Goal: Task Accomplishment & Management: Use online tool/utility

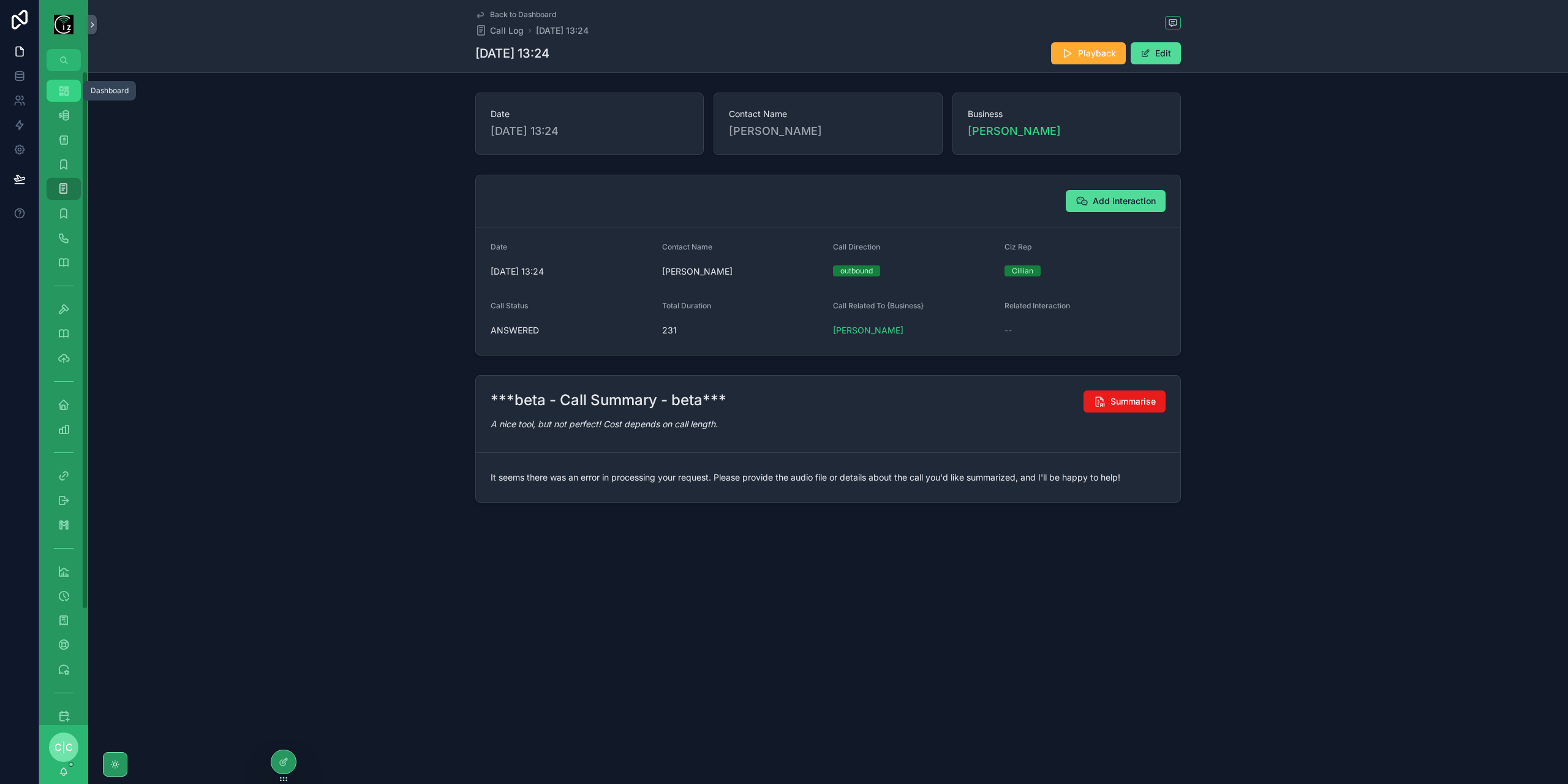
click at [56, 90] on div "Dashboard" at bounding box center [63, 90] width 20 height 20
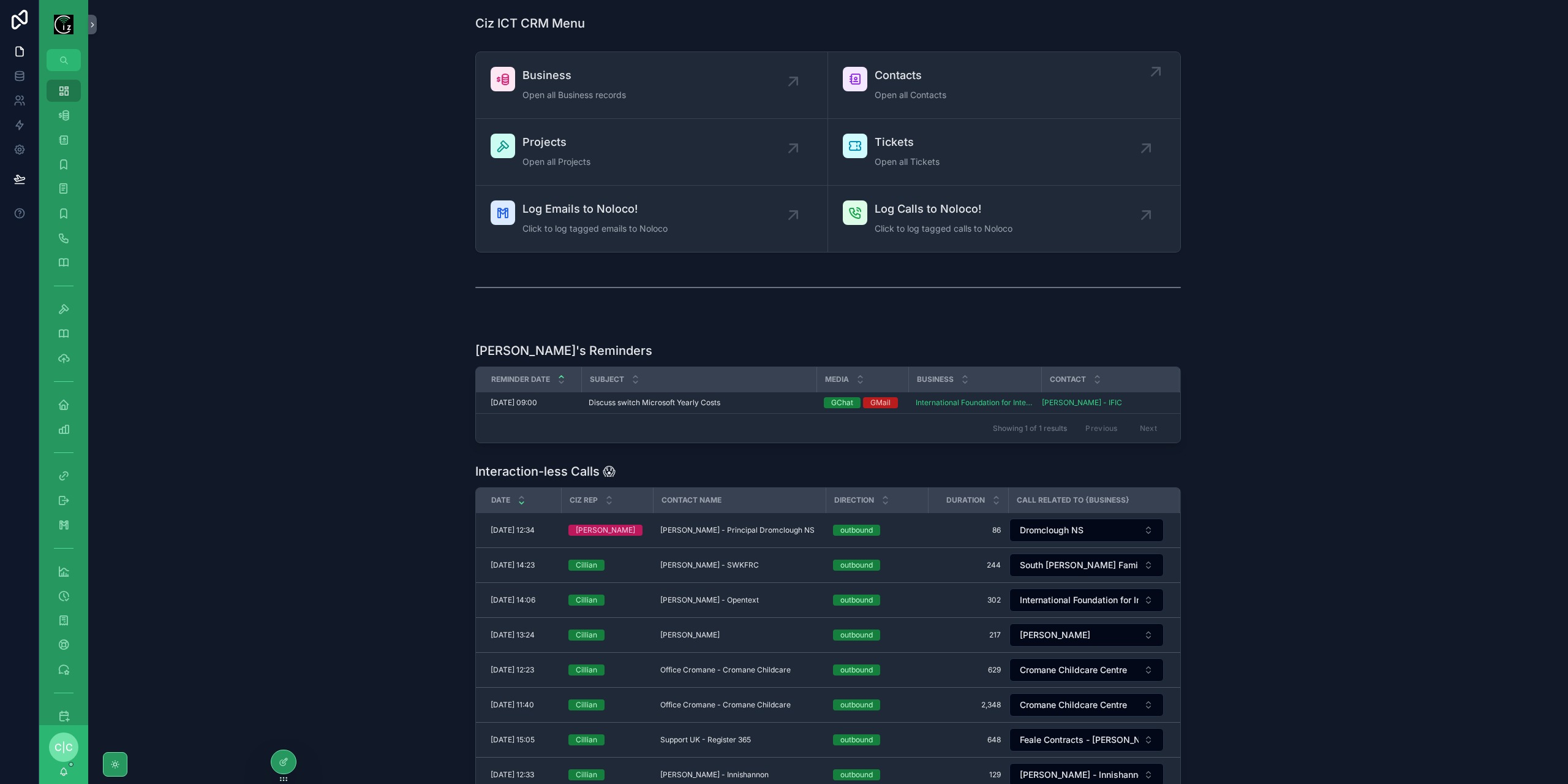
click at [905, 75] on span "Contacts" at bounding box center [910, 76] width 71 height 17
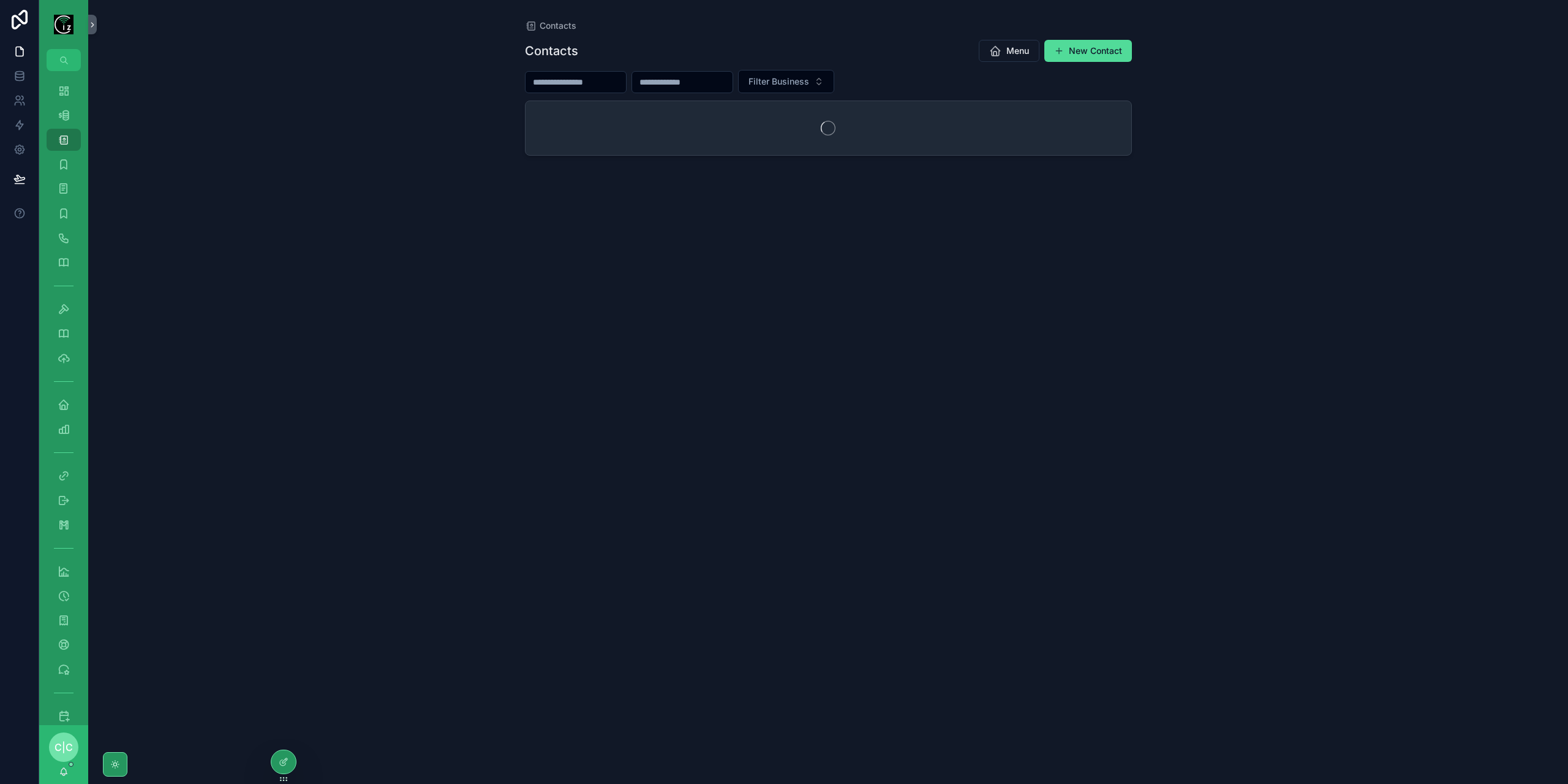
click at [599, 77] on input "scrollable content" at bounding box center [576, 82] width 101 height 17
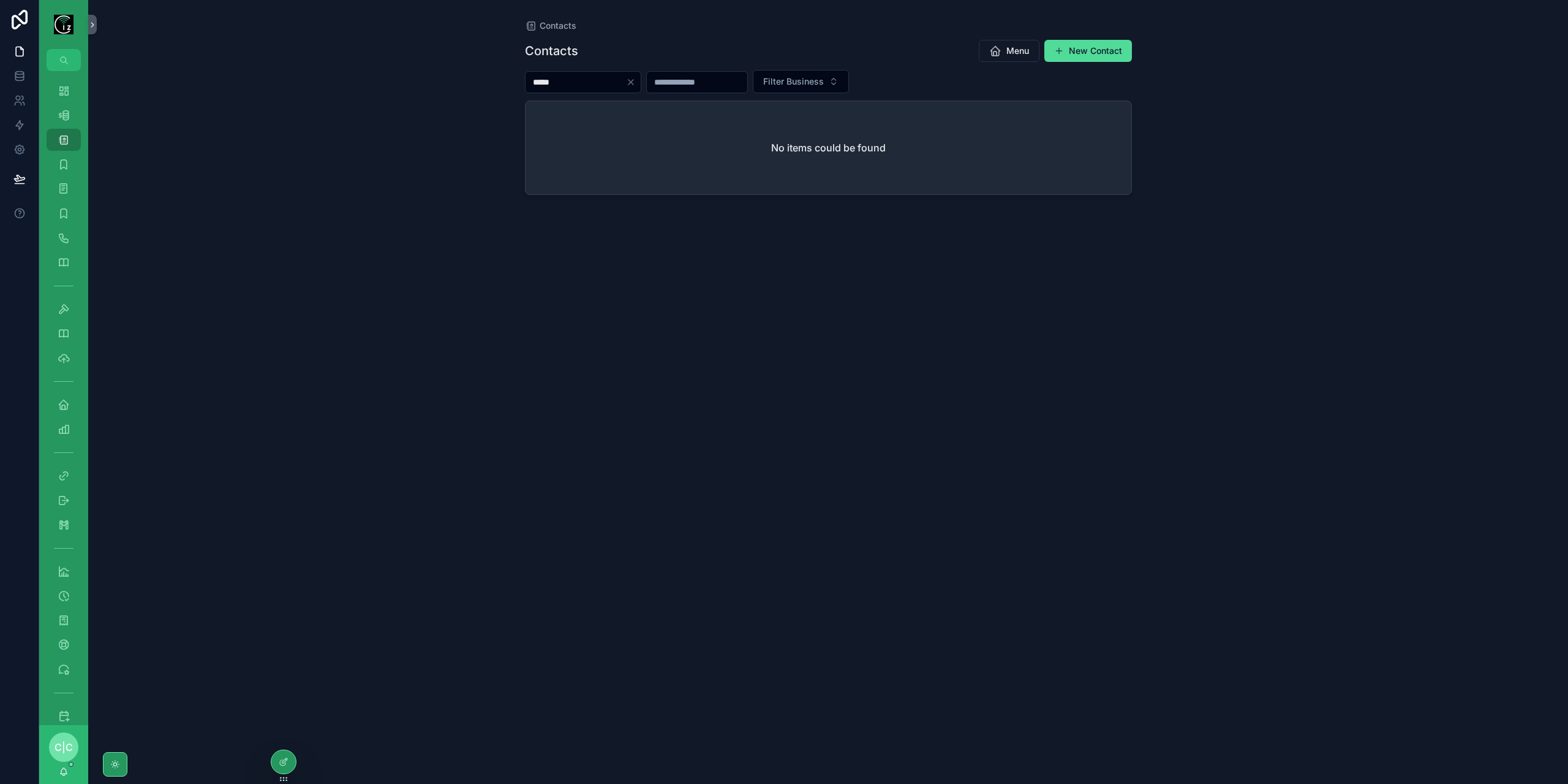
click at [543, 84] on input "*****" at bounding box center [576, 82] width 101 height 17
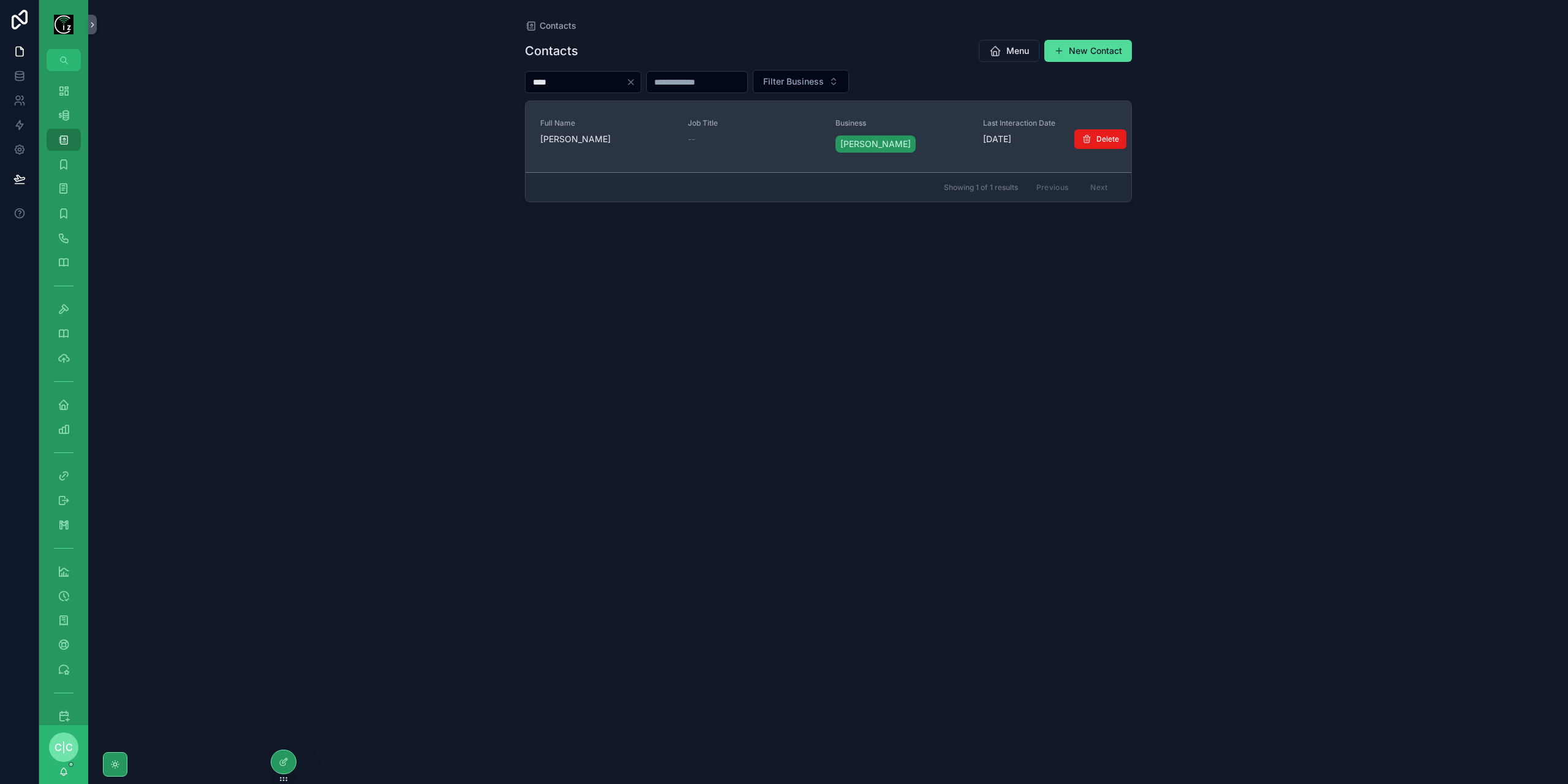
type input "****"
click at [591, 141] on span "[PERSON_NAME]" at bounding box center [607, 139] width 133 height 12
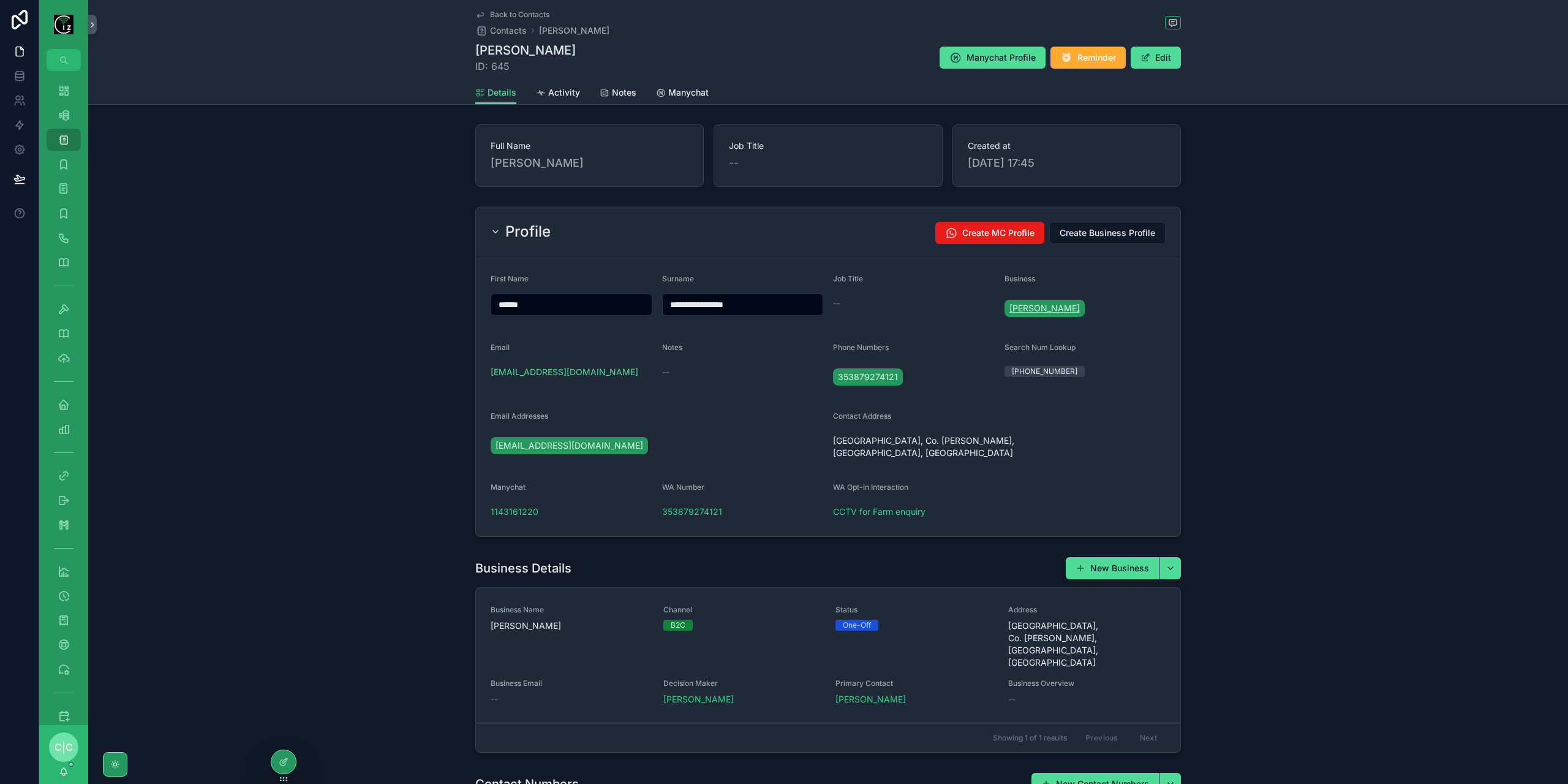
click at [1078, 310] on span "[PERSON_NAME]" at bounding box center [1044, 308] width 71 height 12
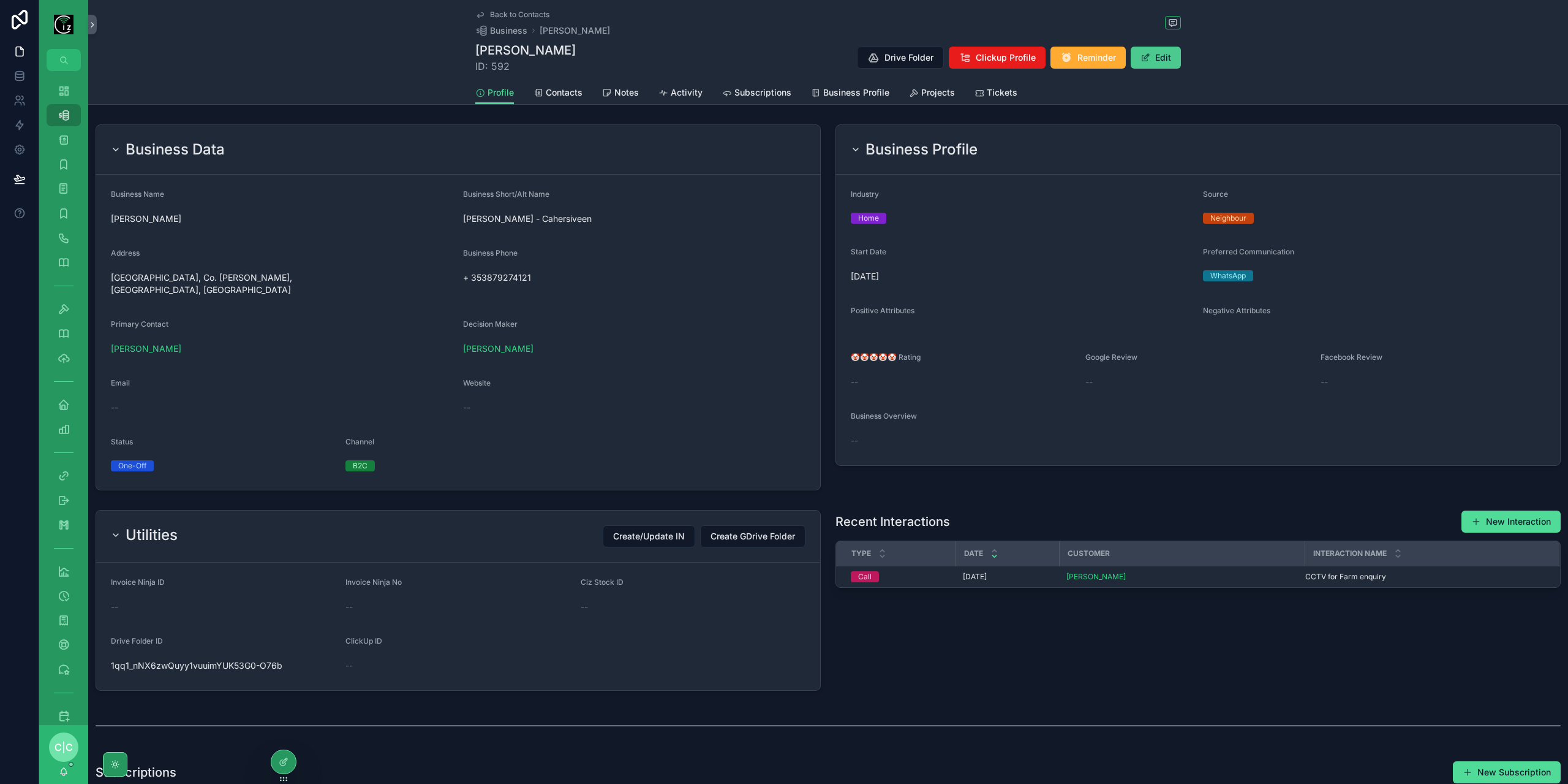
click at [1159, 61] on button "Edit" at bounding box center [1156, 58] width 50 height 22
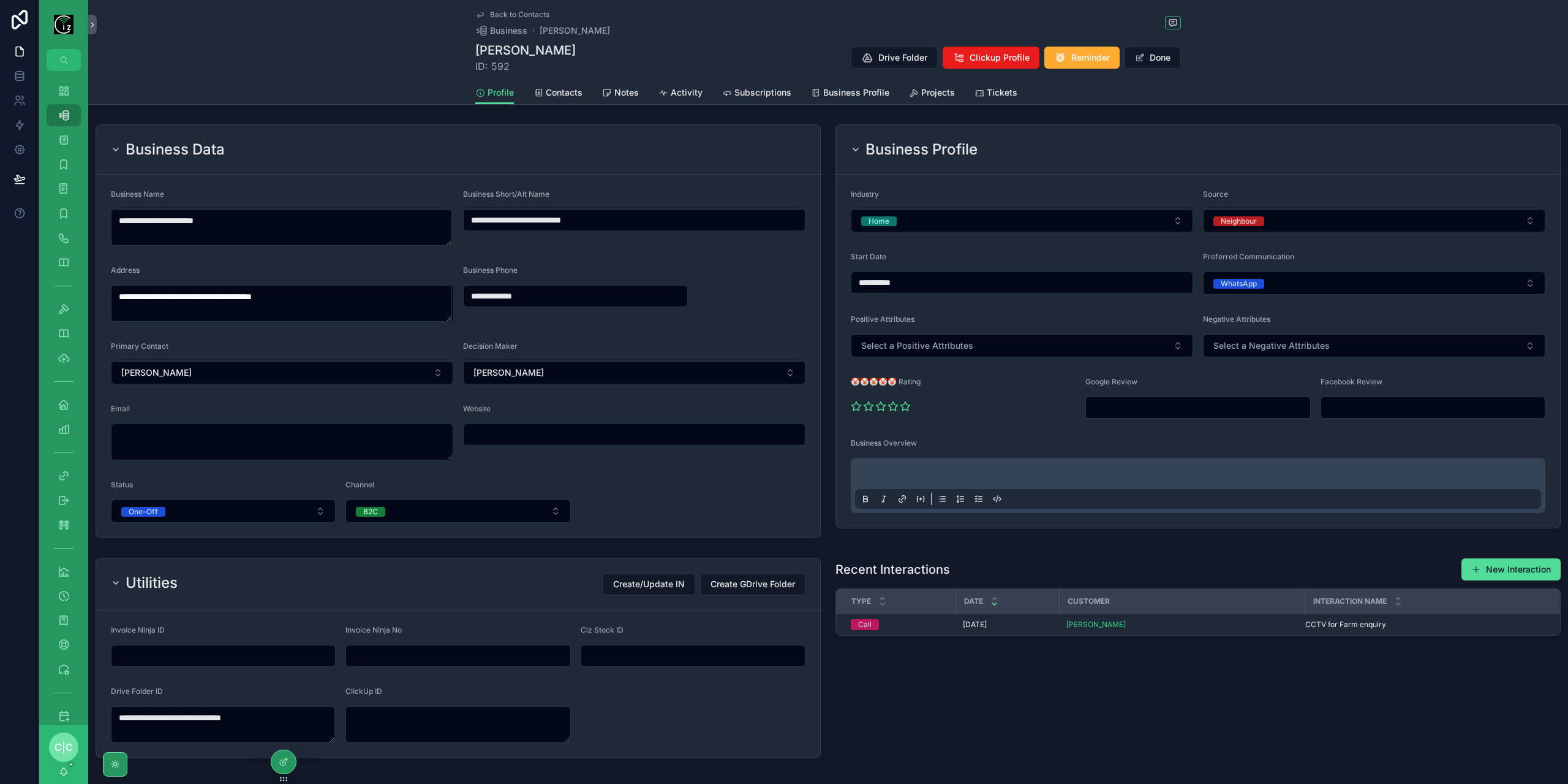
click at [218, 419] on div "Email" at bounding box center [282, 431] width 342 height 56
click at [218, 421] on div "Email" at bounding box center [282, 431] width 342 height 56
drag, startPoint x: 221, startPoint y: 426, endPoint x: 221, endPoint y: 434, distance: 8.0
click at [221, 428] on textarea "scrollable content" at bounding box center [282, 442] width 342 height 36
paste textarea "**********"
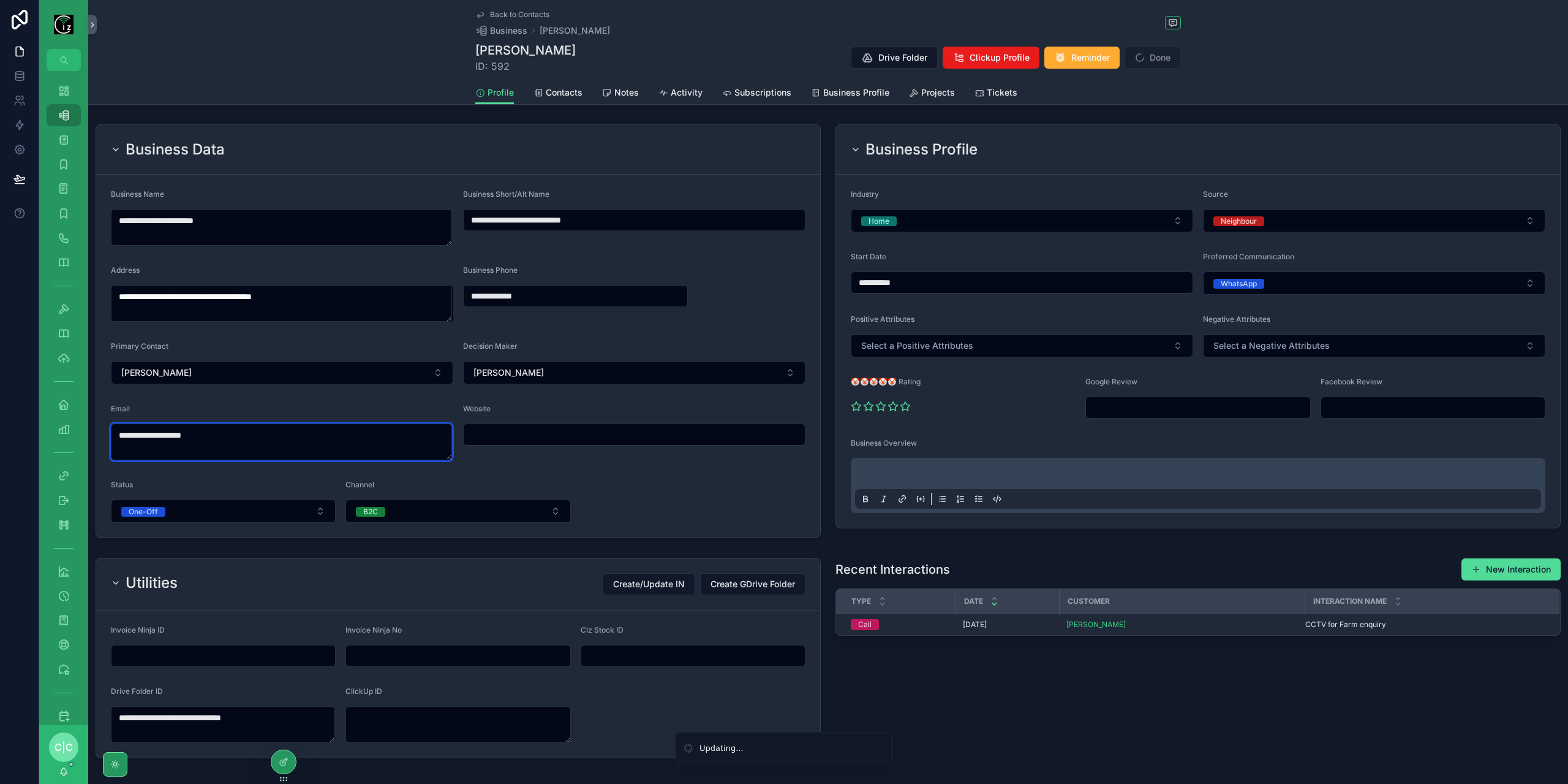
type textarea "**********"
click at [1147, 56] on span "Done" at bounding box center [1152, 58] width 56 height 22
drag, startPoint x: 1160, startPoint y: 63, endPoint x: 1115, endPoint y: 74, distance: 46.3
click at [1160, 63] on button "Done" at bounding box center [1152, 58] width 56 height 22
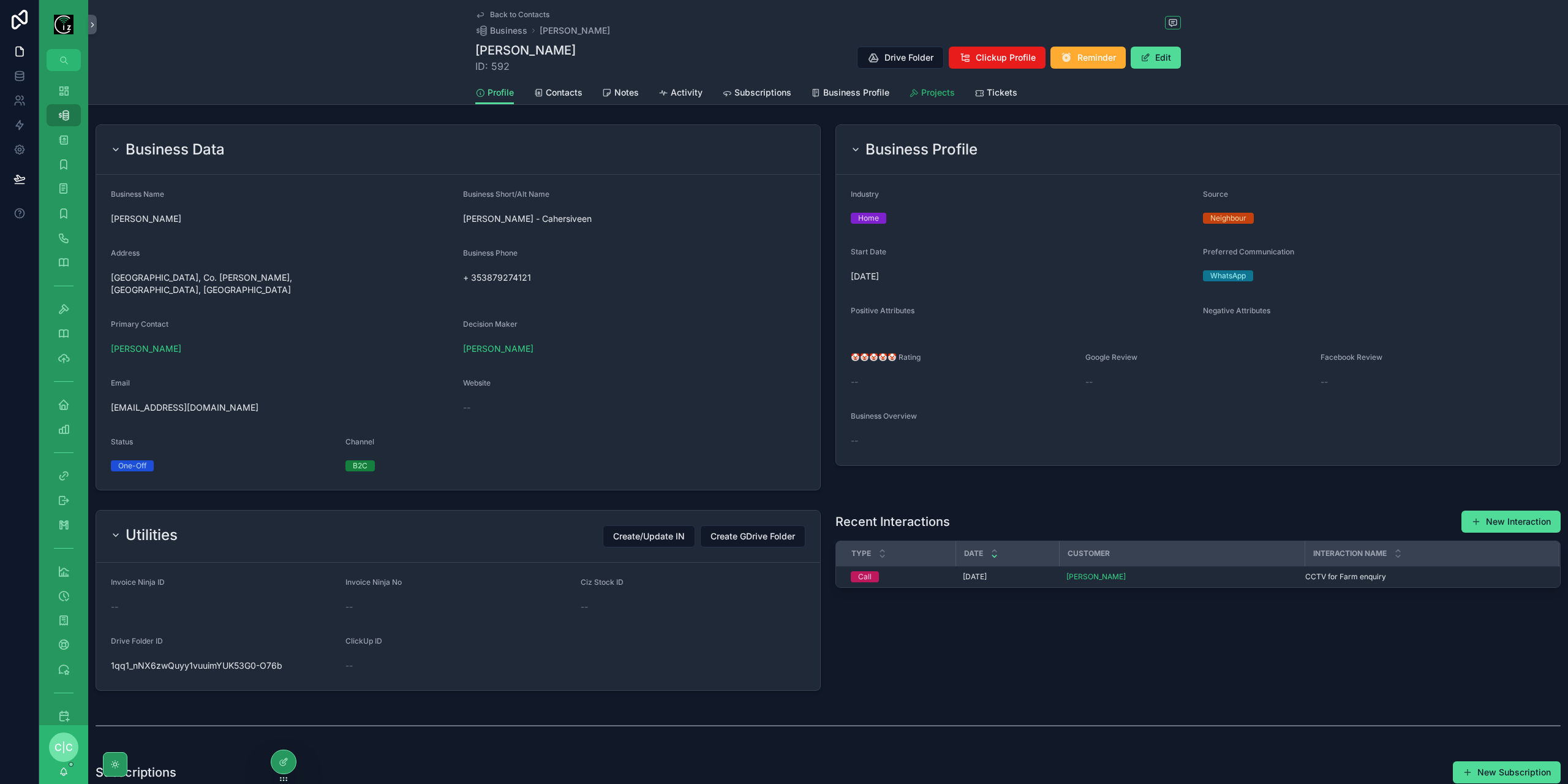
click at [942, 89] on span "Projects" at bounding box center [938, 93] width 34 height 12
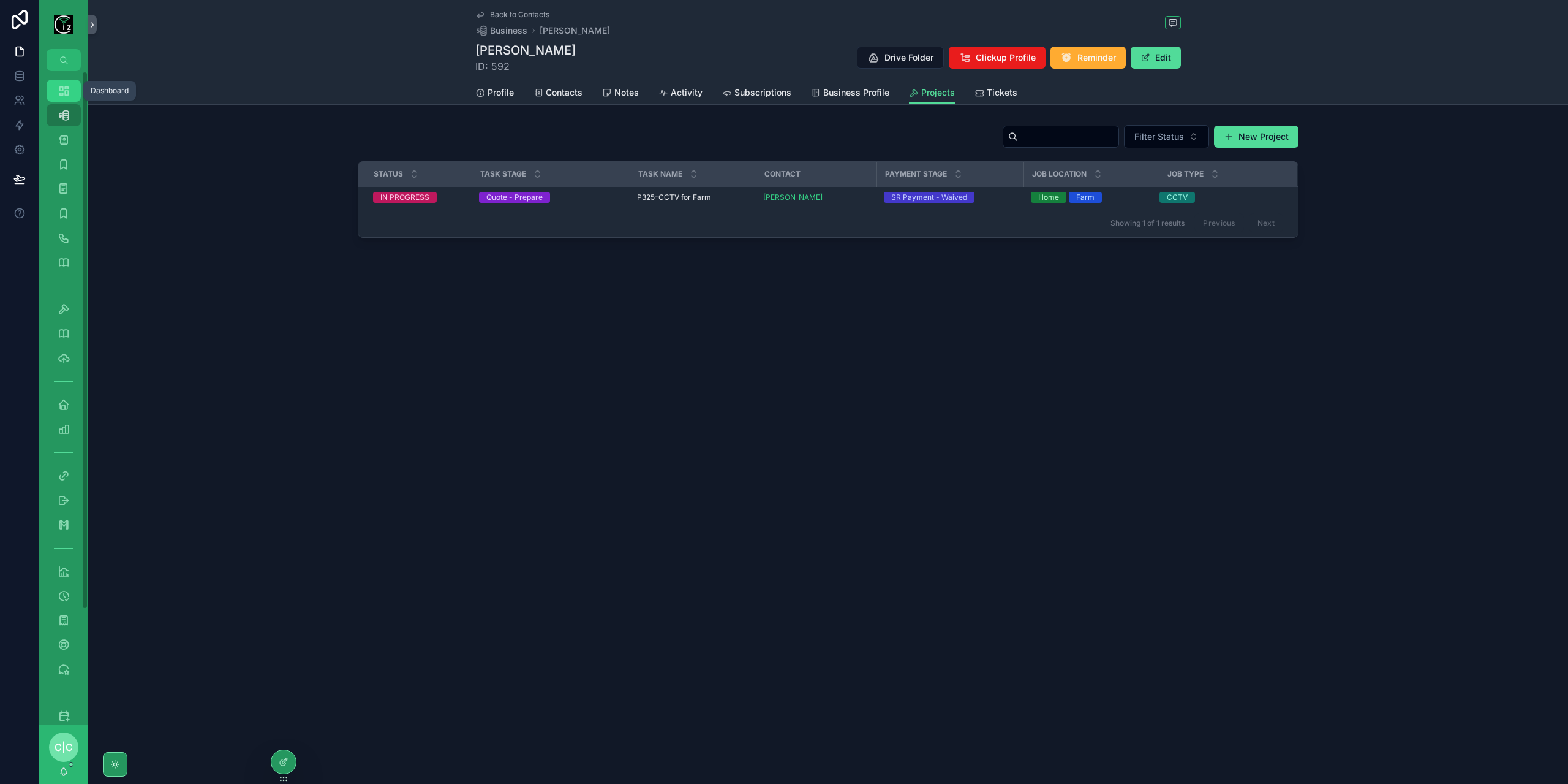
click at [63, 89] on icon "scrollable content" at bounding box center [63, 90] width 12 height 12
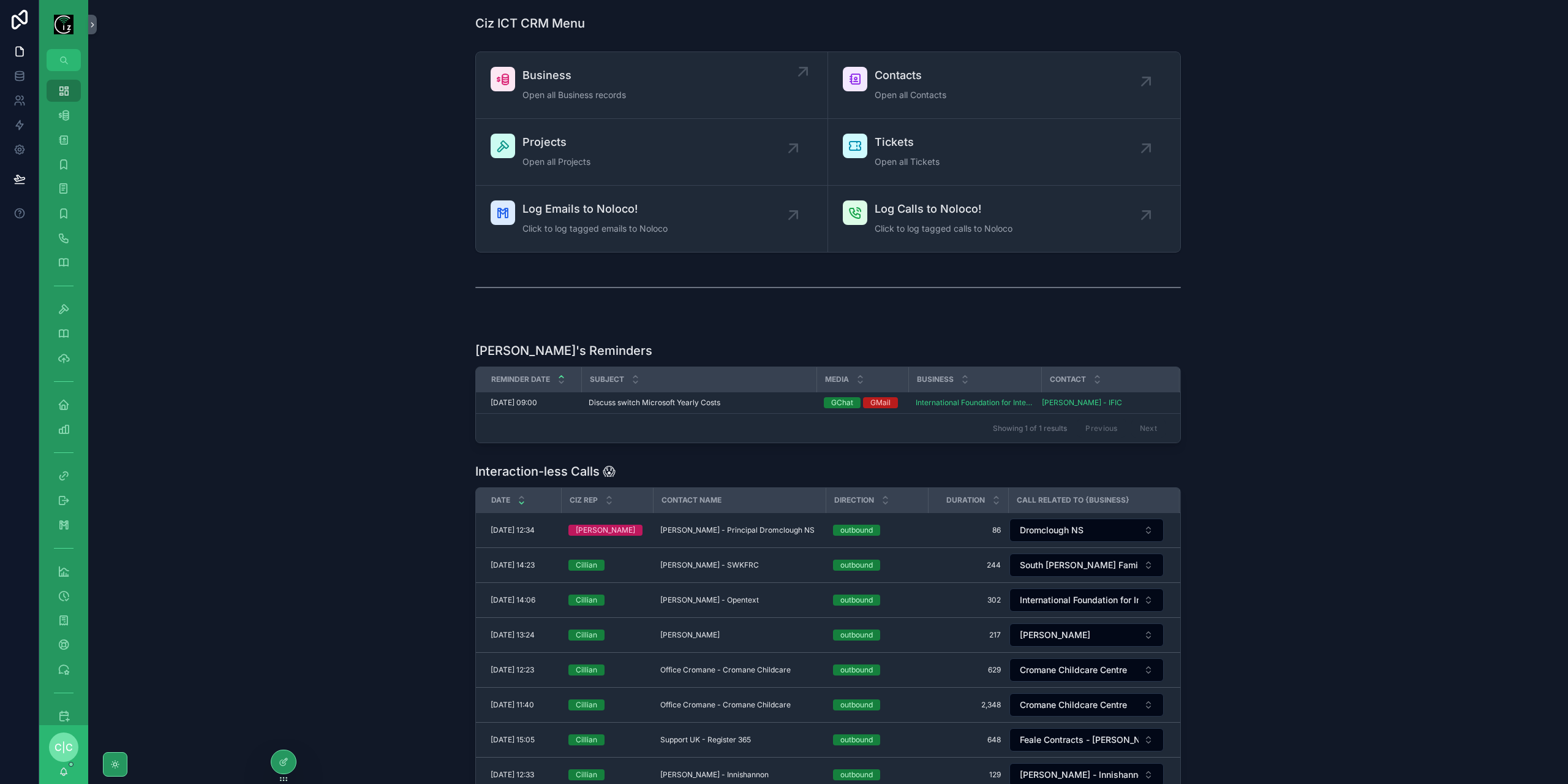
click at [539, 75] on span "Business" at bounding box center [574, 76] width 103 height 17
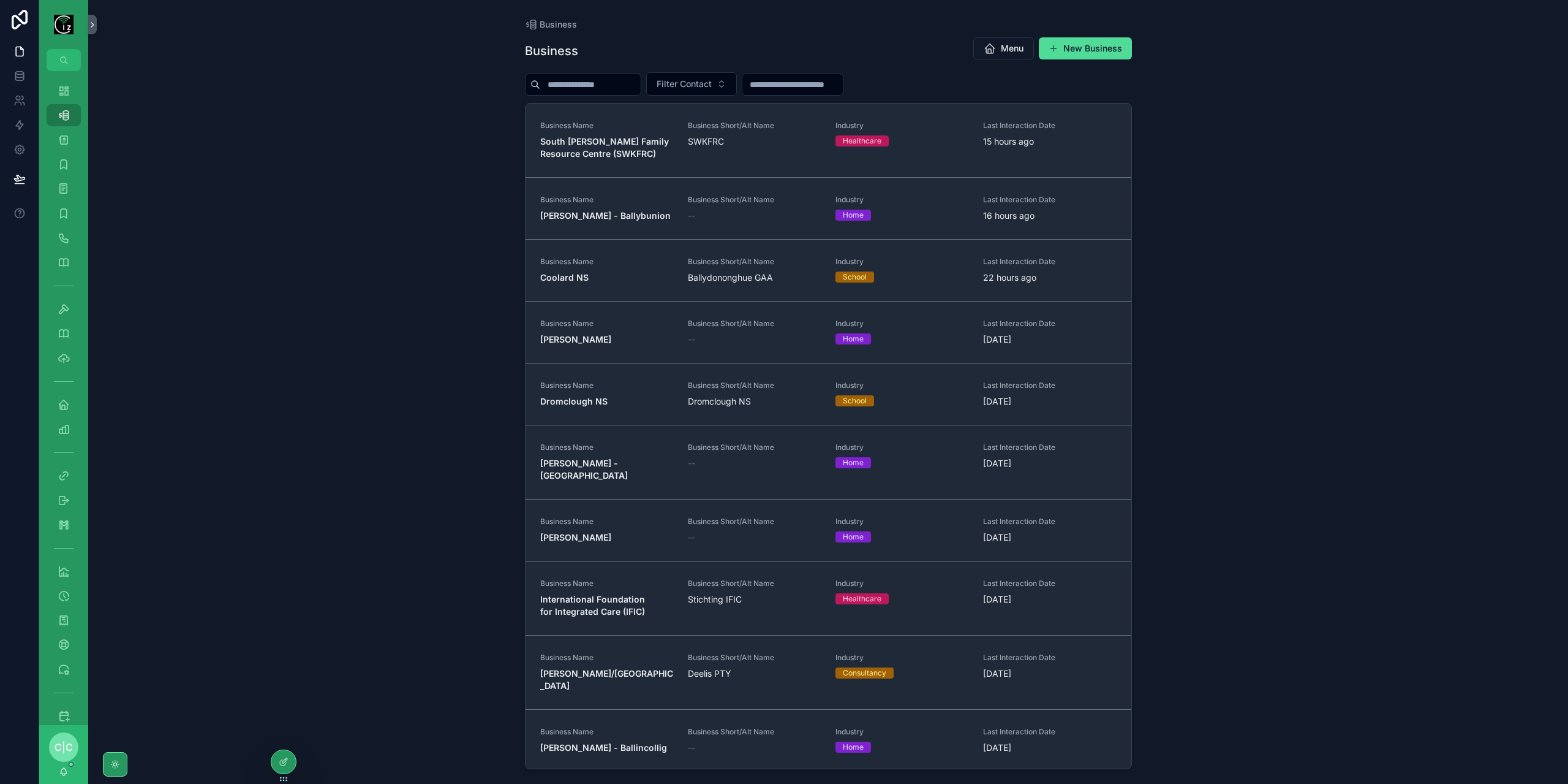
click at [586, 87] on input "scrollable content" at bounding box center [591, 85] width 101 height 17
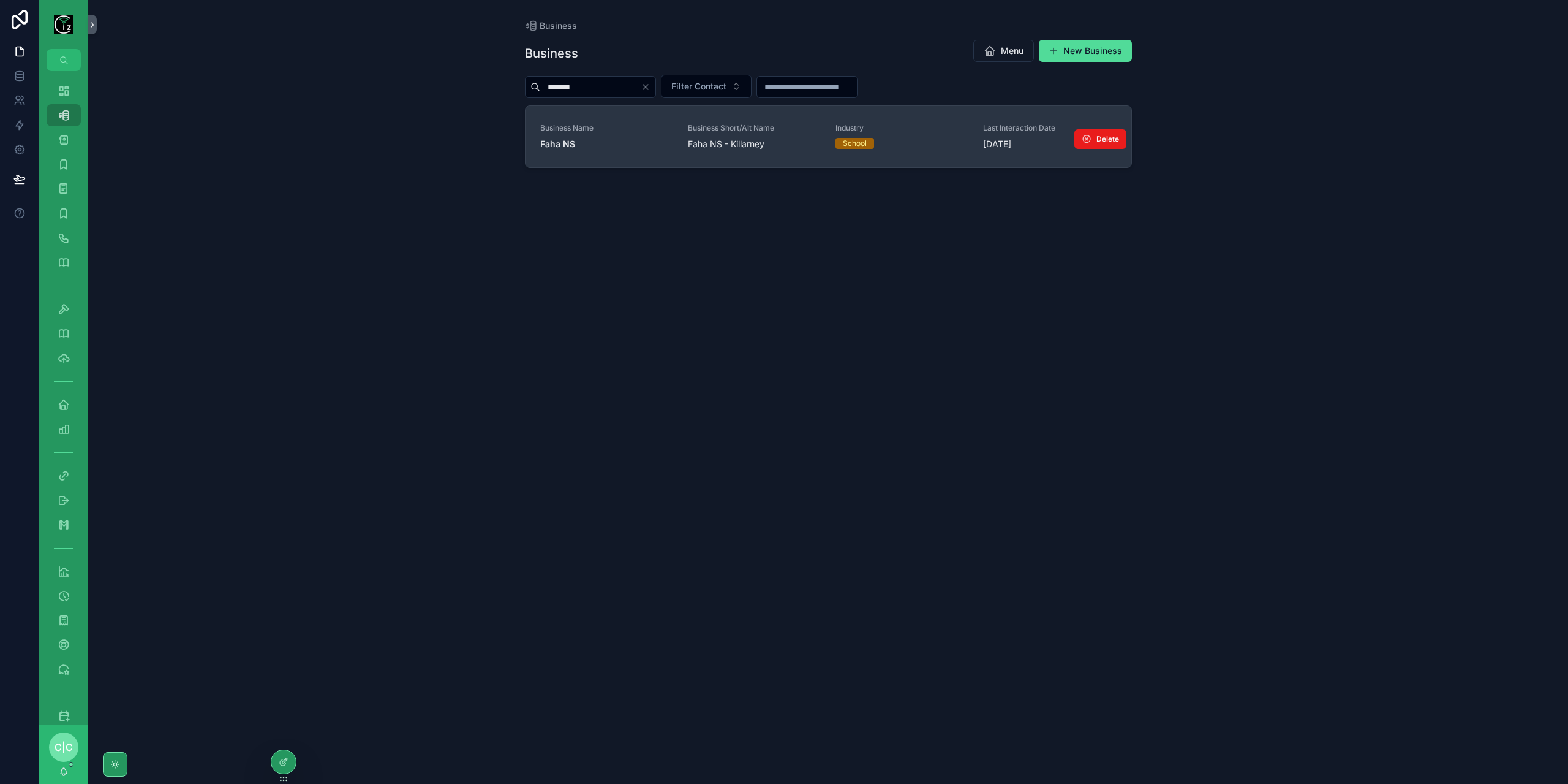
type input "*******"
click at [610, 145] on span "Faha NS" at bounding box center [607, 144] width 133 height 12
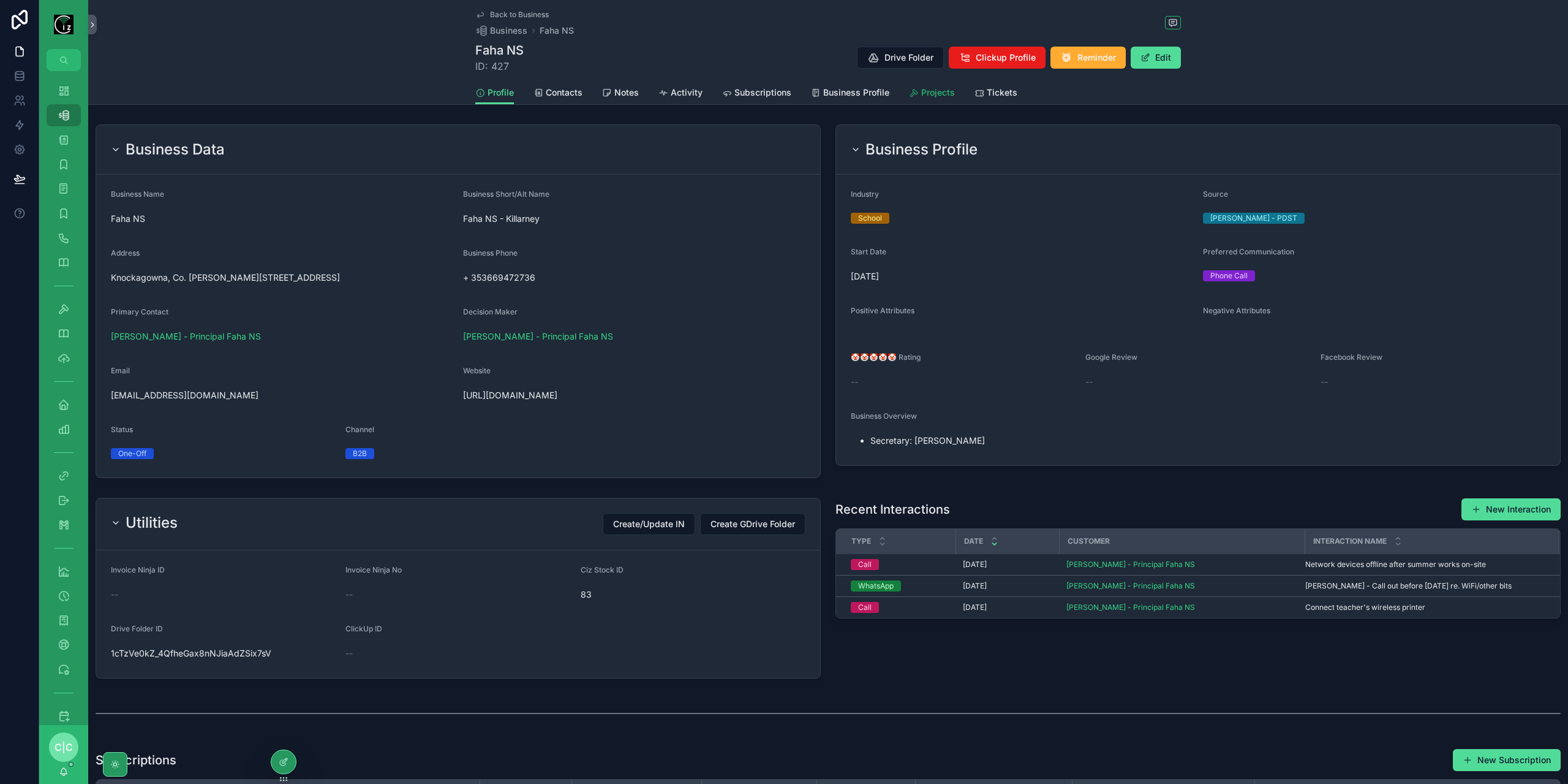
click at [937, 93] on span "Projects" at bounding box center [938, 93] width 34 height 12
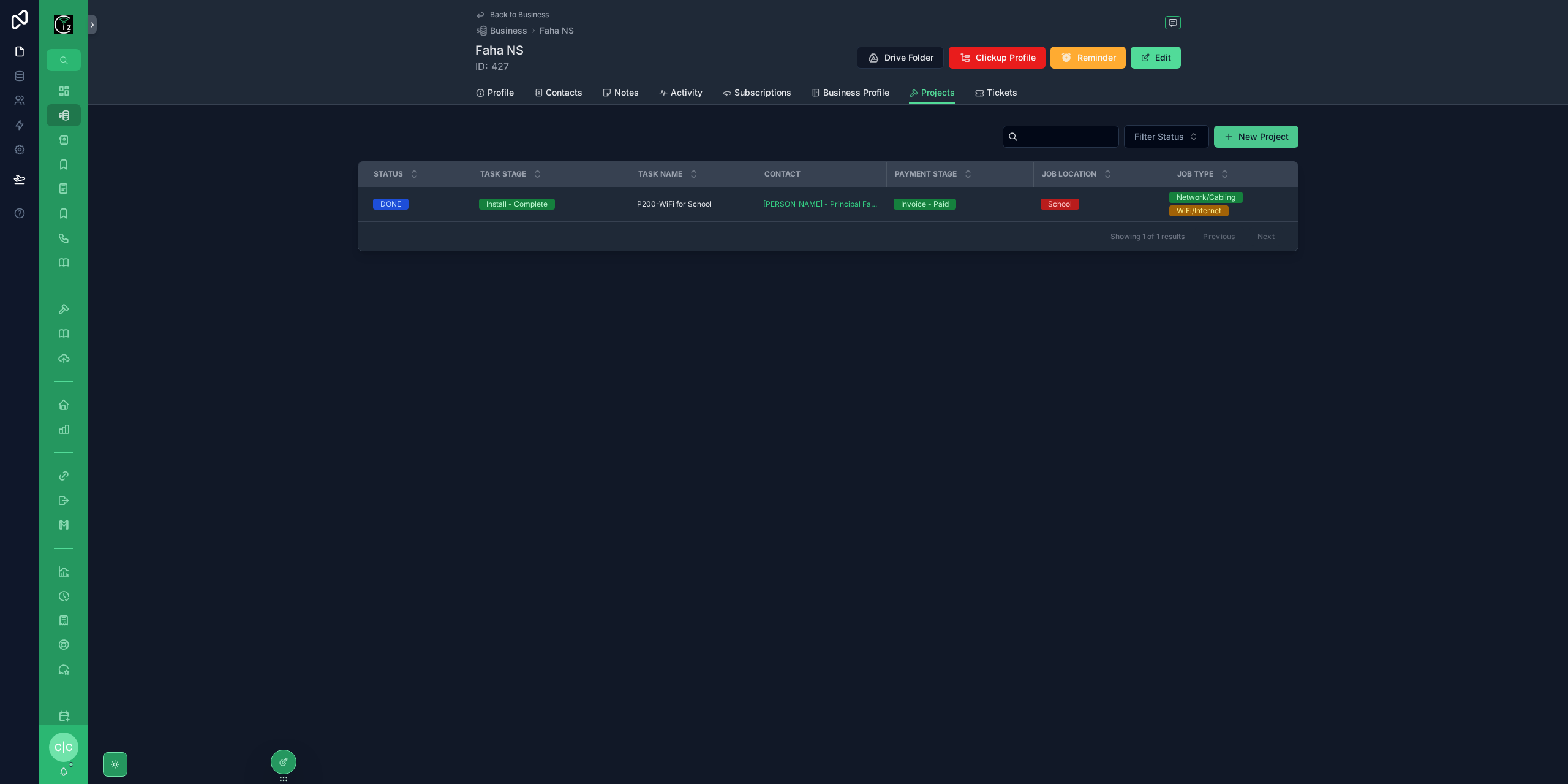
click at [1253, 130] on button "New Project" at bounding box center [1256, 136] width 84 height 22
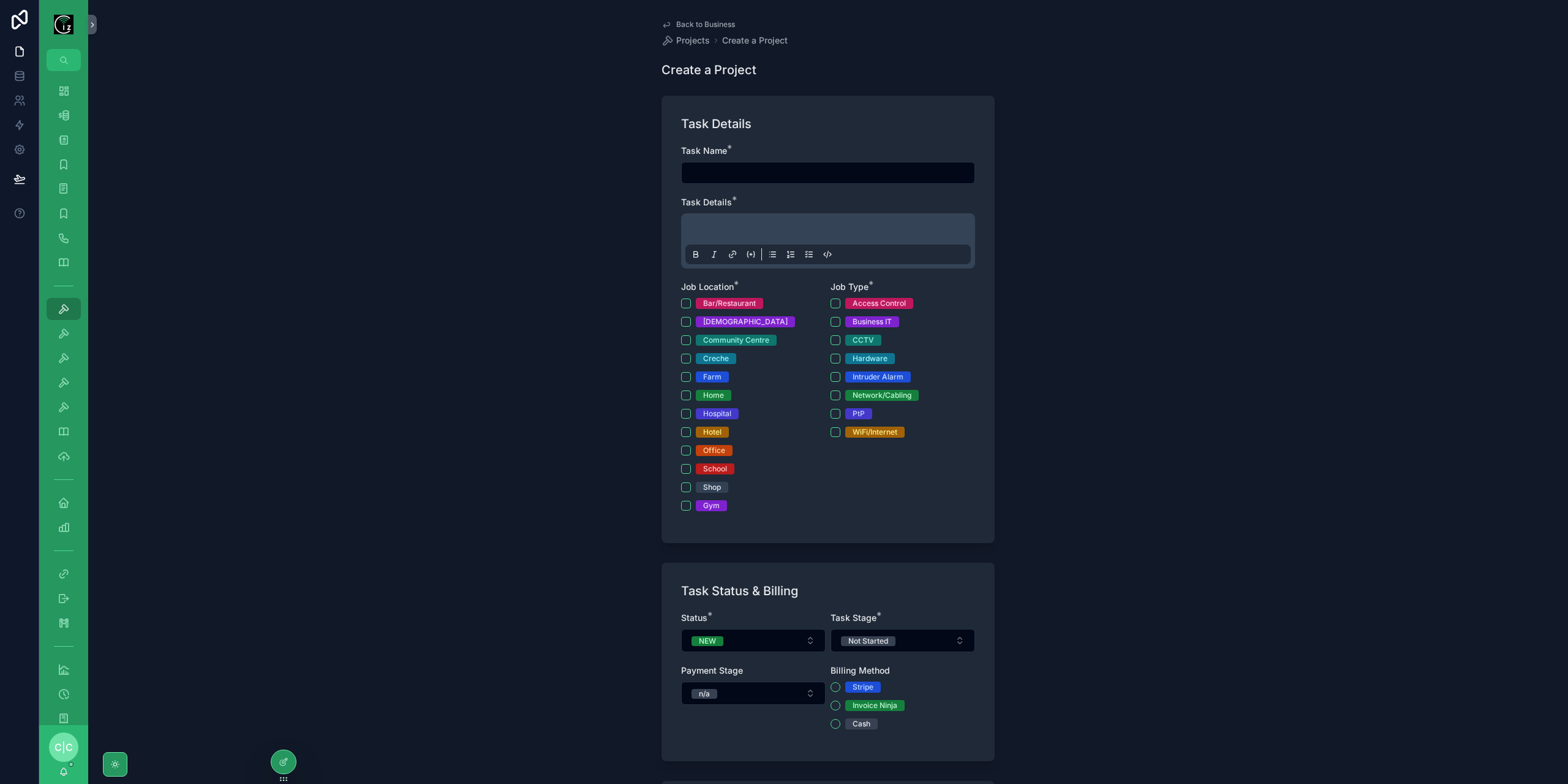
type textarea "**********"
click at [763, 175] on input "scrollable content" at bounding box center [828, 173] width 293 height 17
type input "**********"
drag, startPoint x: 773, startPoint y: 206, endPoint x: 769, endPoint y: 218, distance: 12.6
click at [771, 215] on div "Task Details *" at bounding box center [828, 232] width 294 height 72
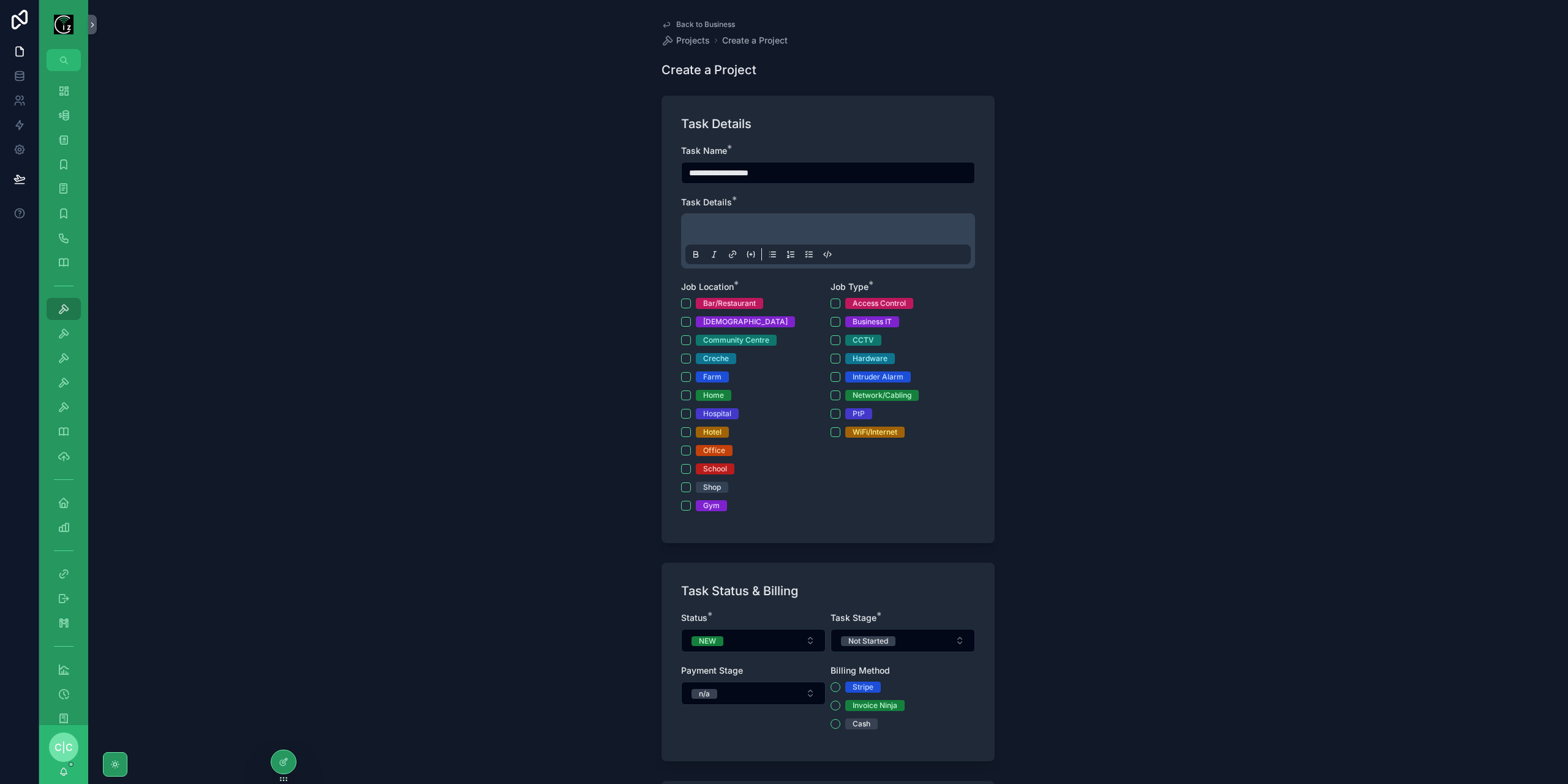
click at [765, 220] on div "scrollable content" at bounding box center [828, 241] width 285 height 47
click at [765, 225] on div "scrollable content" at bounding box center [828, 241] width 285 height 47
click at [771, 233] on p "scrollable content" at bounding box center [831, 231] width 285 height 12
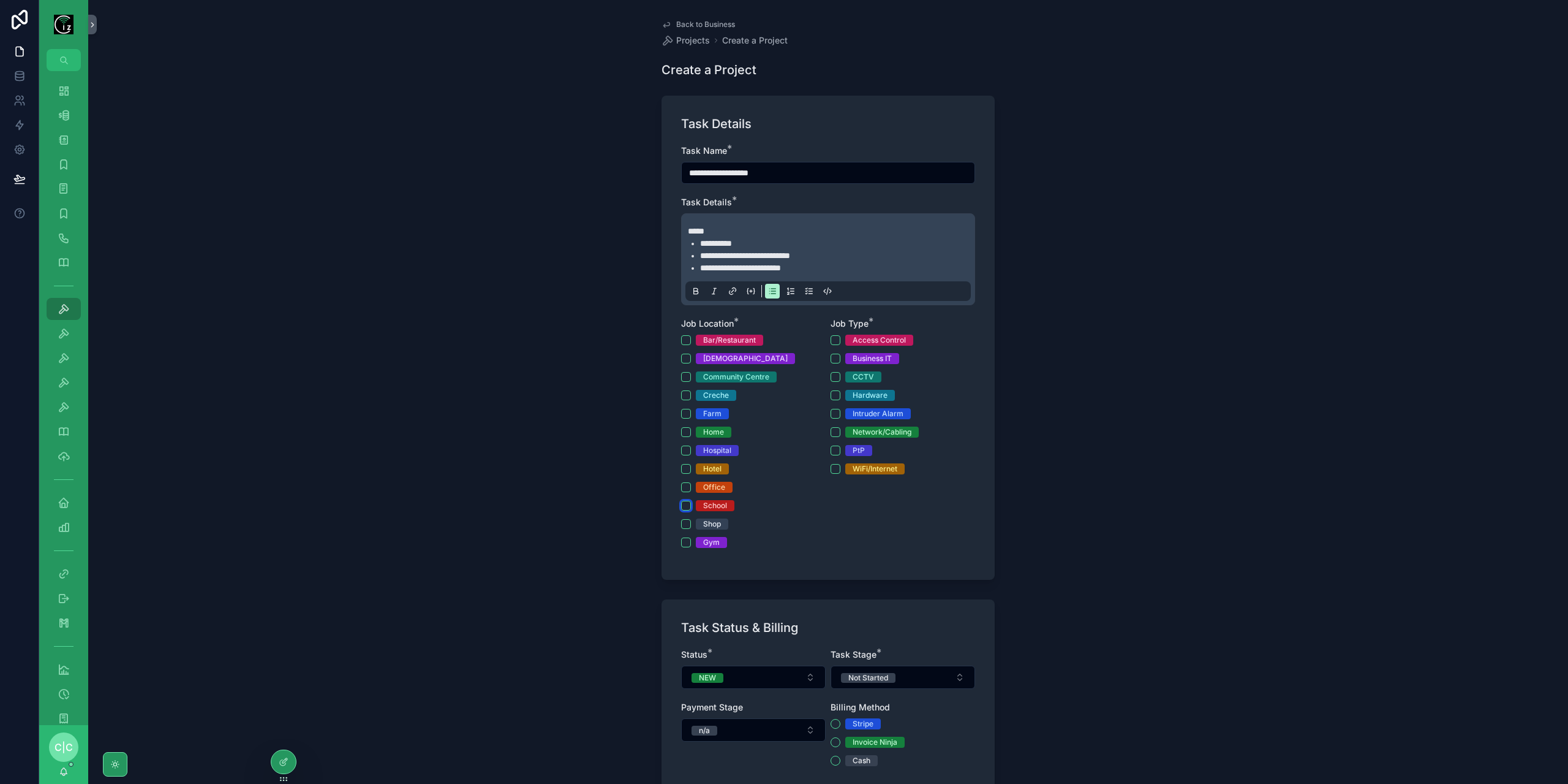
click at [681, 507] on button "School" at bounding box center [685, 505] width 9 height 9
click at [832, 436] on button "Network/Cabling" at bounding box center [835, 431] width 9 height 9
click at [834, 432] on button "Network/Cabling" at bounding box center [835, 431] width 9 height 9
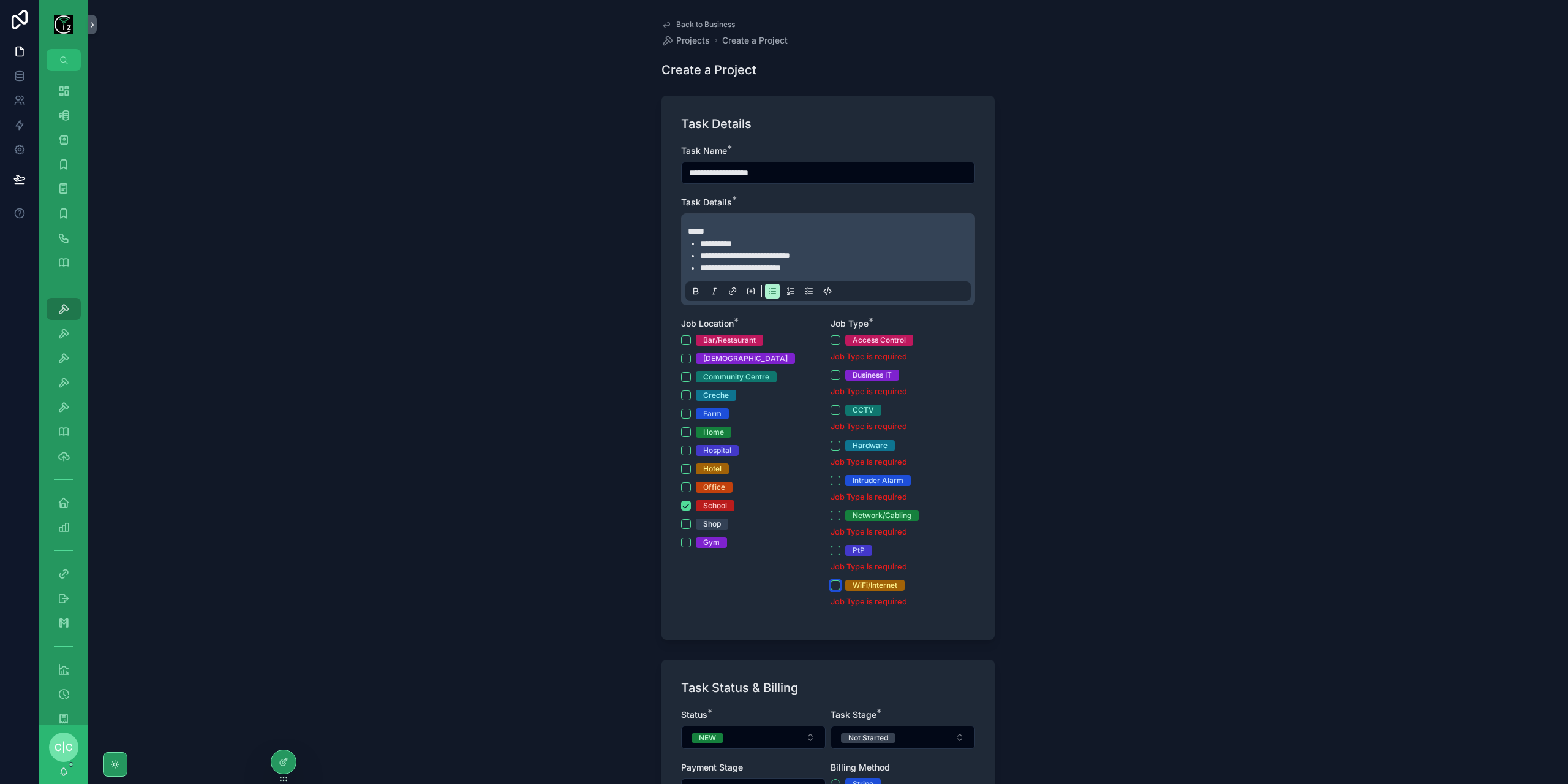
click at [833, 587] on button "WiFi/Internet" at bounding box center [835, 585] width 9 height 9
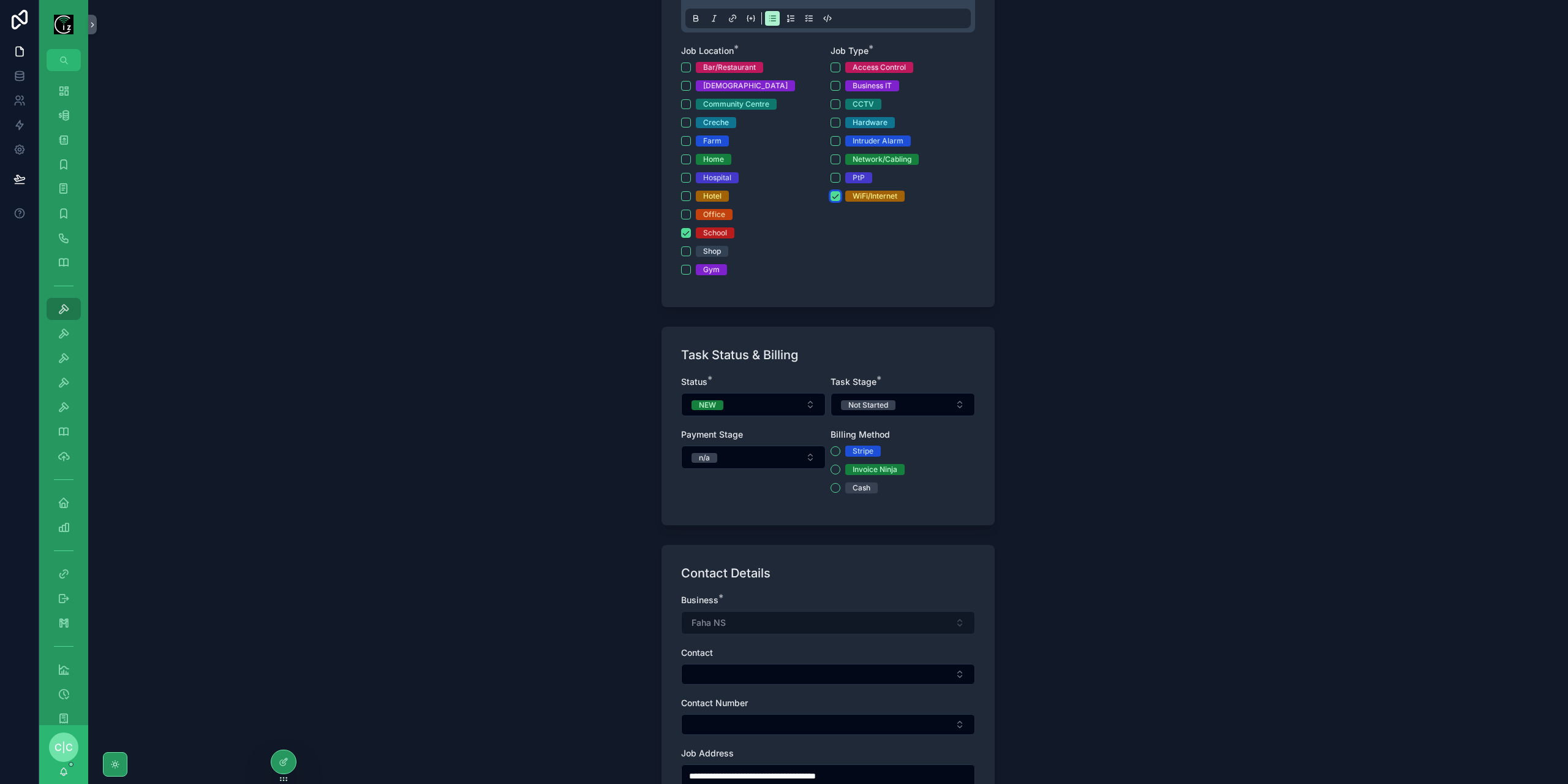
scroll to position [307, 0]
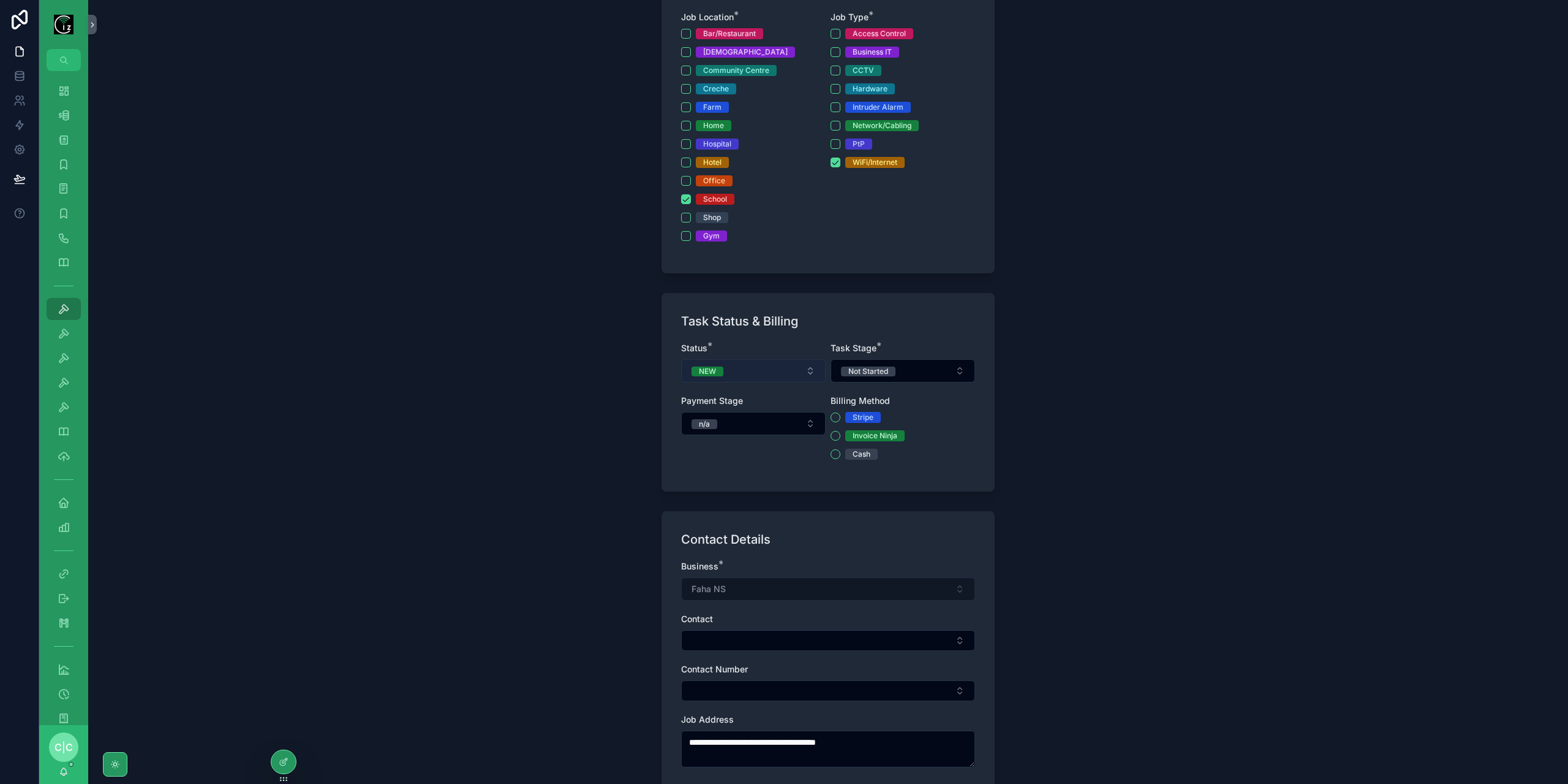
click at [784, 375] on button "NEW" at bounding box center [753, 371] width 145 height 23
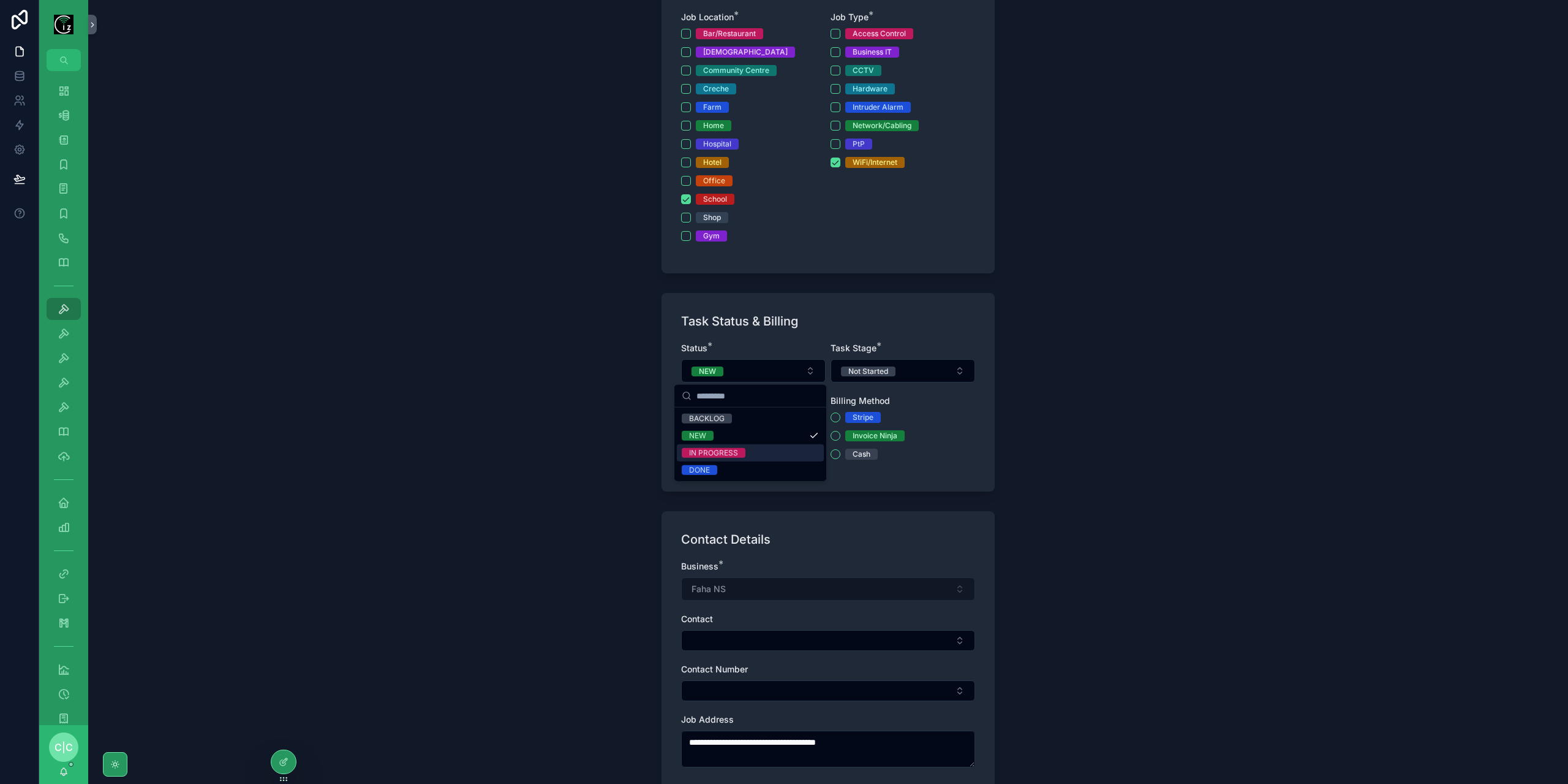
click at [755, 455] on div "IN PROGRESS" at bounding box center [750, 453] width 147 height 17
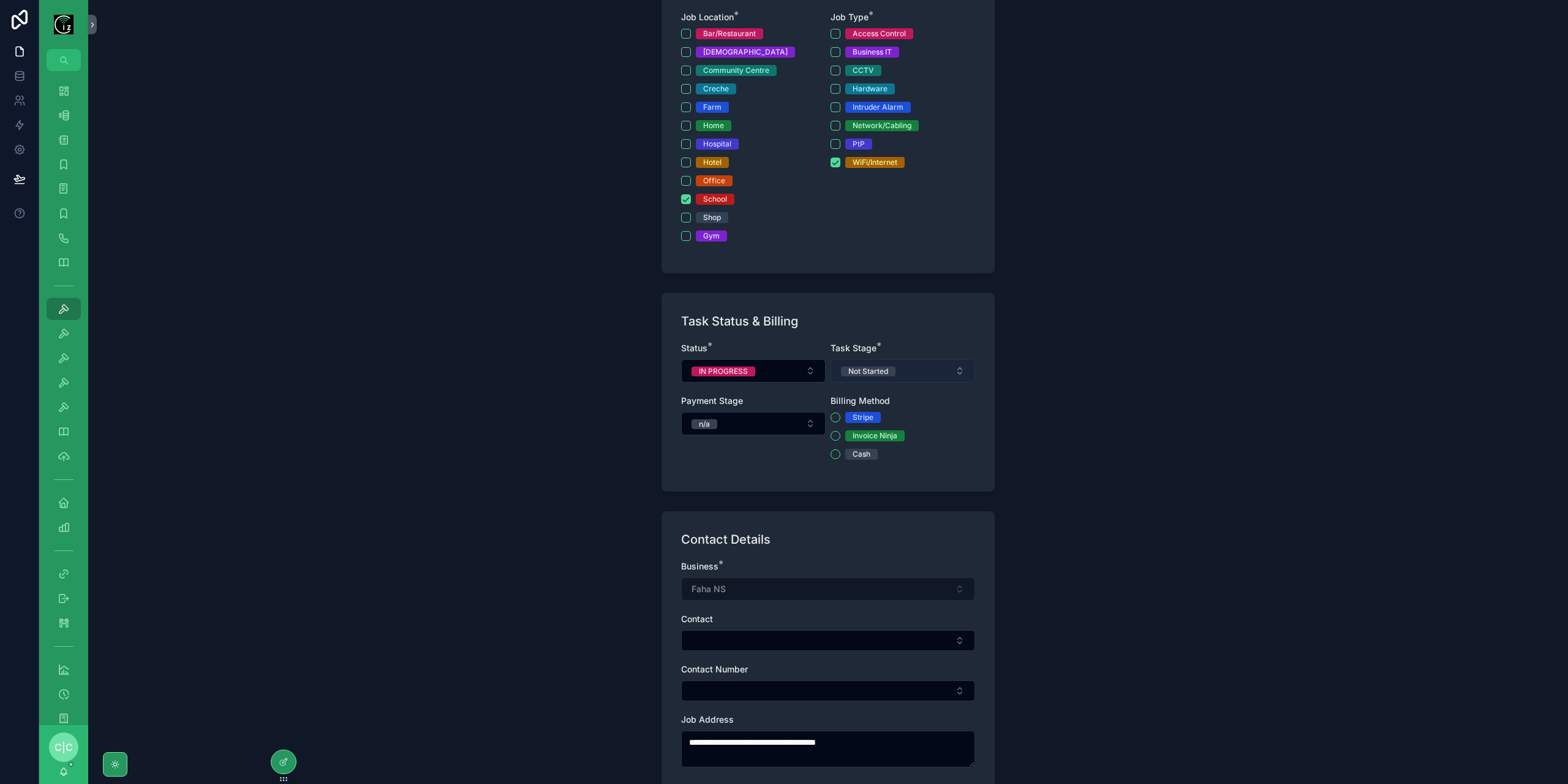
click at [937, 375] on button "Not Started" at bounding box center [903, 371] width 145 height 23
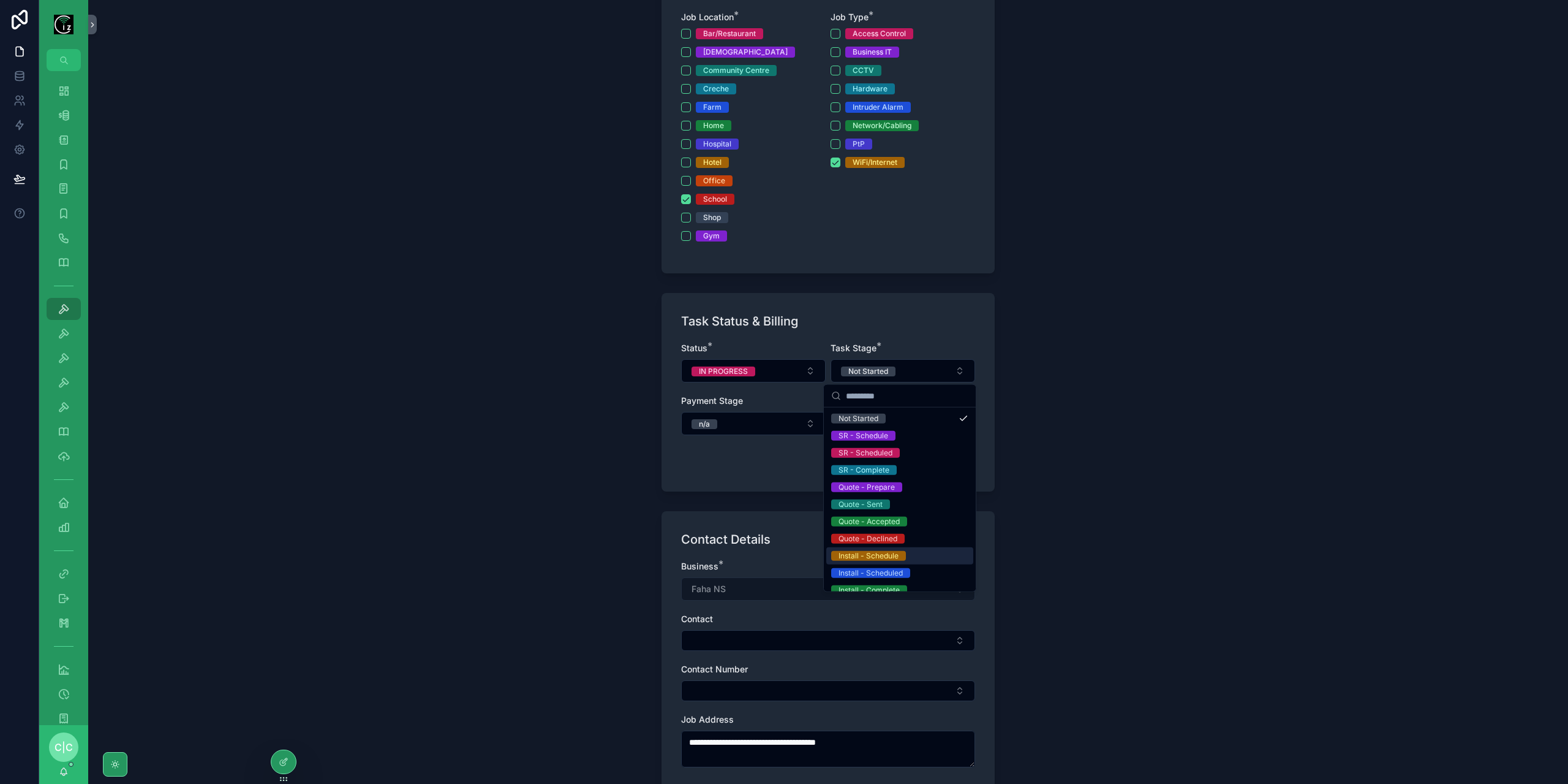
click at [901, 552] on span "Install - Schedule" at bounding box center [868, 555] width 75 height 9
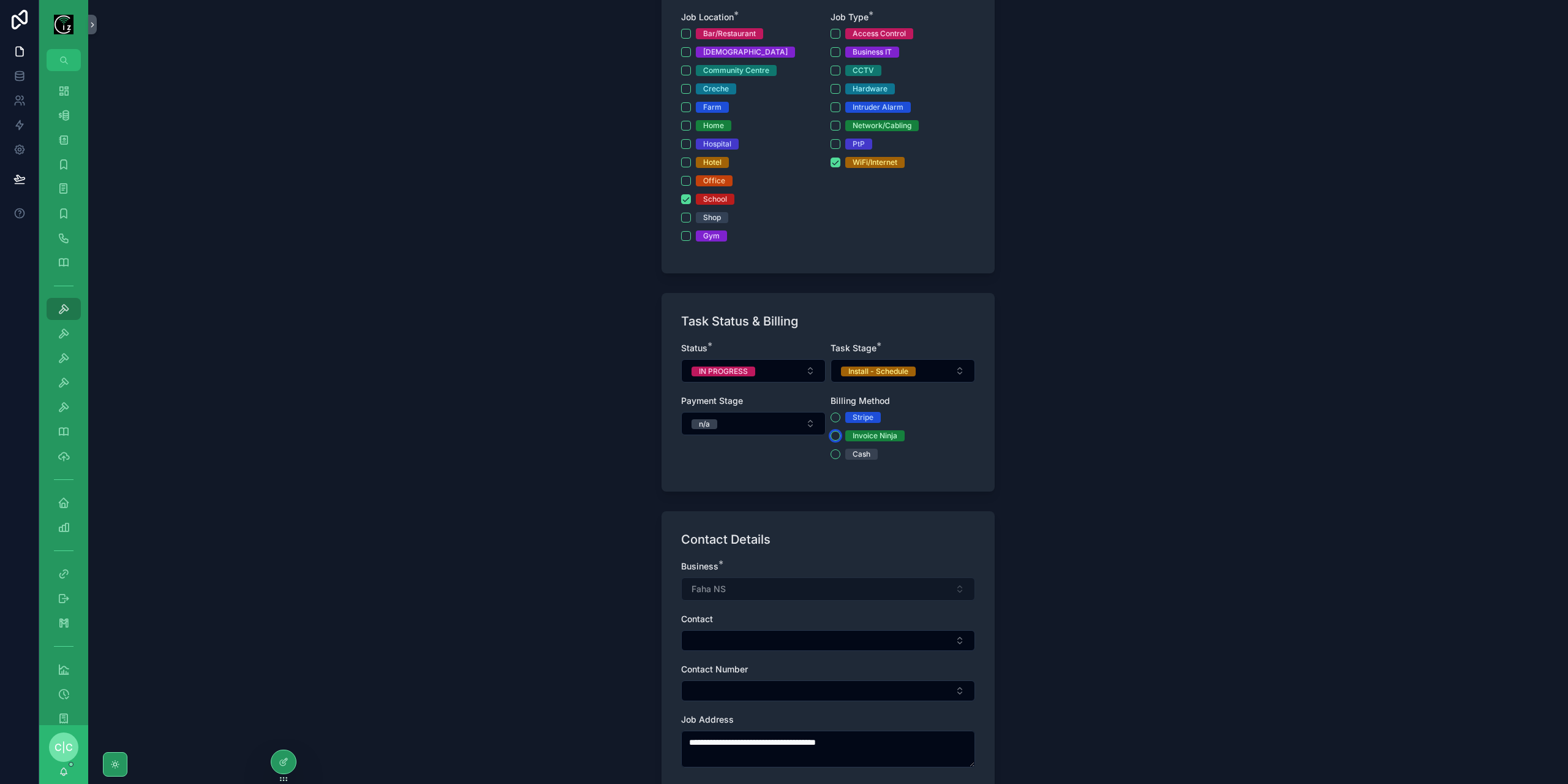
click at [832, 431] on button "Invoice Ninja" at bounding box center [835, 435] width 9 height 9
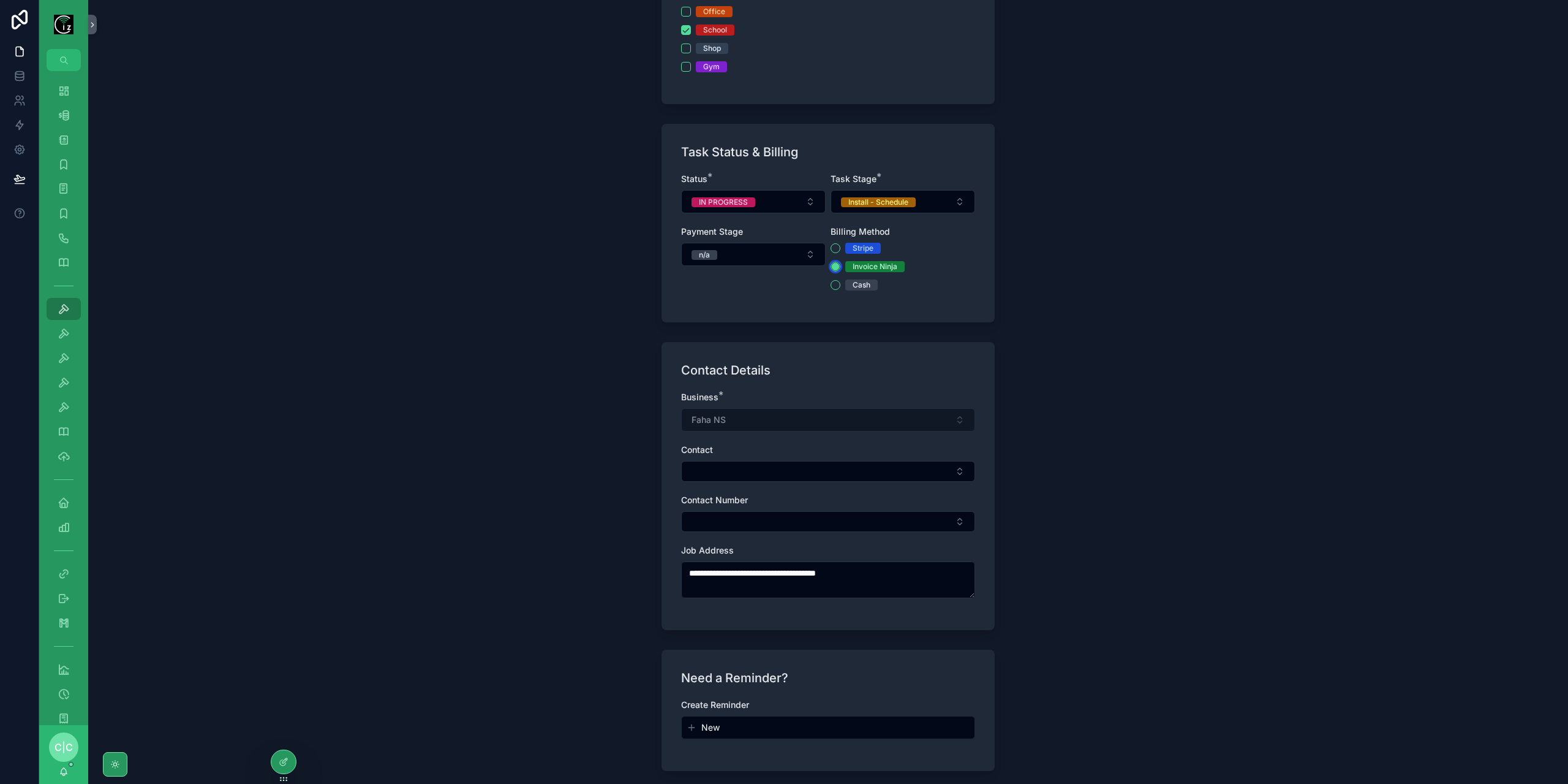
scroll to position [552, 0]
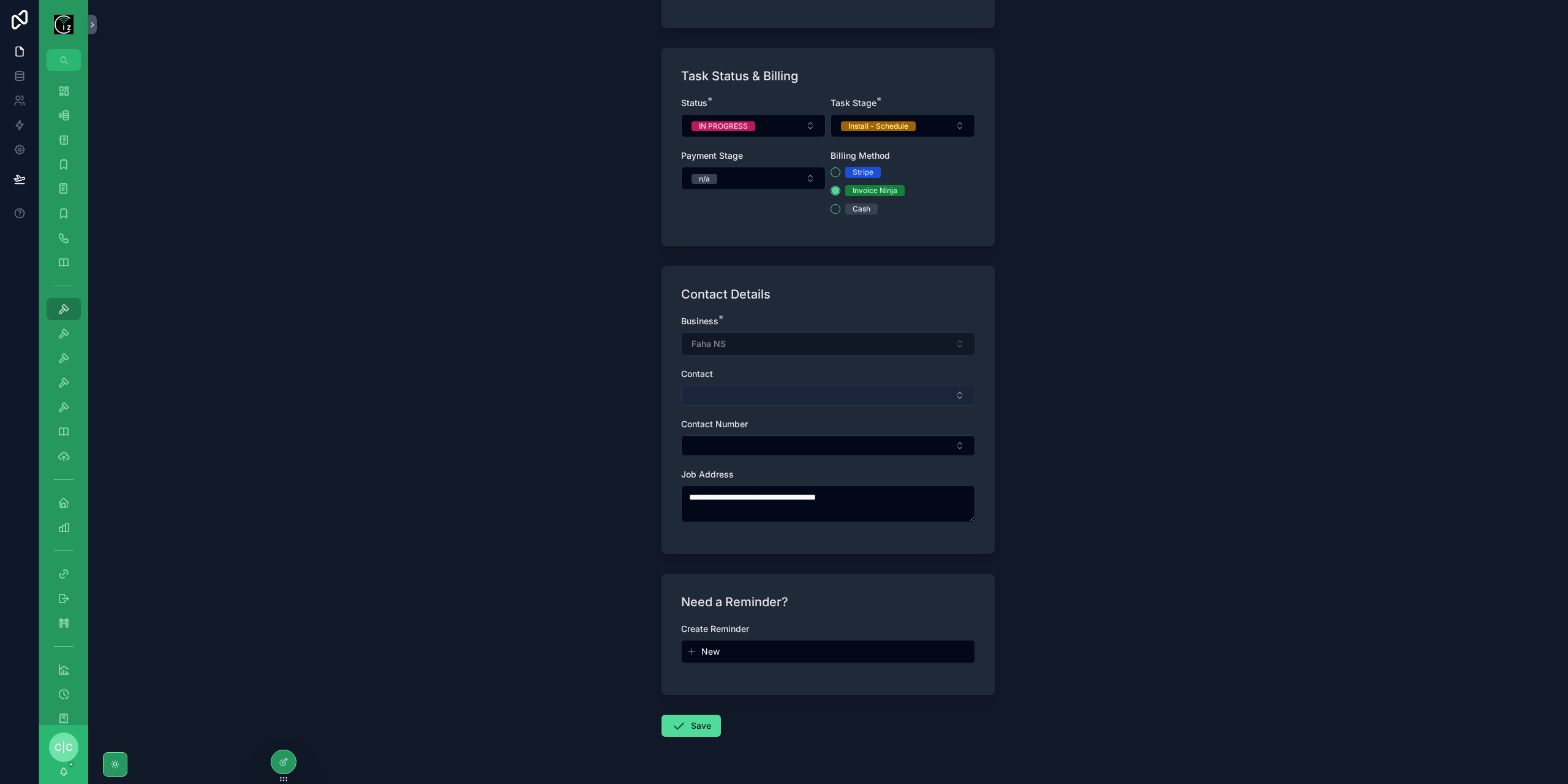
click at [762, 385] on button "Select Button" at bounding box center [828, 395] width 294 height 21
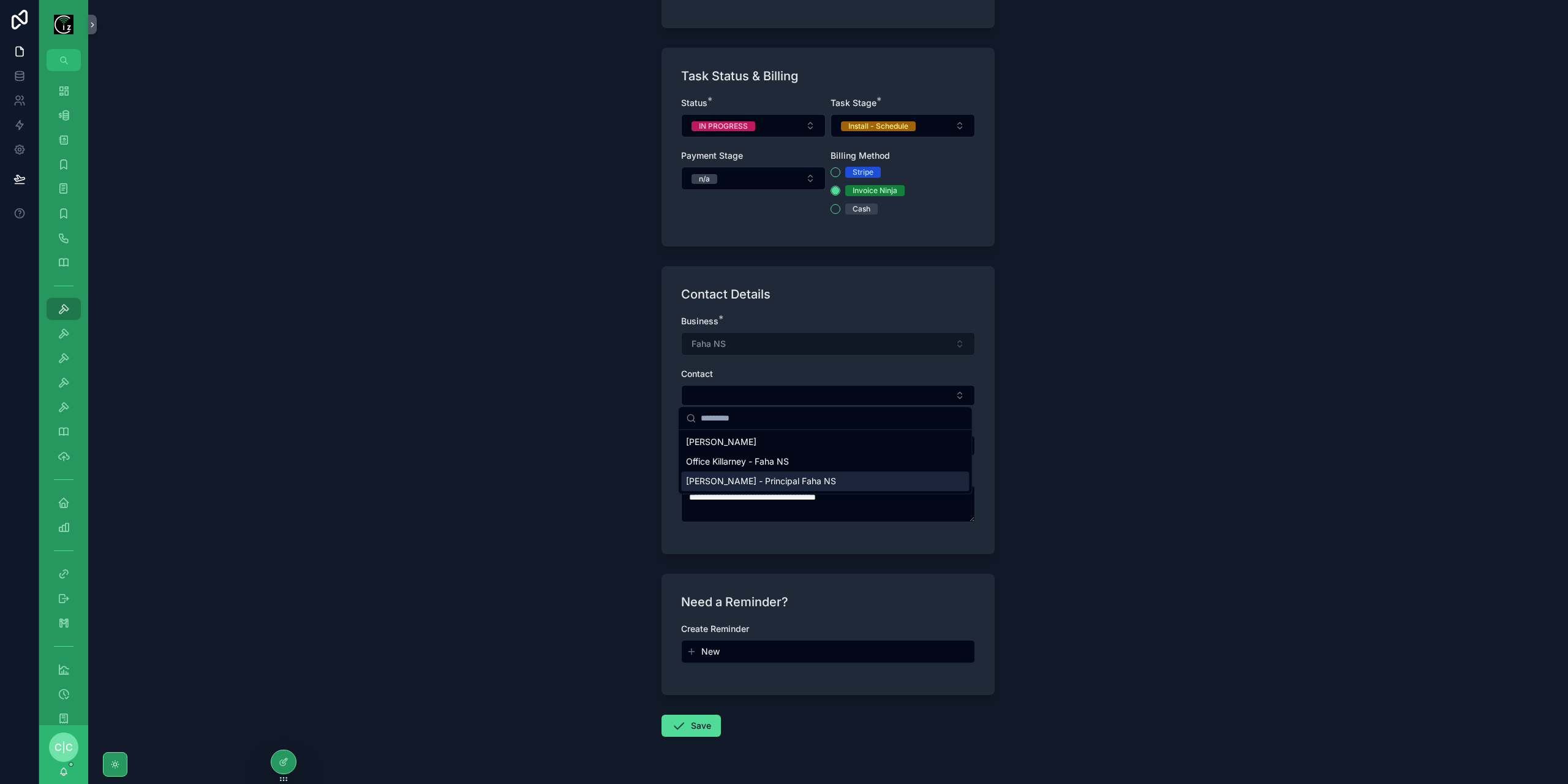
click at [762, 479] on span "[PERSON_NAME] - Principal Faha NS" at bounding box center [761, 481] width 150 height 12
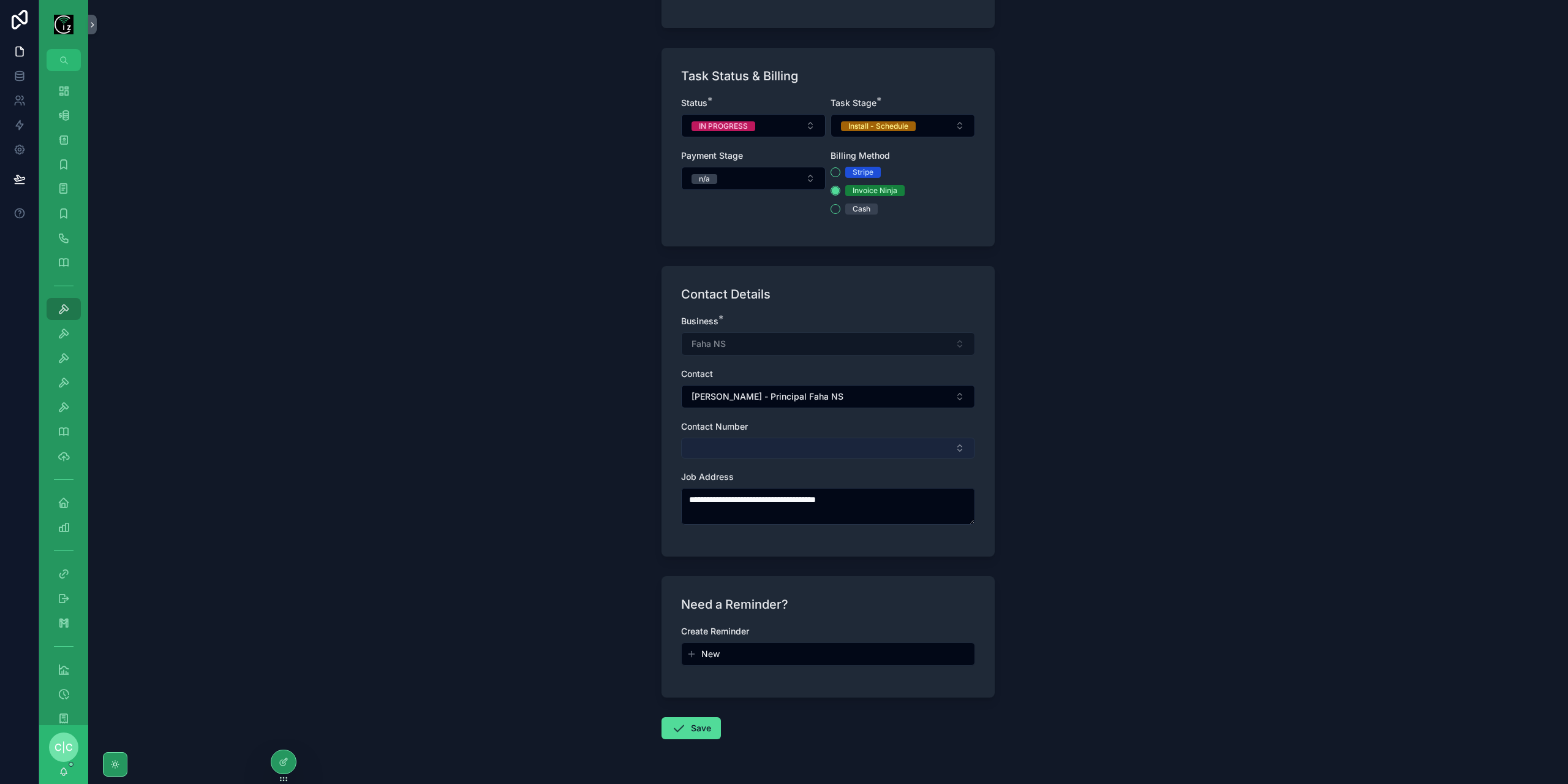
click at [776, 443] on button "Select Button" at bounding box center [828, 448] width 294 height 21
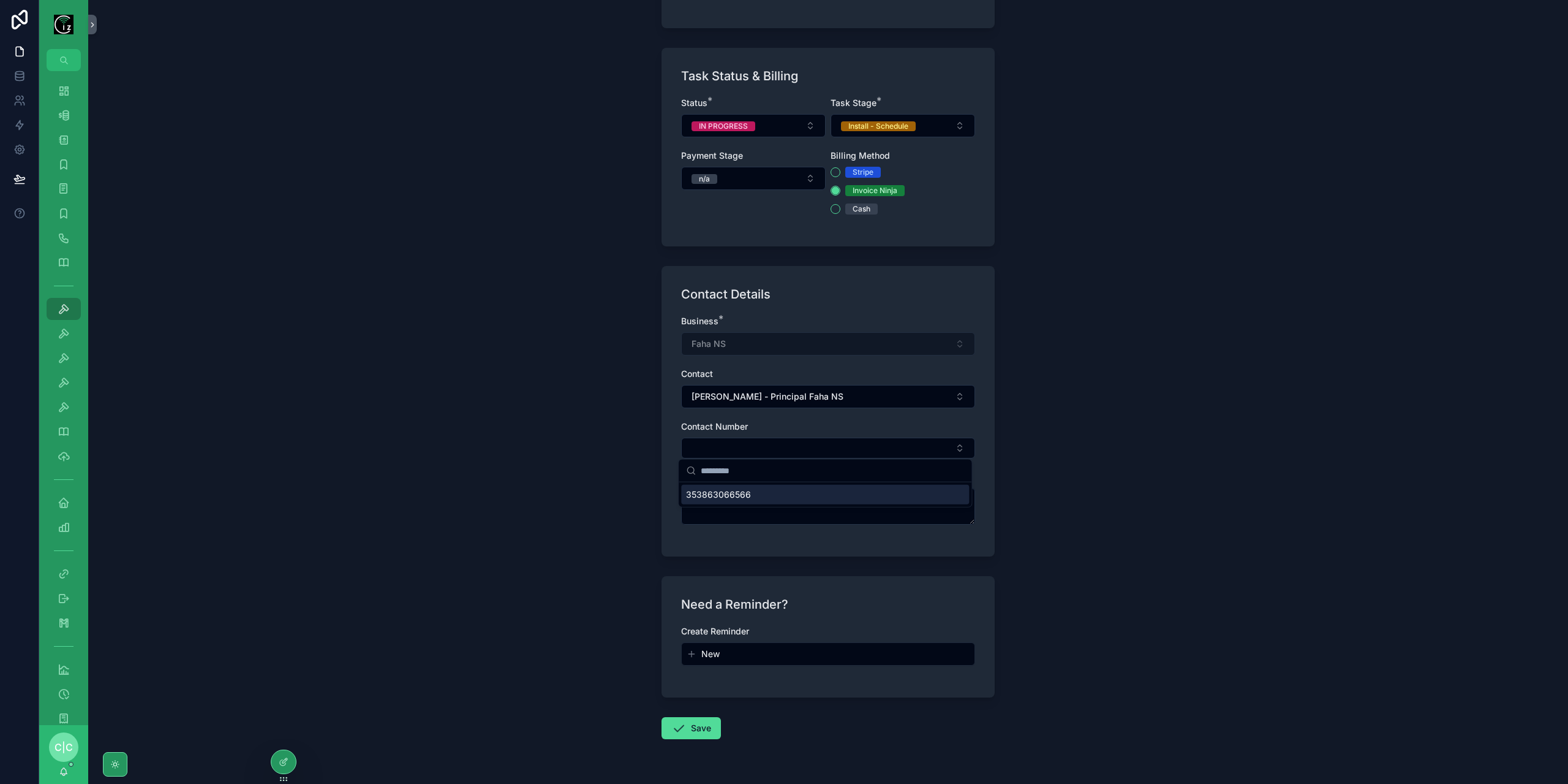
click at [773, 495] on div "353863066566" at bounding box center [824, 494] width 288 height 20
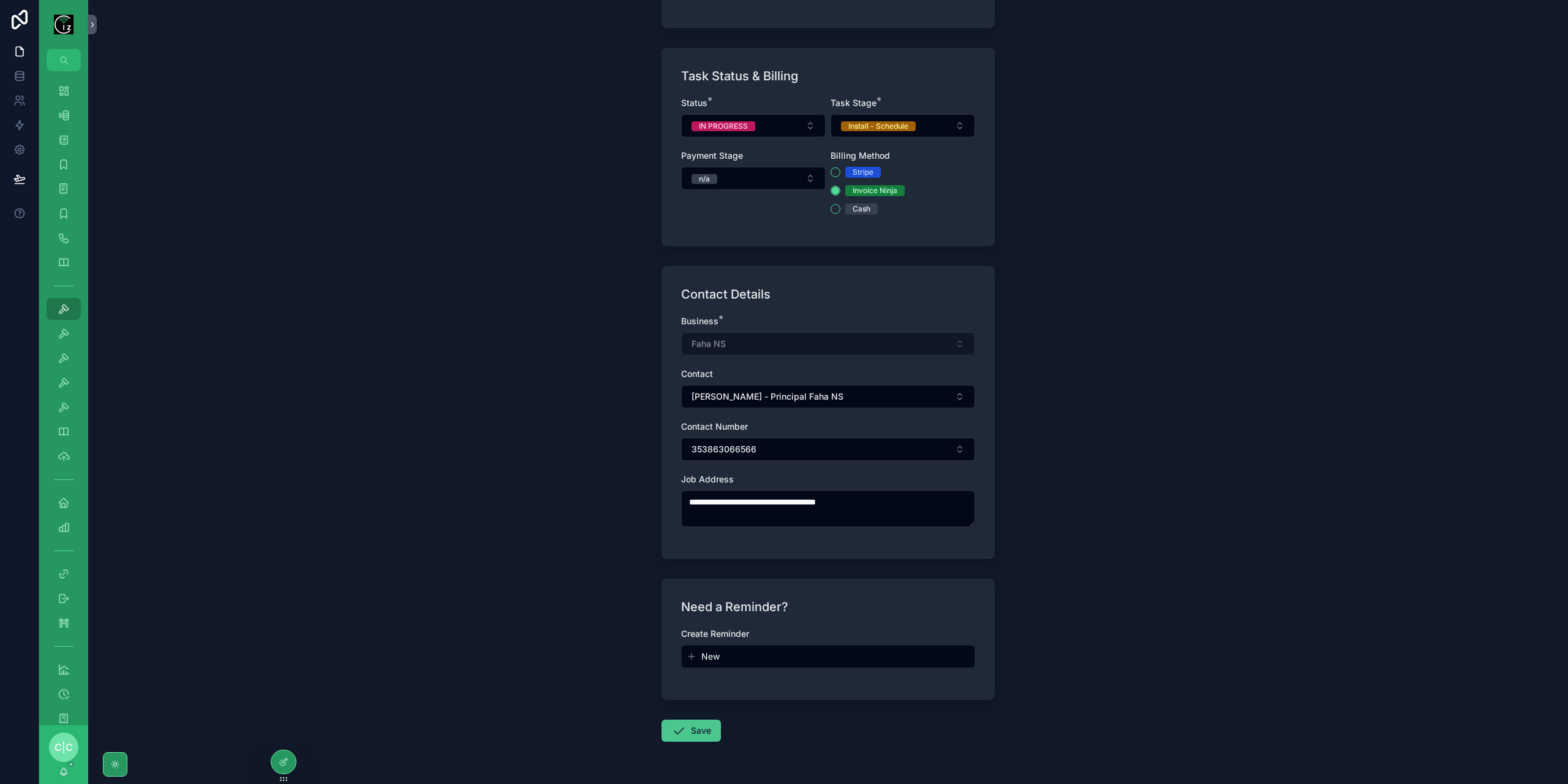
click at [691, 730] on button "Save" at bounding box center [691, 730] width 60 height 22
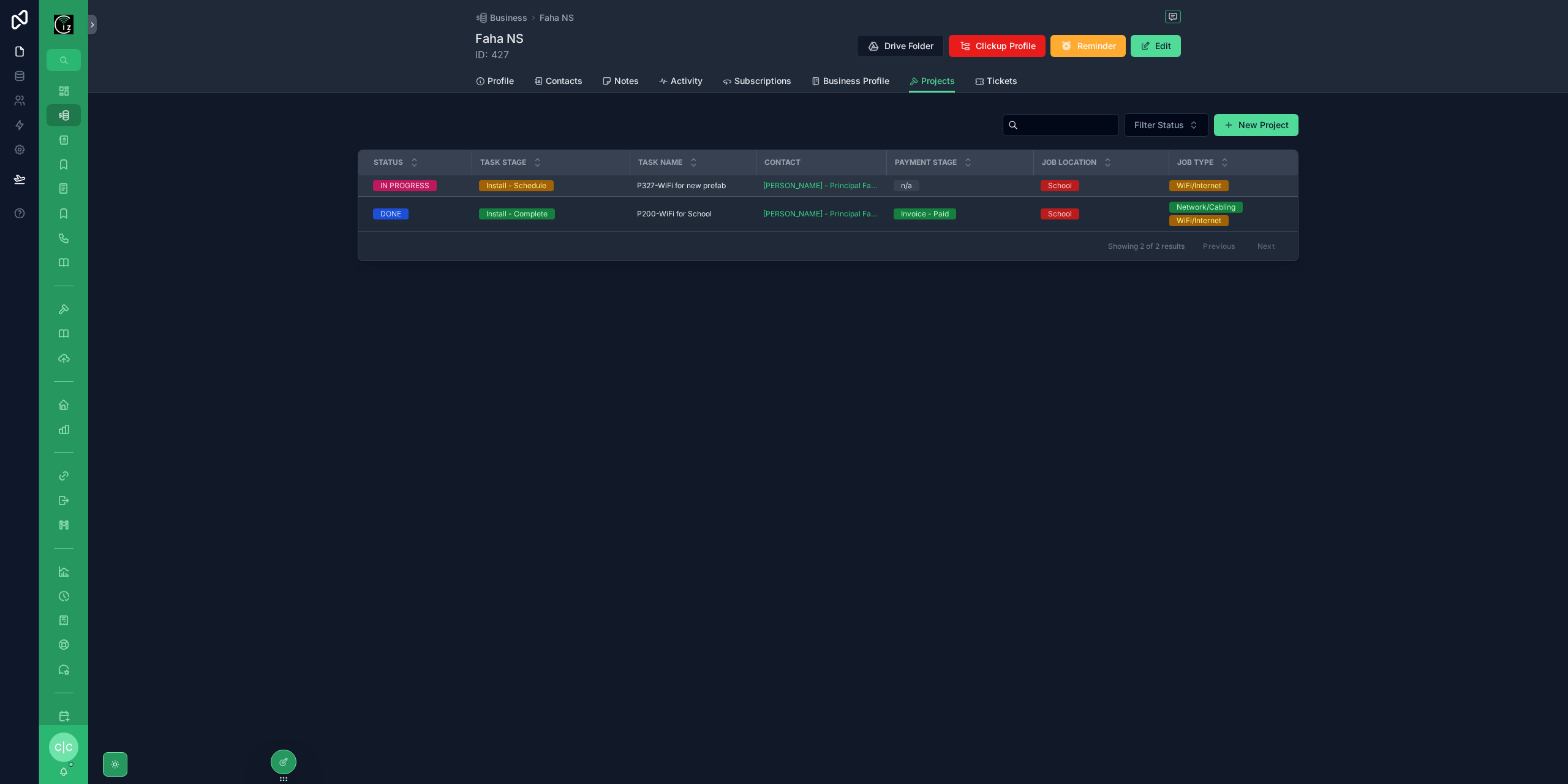
click at [655, 182] on span "P327-WiFi for new prefab" at bounding box center [682, 185] width 89 height 9
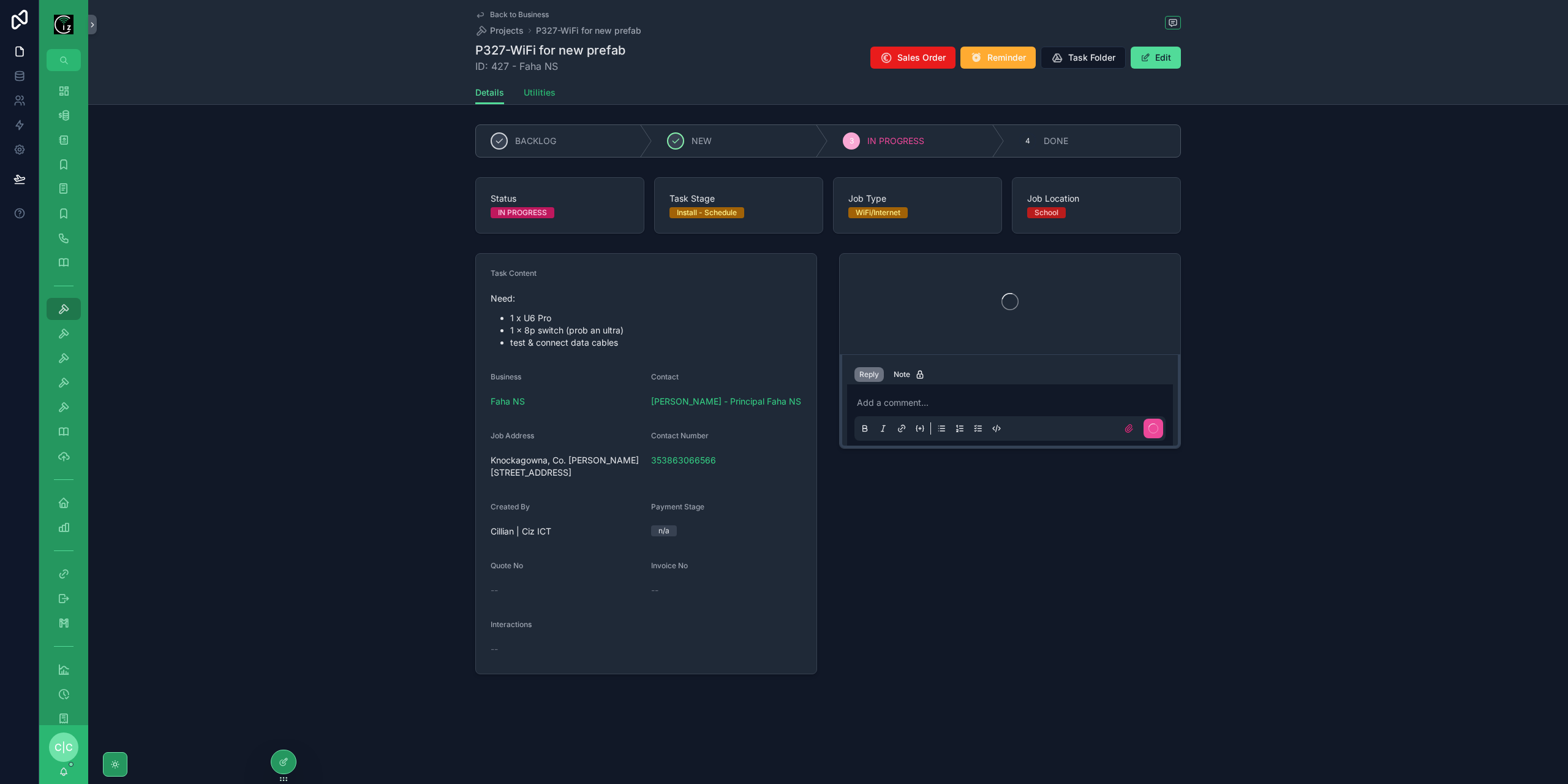
click at [543, 95] on span "Utilities" at bounding box center [540, 93] width 32 height 12
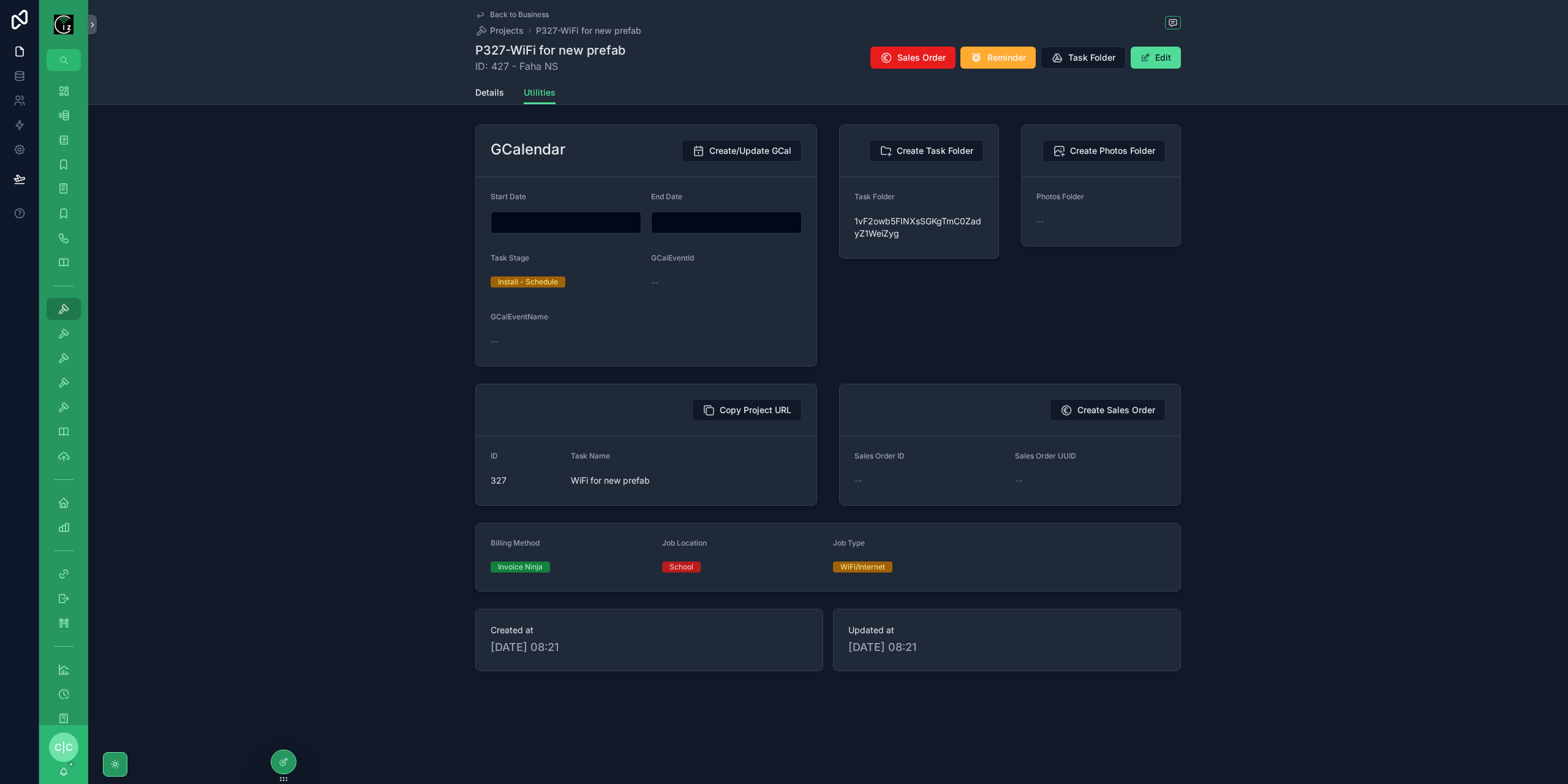
click at [598, 222] on input "scrollable content" at bounding box center [566, 223] width 149 height 17
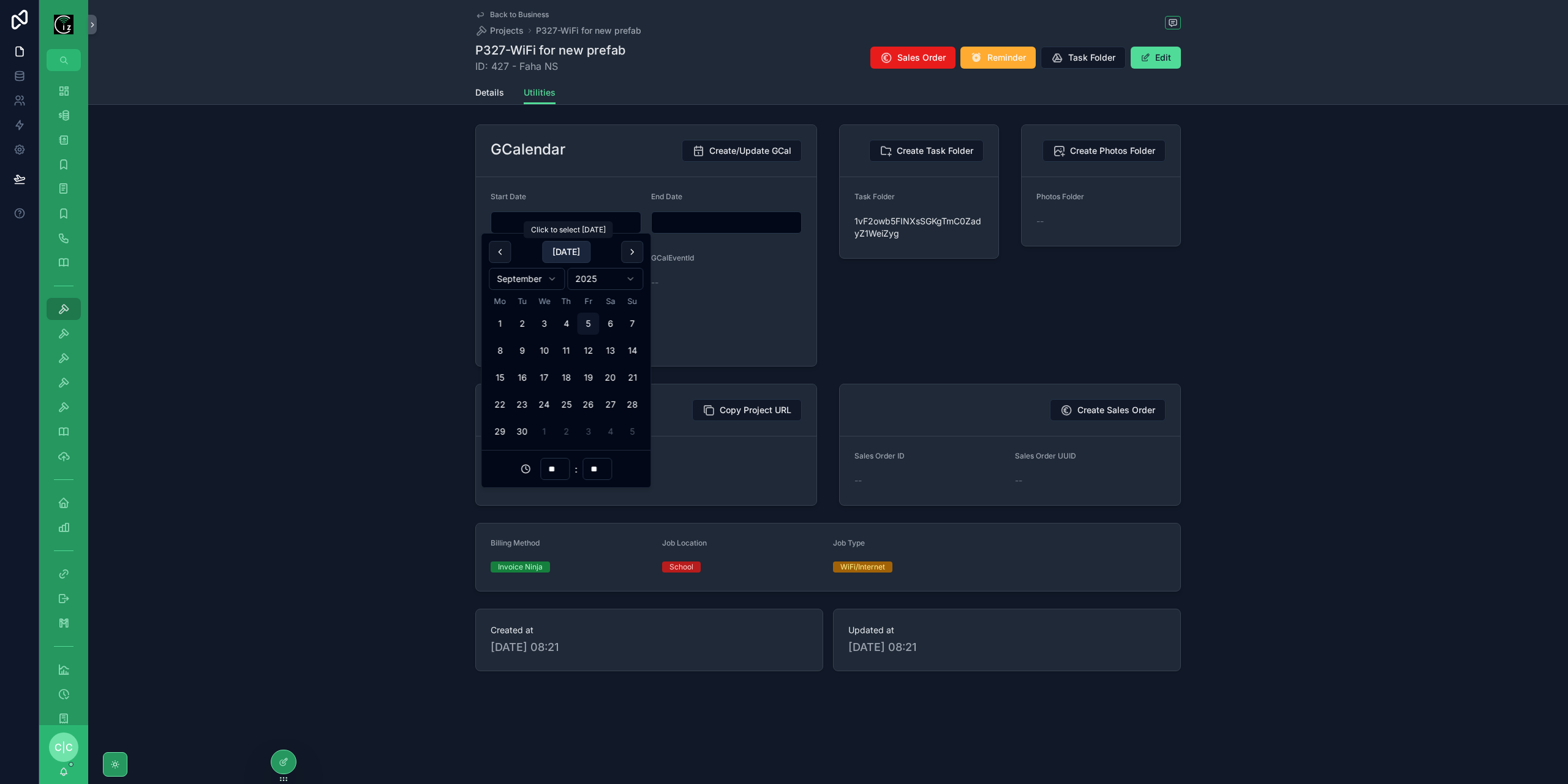
click at [561, 248] on button "[DATE]" at bounding box center [566, 252] width 48 height 22
click at [553, 468] on input "**" at bounding box center [555, 469] width 28 height 17
click at [545, 562] on div "10" at bounding box center [555, 566] width 55 height 20
type input "**********"
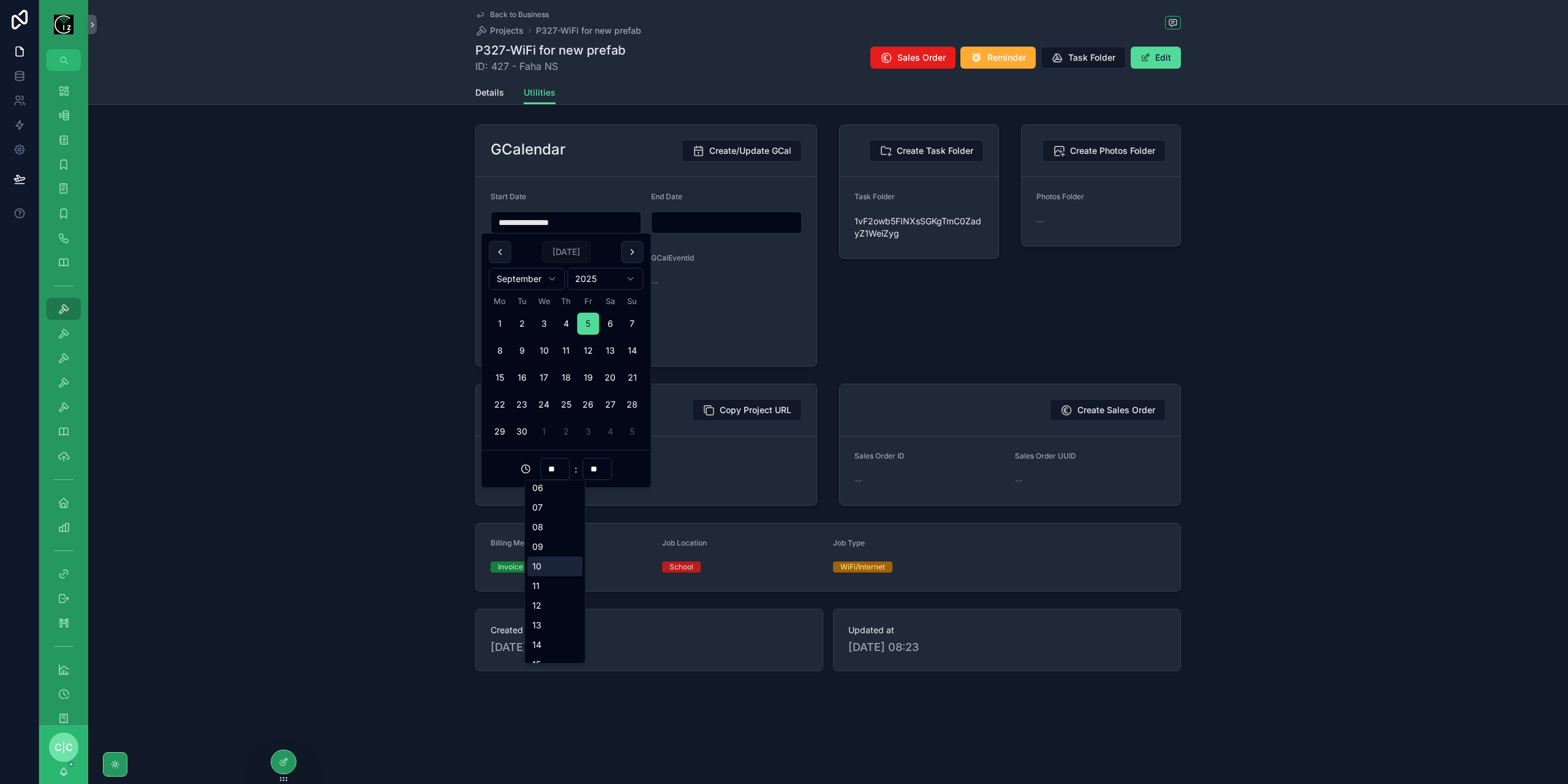
type input "**"
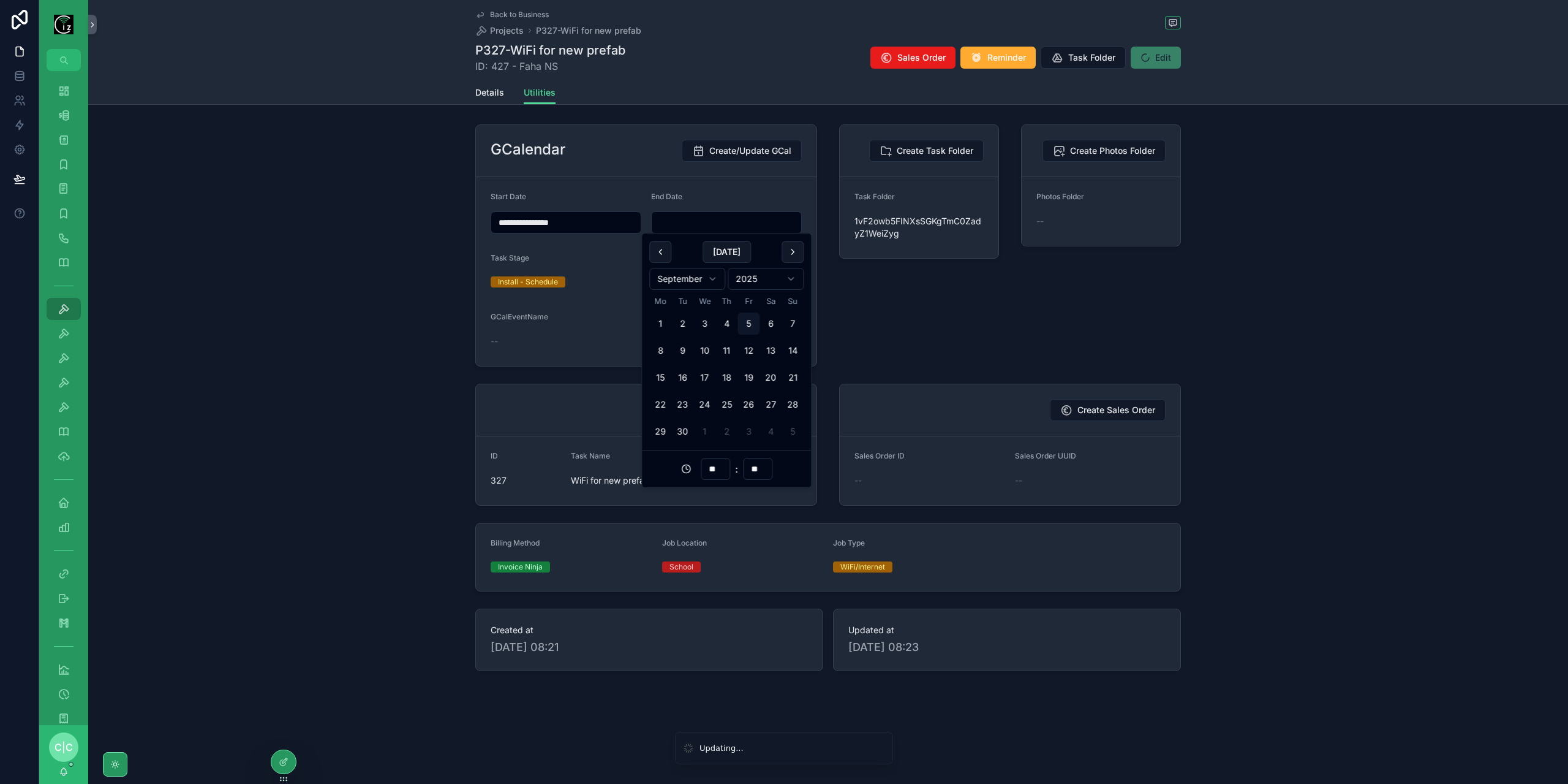
click at [737, 230] on input "scrollable content" at bounding box center [726, 223] width 149 height 17
click at [728, 253] on button "[DATE]" at bounding box center [727, 252] width 48 height 22
click at [712, 466] on input "**" at bounding box center [715, 469] width 28 height 17
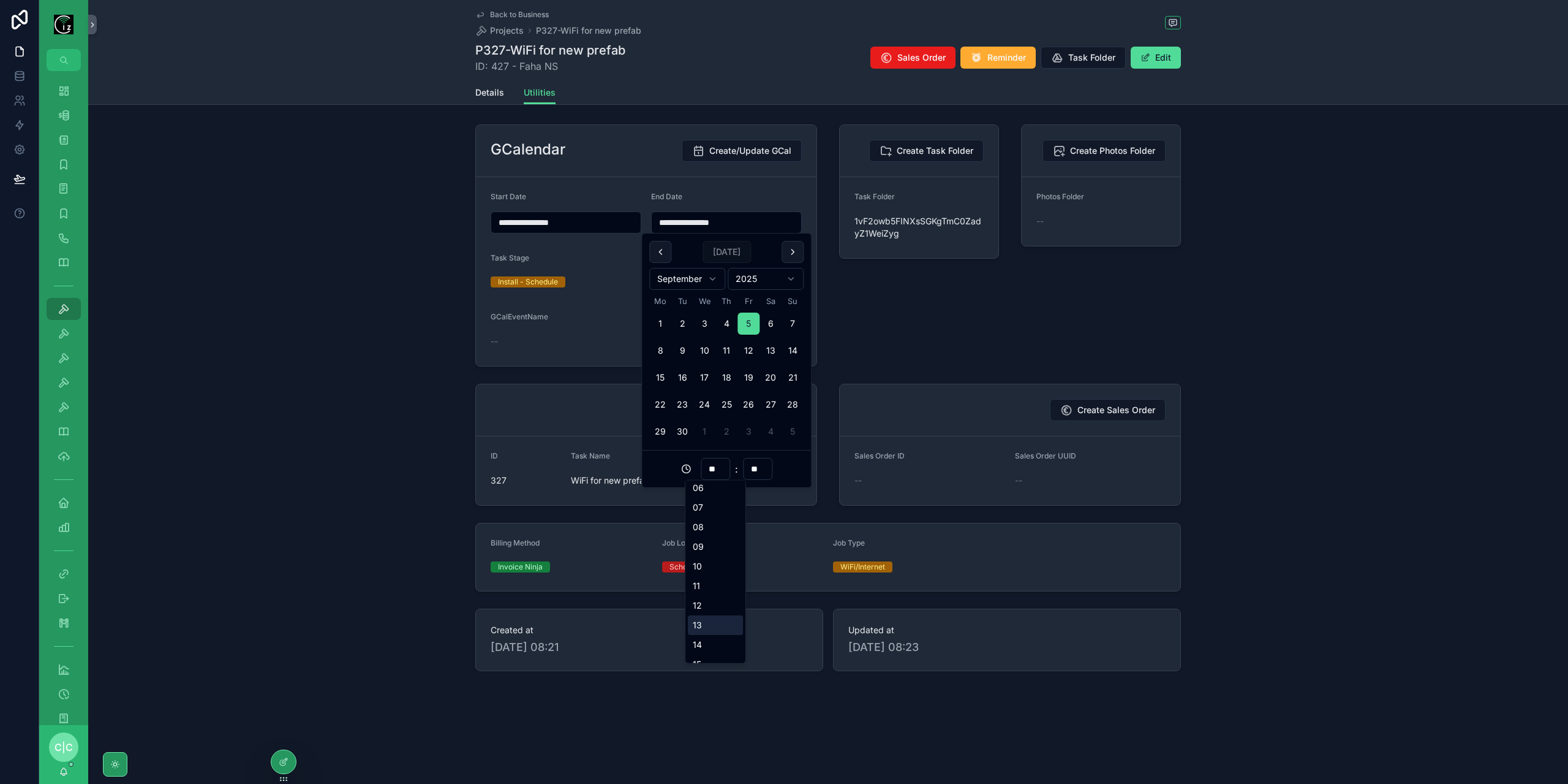
click at [714, 630] on div "13" at bounding box center [716, 624] width 55 height 20
type input "**********"
type input "**"
click at [853, 332] on div "Create Task Folder Task Folder 1vF2owb5FINXsSGKgTmC0ZadyZ1WeiZyg" at bounding box center [919, 246] width 175 height 252
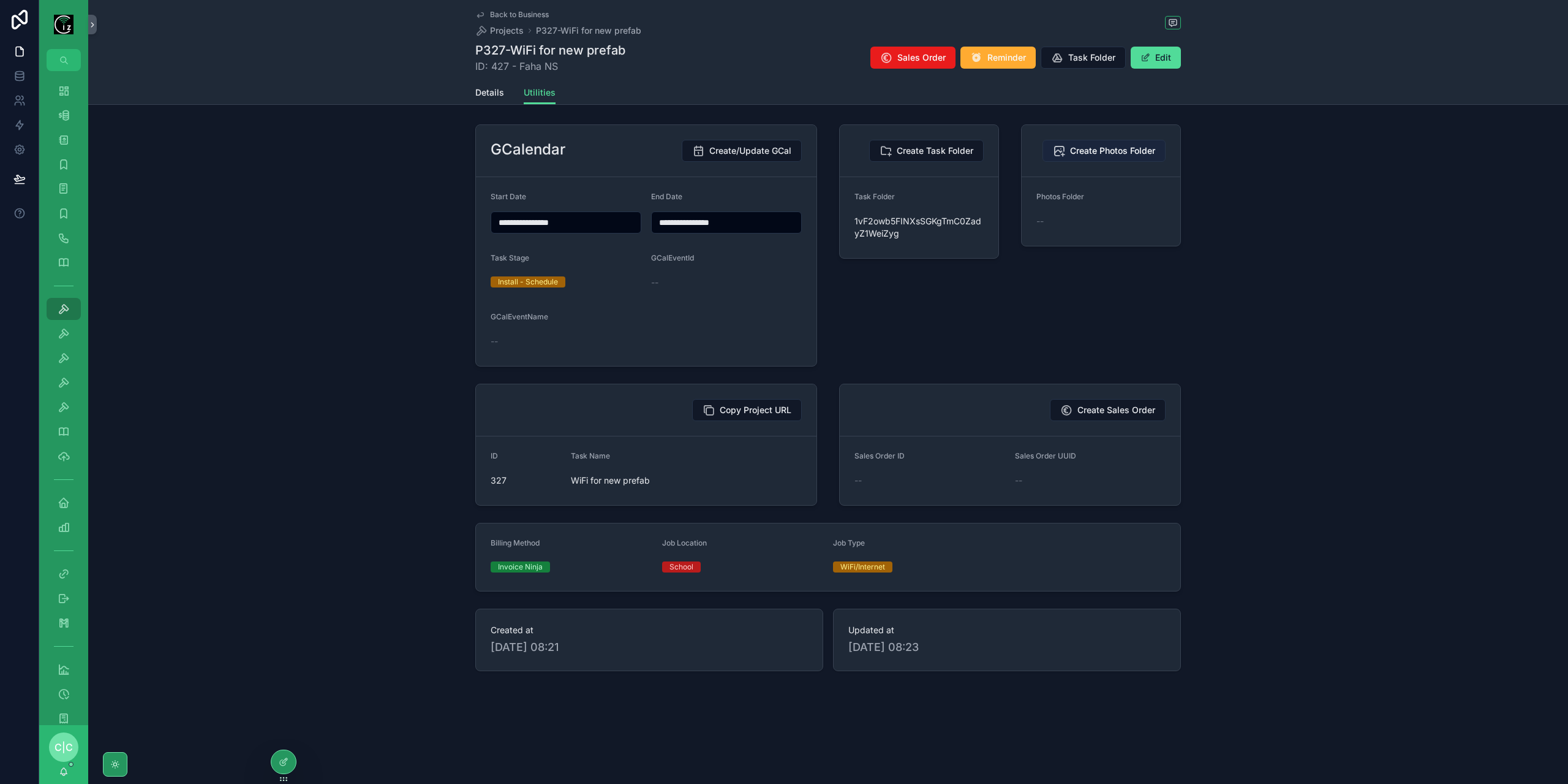
click at [1128, 151] on span "Create Photos Folder" at bounding box center [1112, 151] width 85 height 12
click at [1117, 407] on span "Create Sales Order" at bounding box center [1116, 409] width 78 height 12
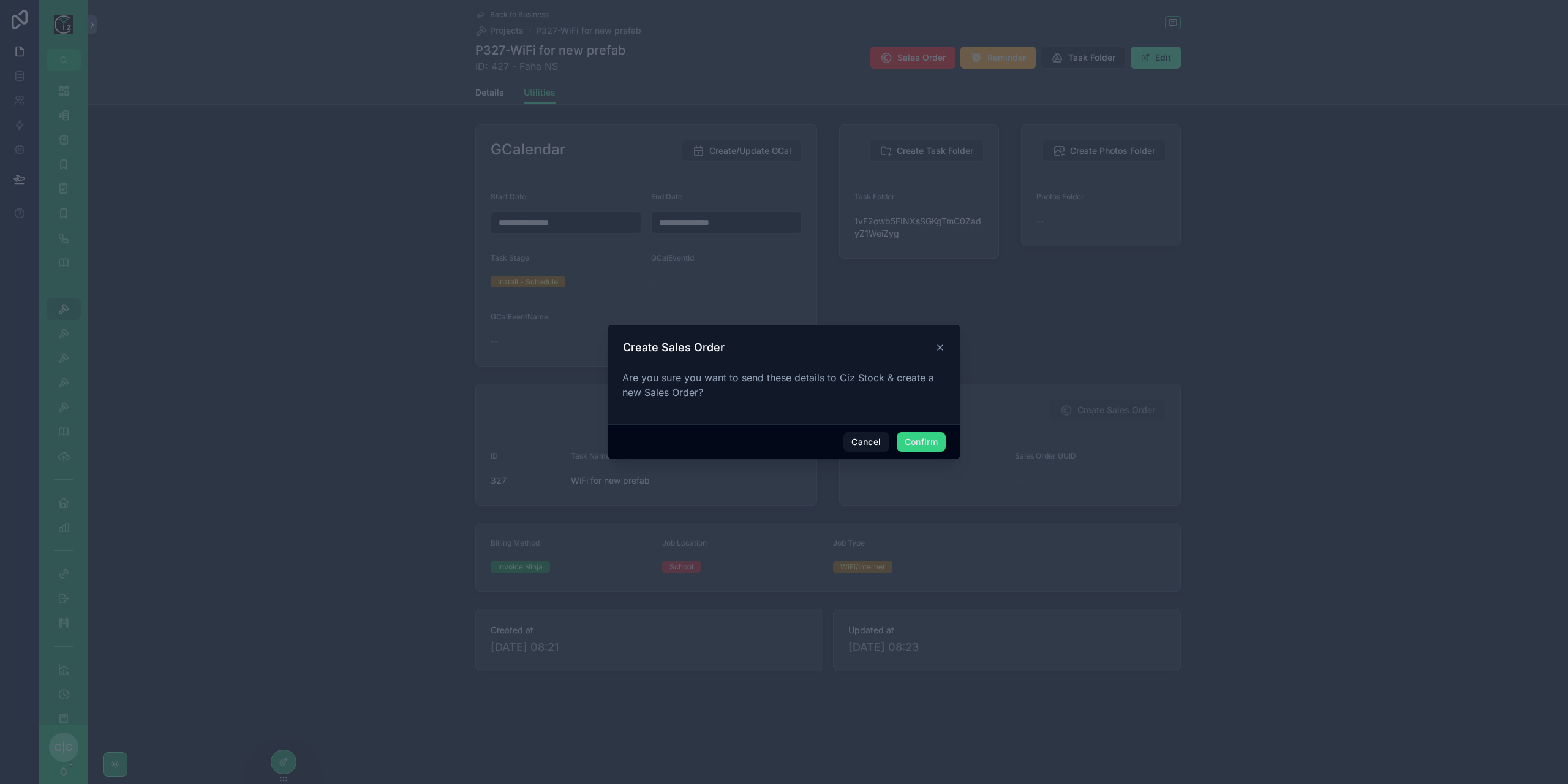
drag, startPoint x: 948, startPoint y: 446, endPoint x: 942, endPoint y: 447, distance: 6.1
click at [948, 446] on div "Cancel Confirm" at bounding box center [784, 442] width 352 height 35
click at [939, 446] on button "Confirm" at bounding box center [921, 442] width 49 height 20
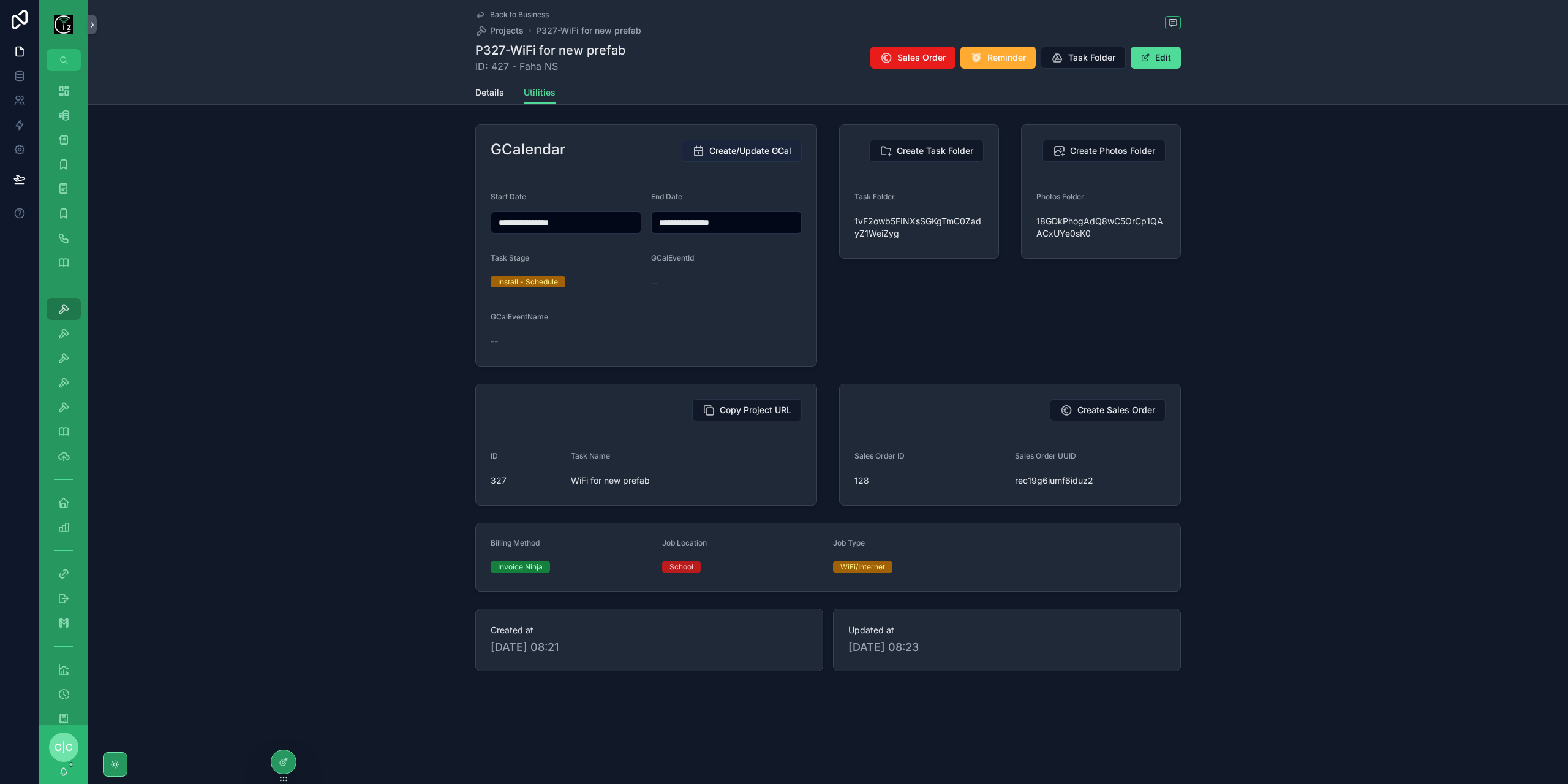
click at [762, 152] on span "Create/Update GCal" at bounding box center [750, 151] width 82 height 12
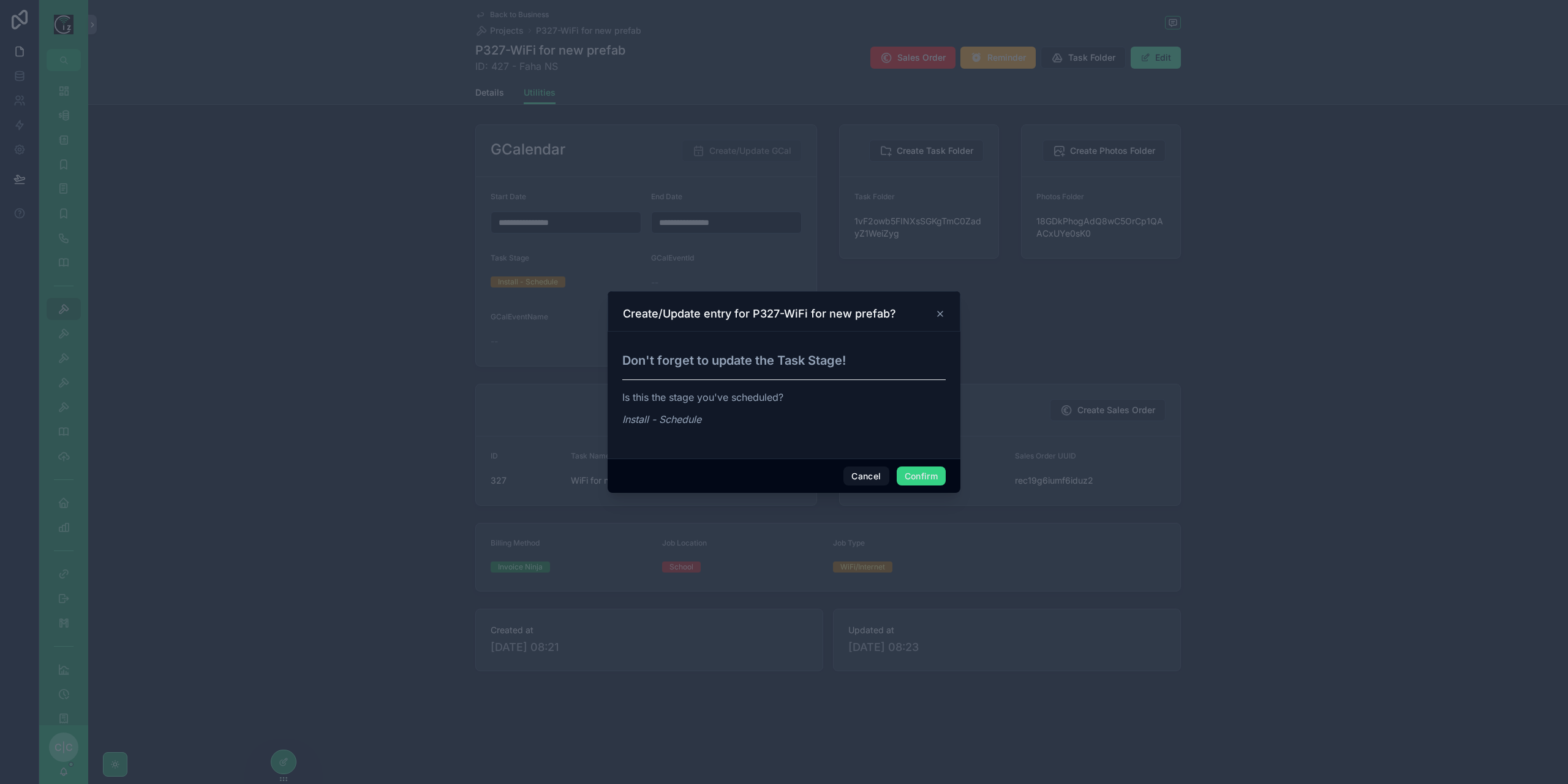
click at [927, 474] on button "Confirm" at bounding box center [921, 476] width 49 height 20
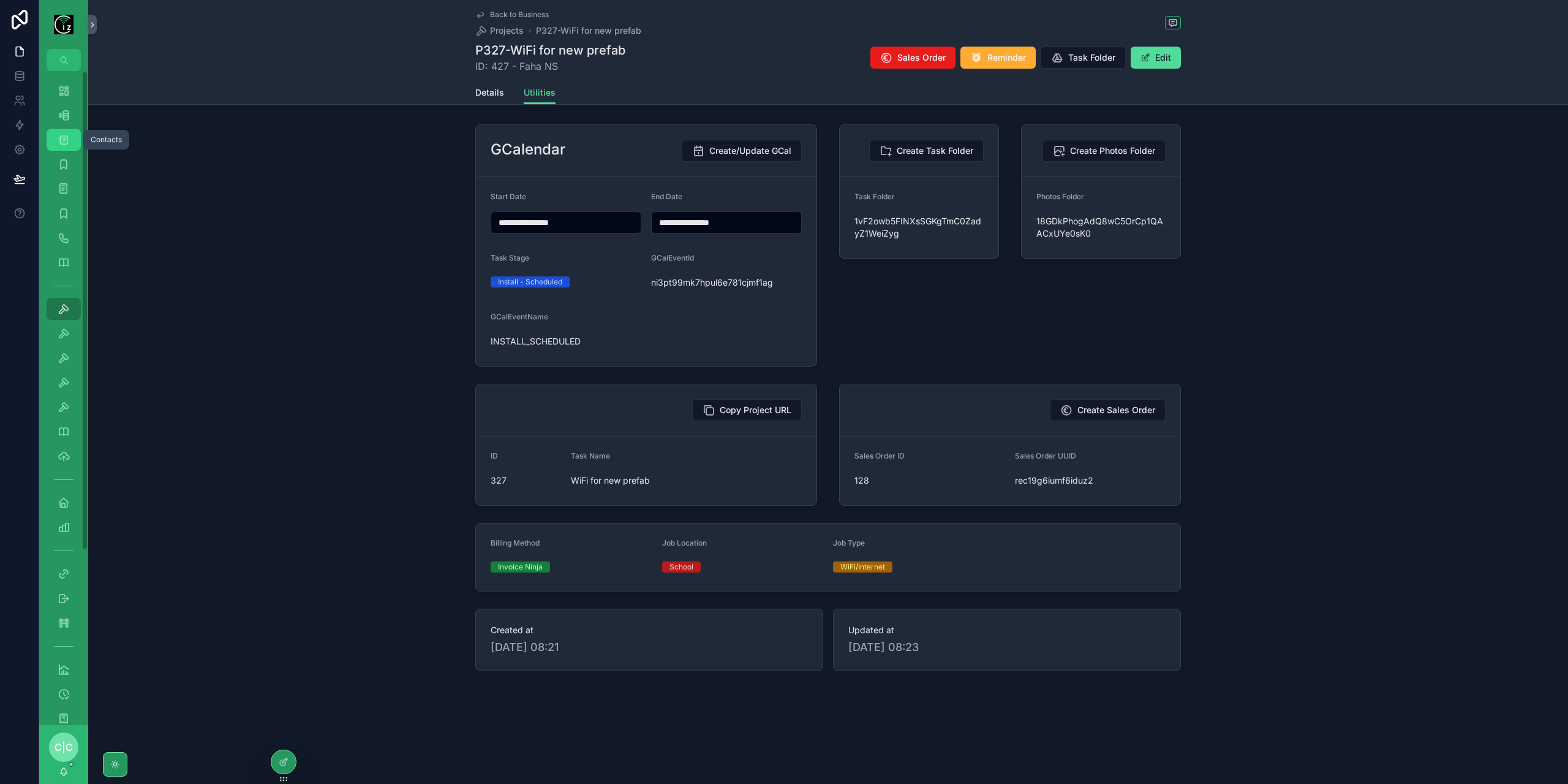
click at [63, 139] on icon "scrollable content" at bounding box center [63, 139] width 12 height 12
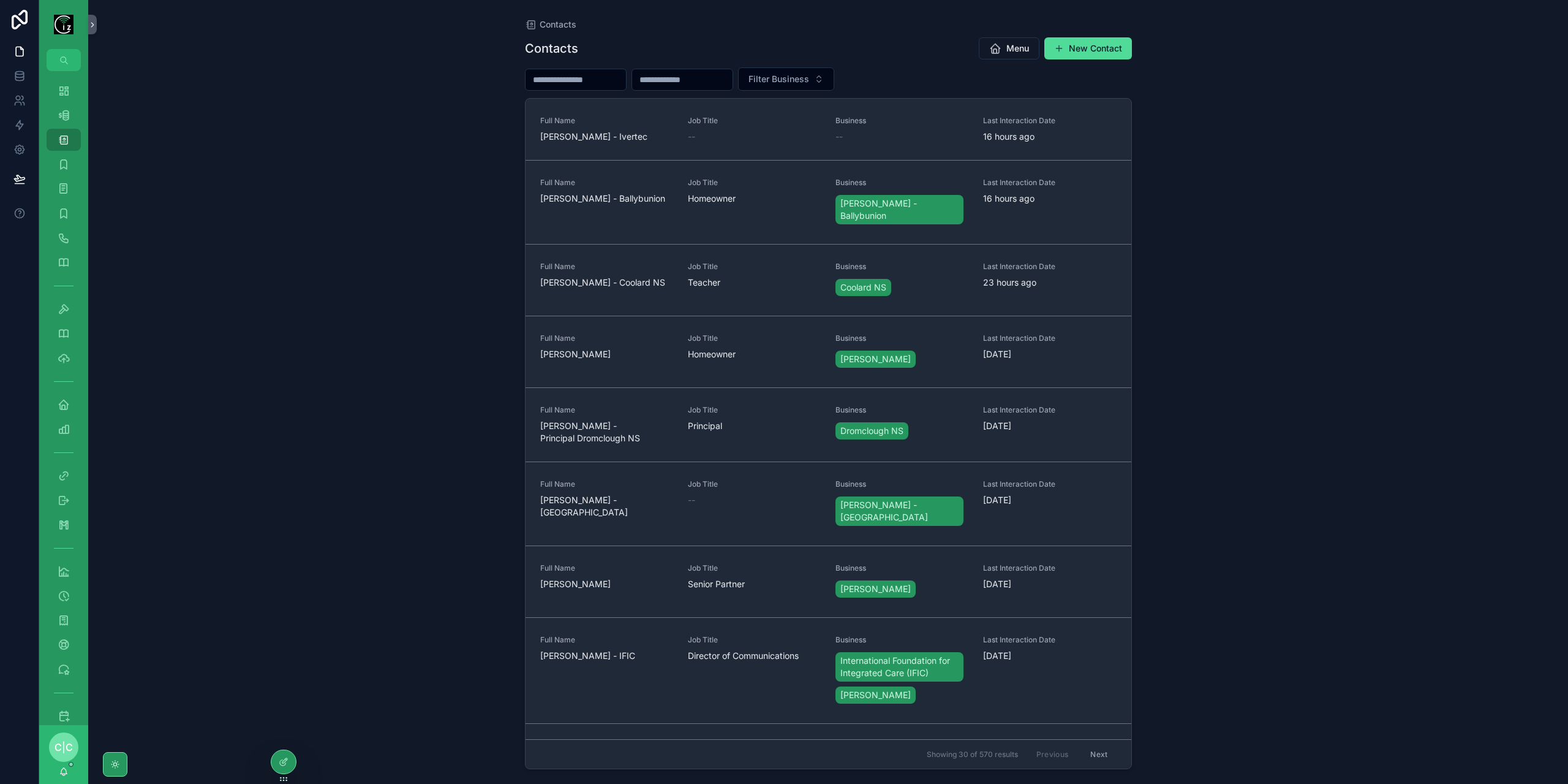
click at [605, 85] on input "scrollable content" at bounding box center [576, 80] width 101 height 17
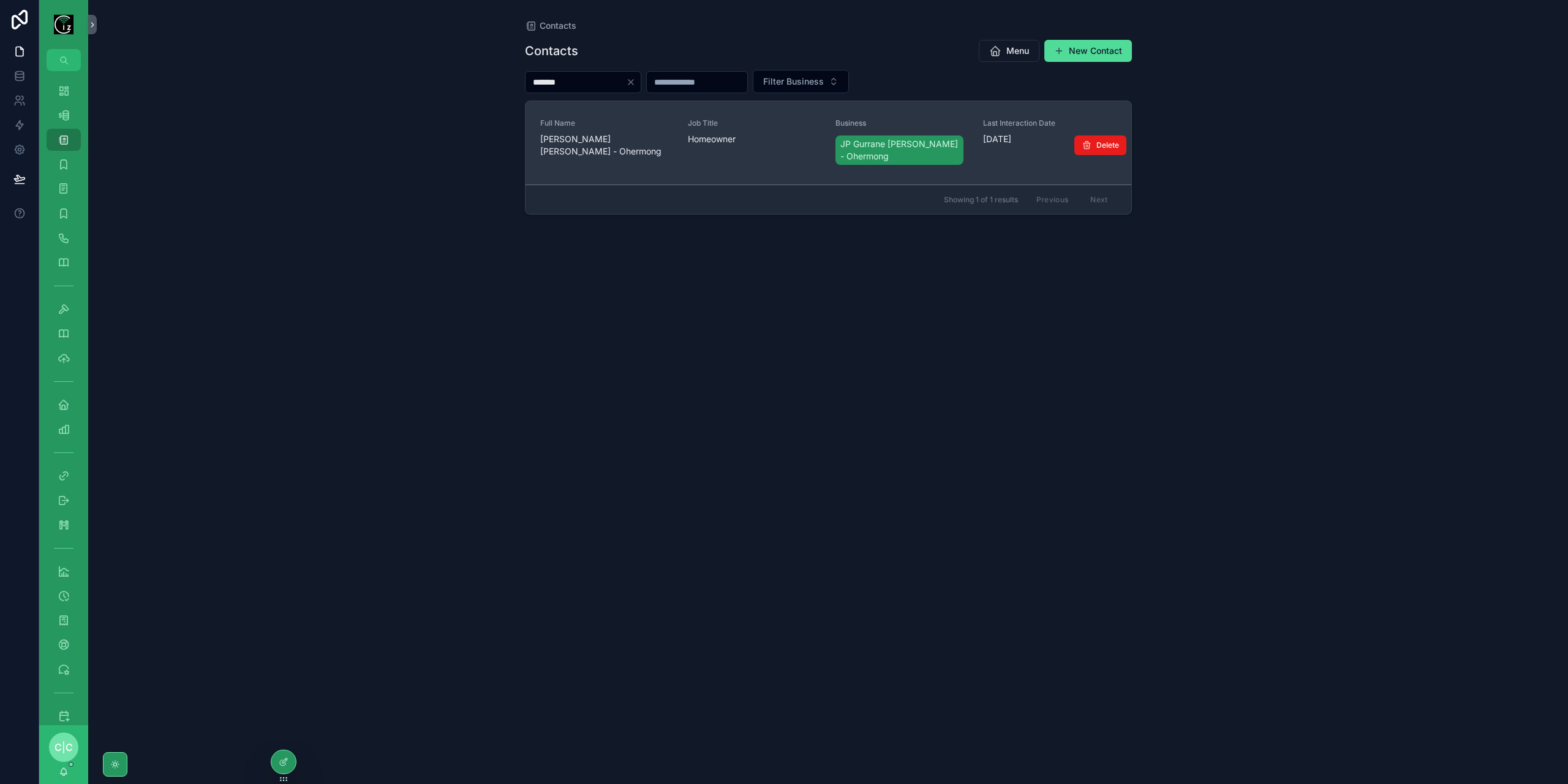
type input "*******"
click at [611, 150] on div "Full Name [PERSON_NAME] [PERSON_NAME] - Ohermong" at bounding box center [607, 142] width 133 height 49
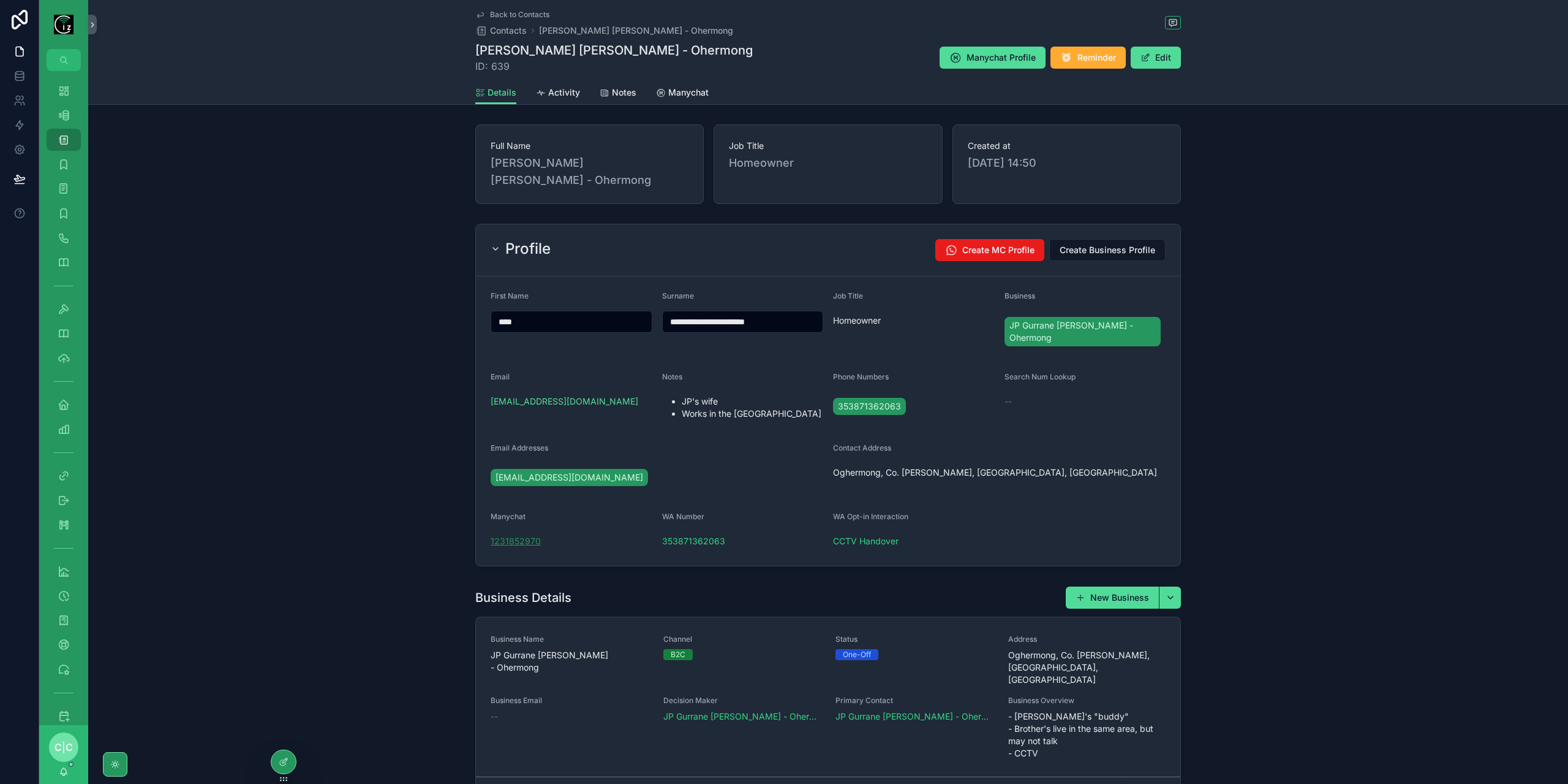
click at [519, 535] on span "1231852970" at bounding box center [516, 541] width 50 height 12
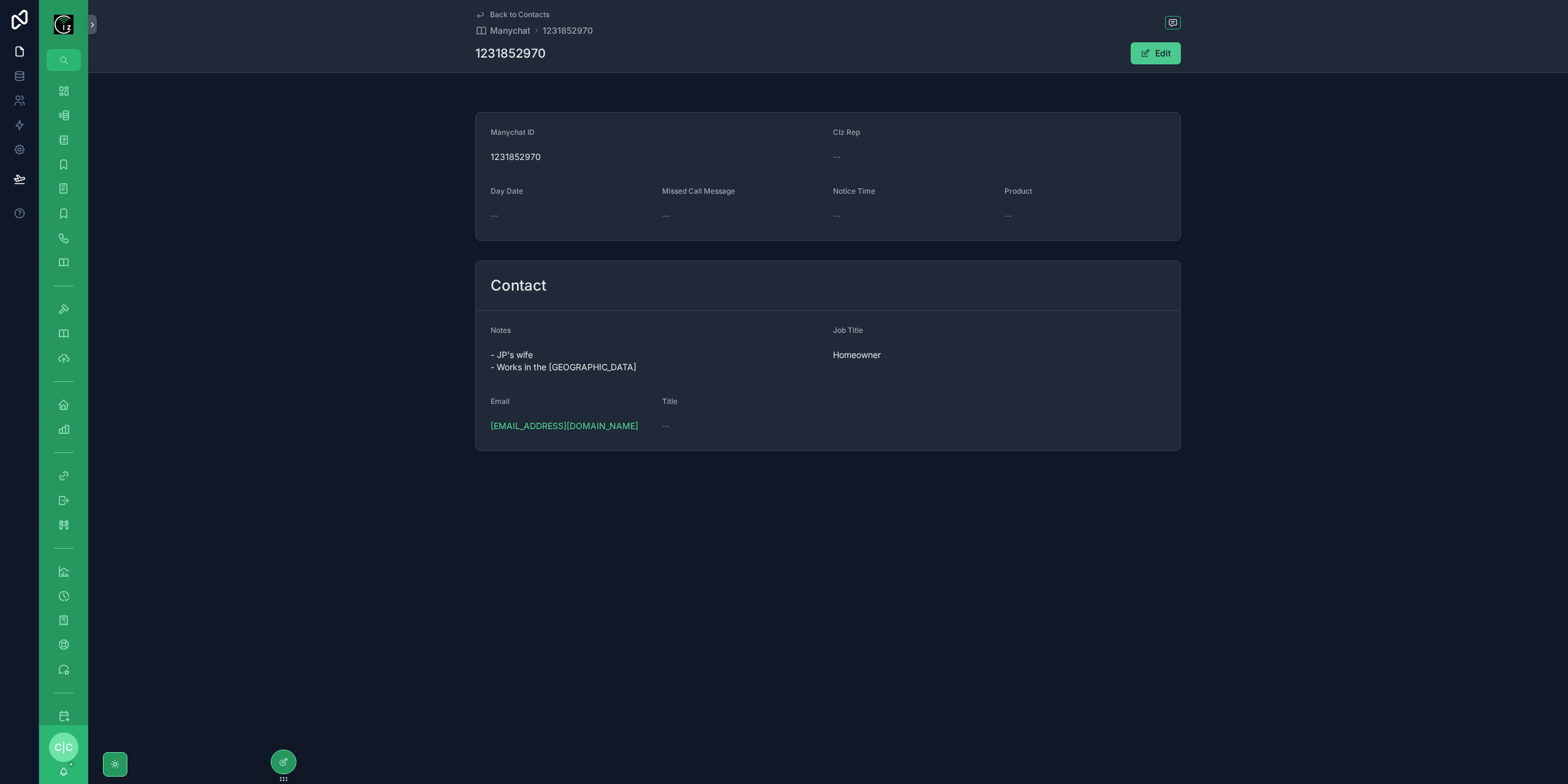
click at [1162, 52] on button "Edit" at bounding box center [1156, 53] width 50 height 22
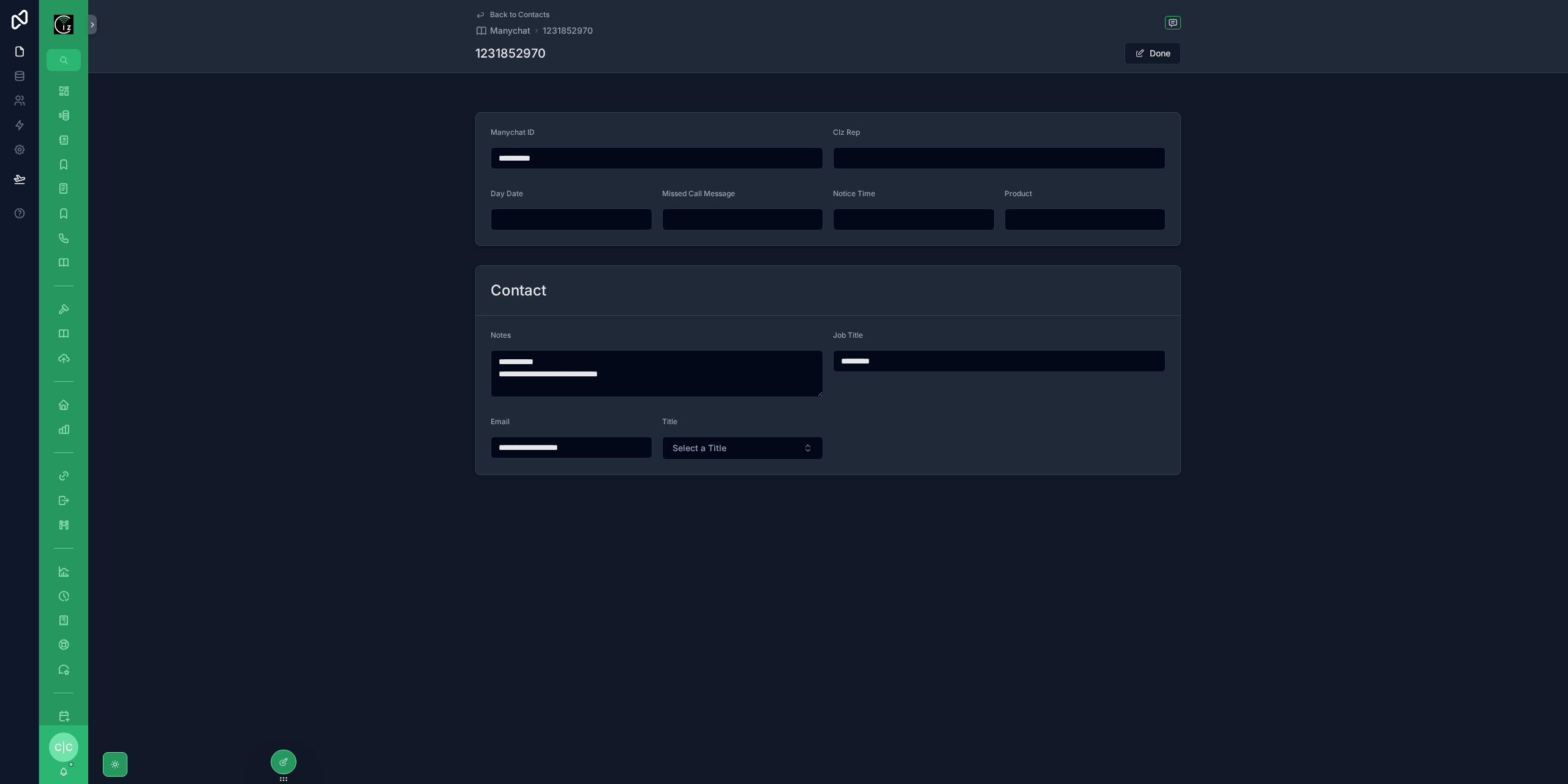
click at [880, 157] on input "scrollable content" at bounding box center [999, 158] width 331 height 17
type input "*******"
click at [495, 14] on span "Back to Contacts" at bounding box center [520, 14] width 60 height 9
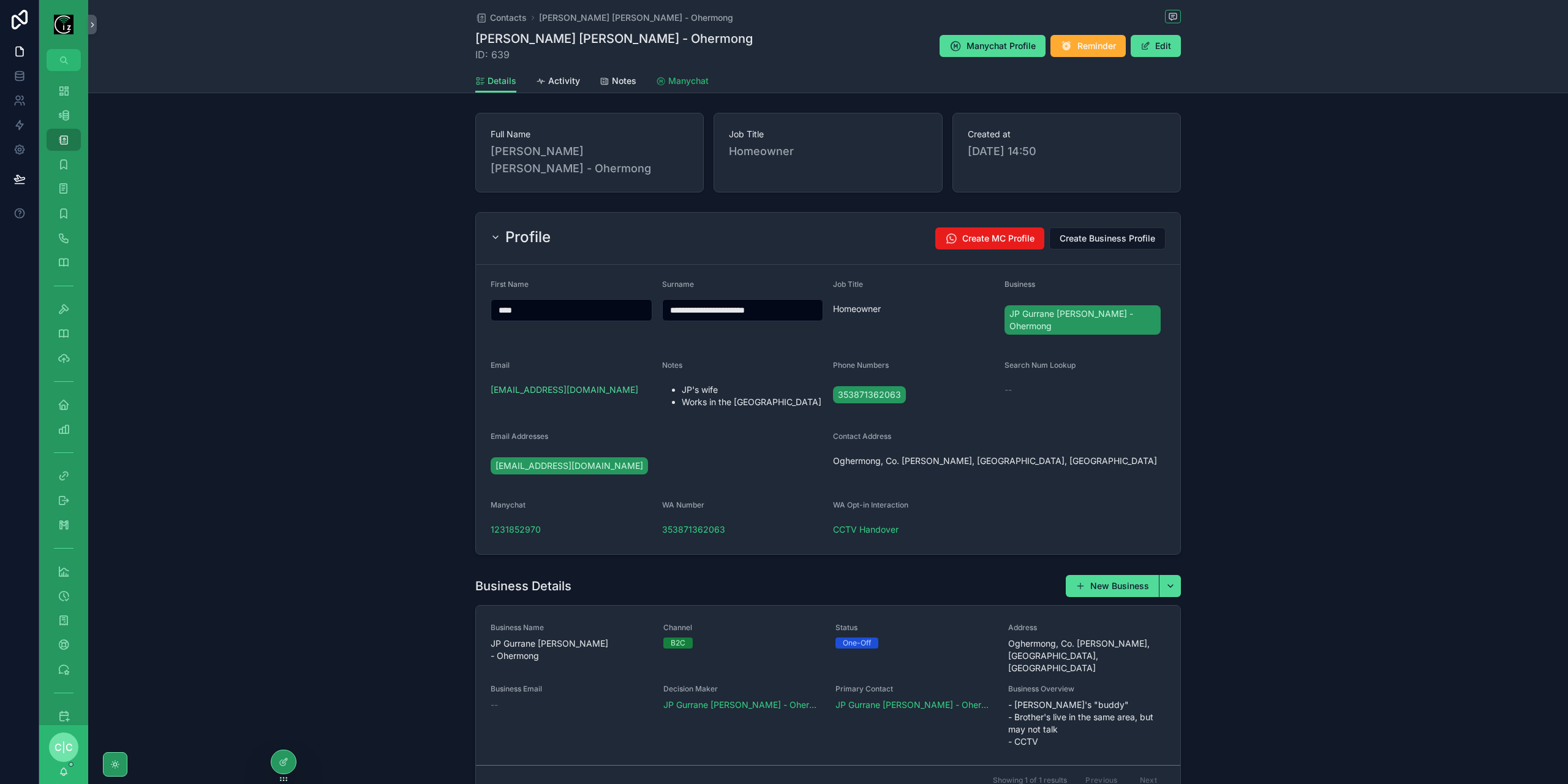
click at [696, 89] on link "Manychat" at bounding box center [682, 82] width 52 height 25
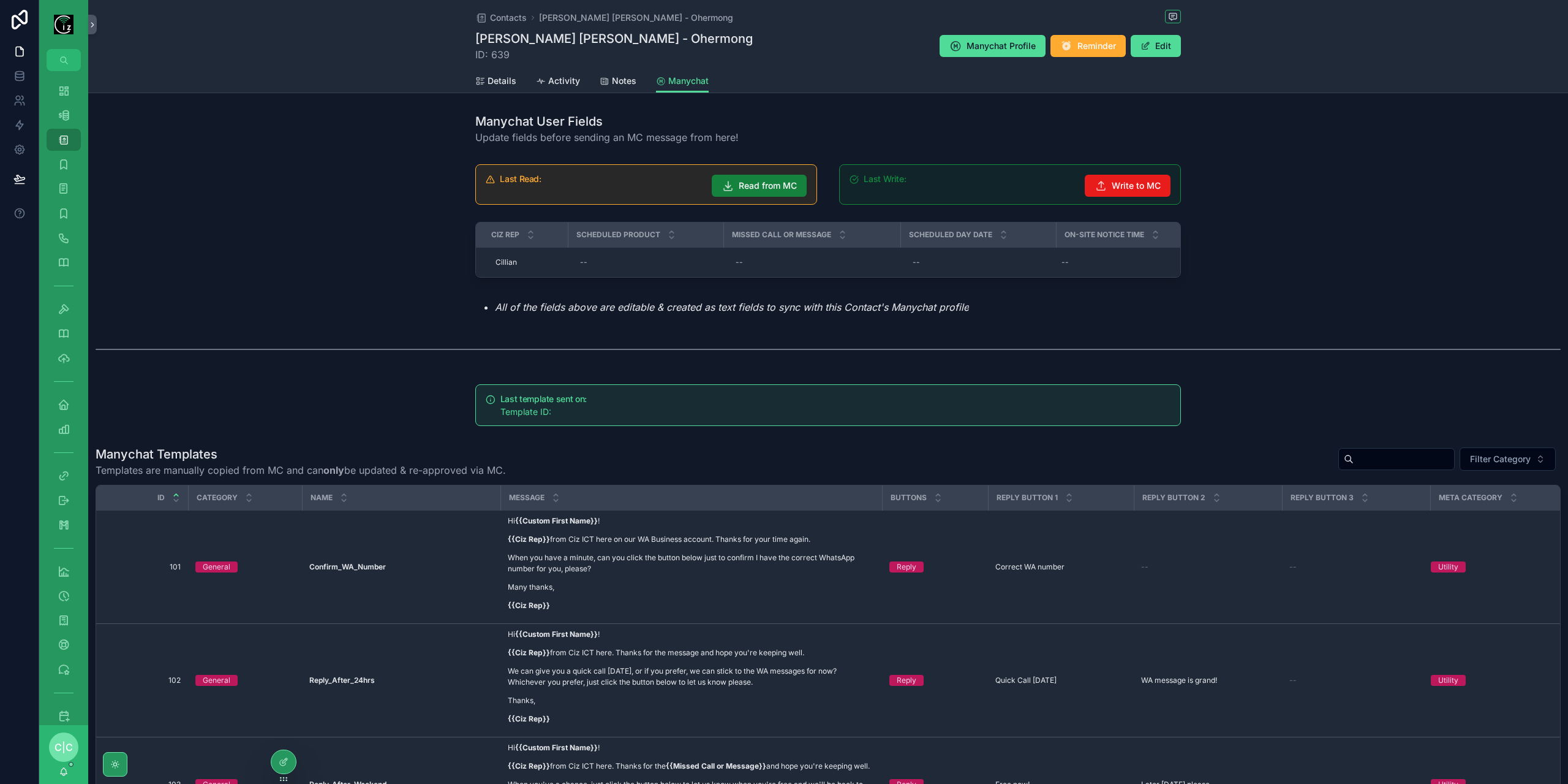
click at [756, 193] on button "Read from MC" at bounding box center [759, 186] width 95 height 22
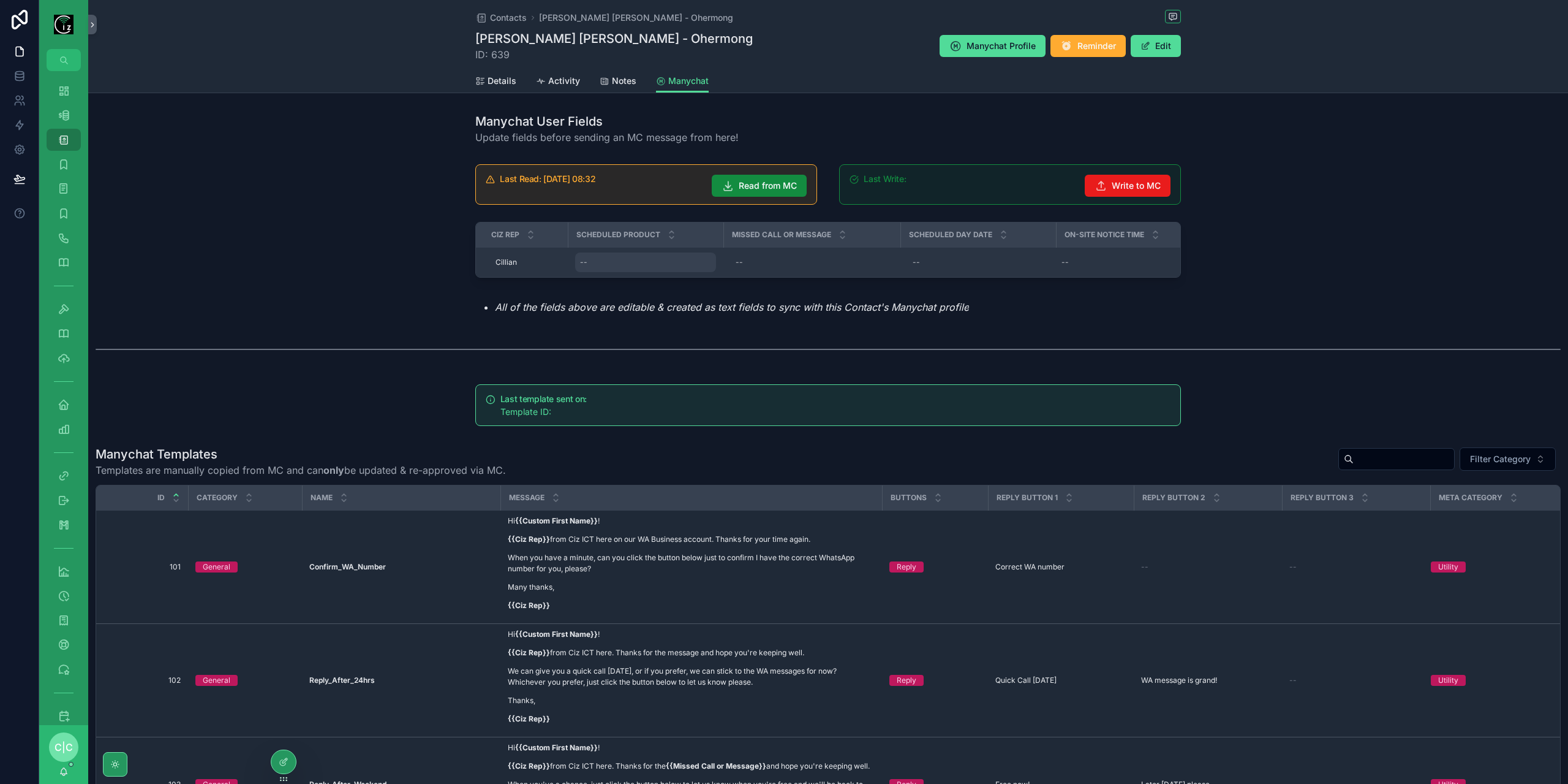
click at [661, 262] on div "--" at bounding box center [645, 262] width 141 height 20
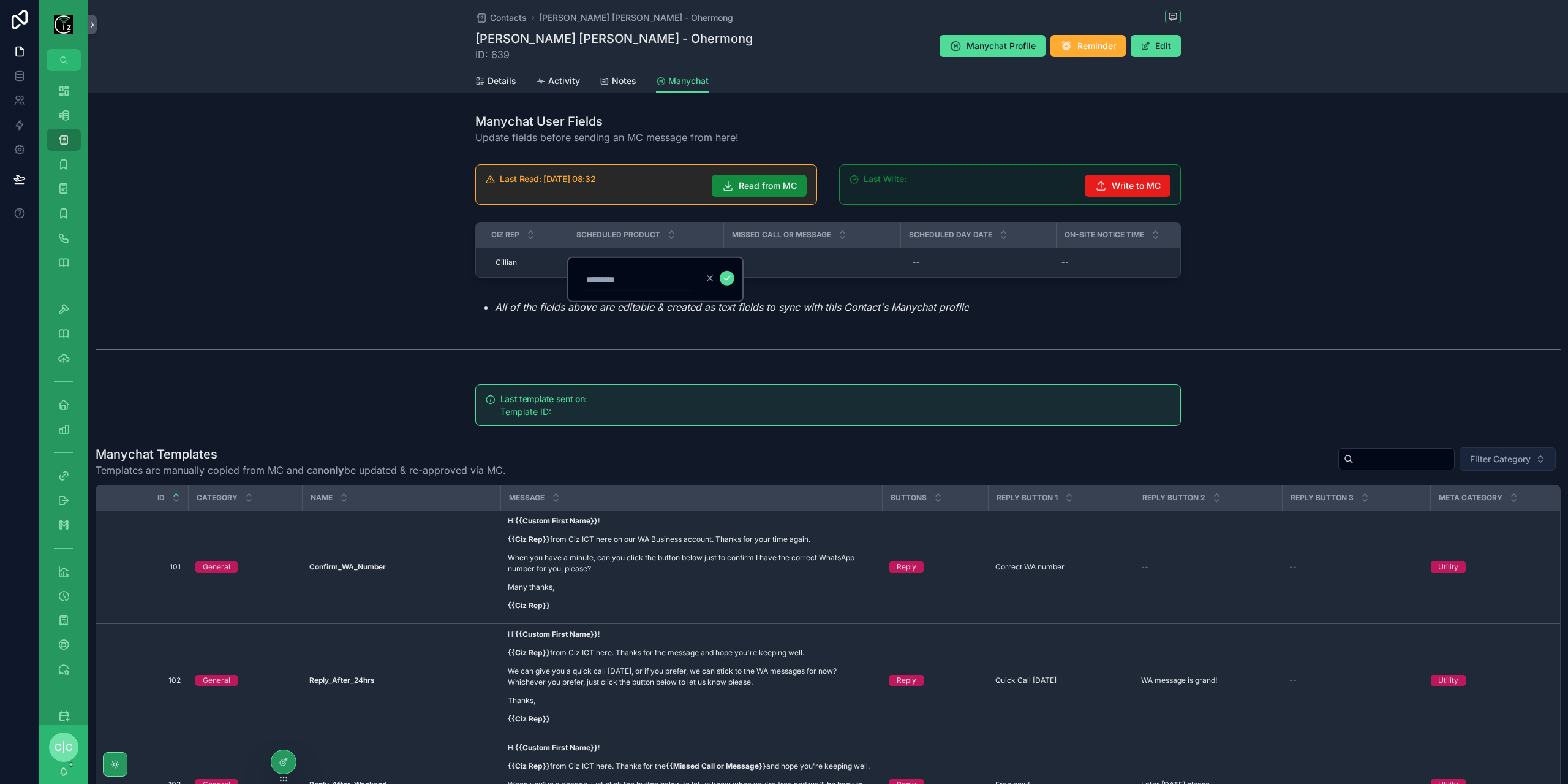
click at [1471, 471] on button "Filter Category" at bounding box center [1508, 459] width 96 height 23
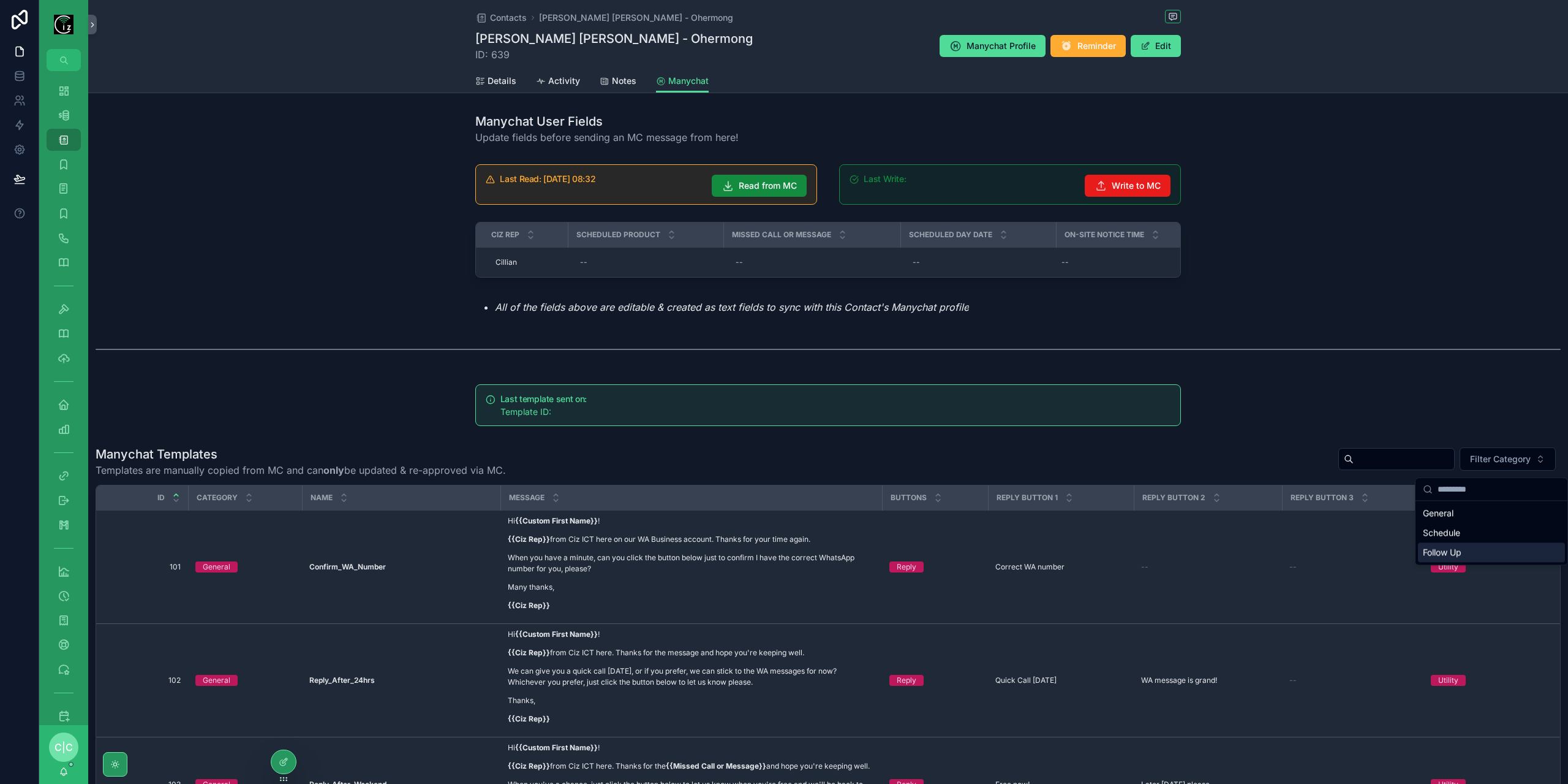
click at [1457, 554] on div "Follow Up" at bounding box center [1492, 552] width 147 height 20
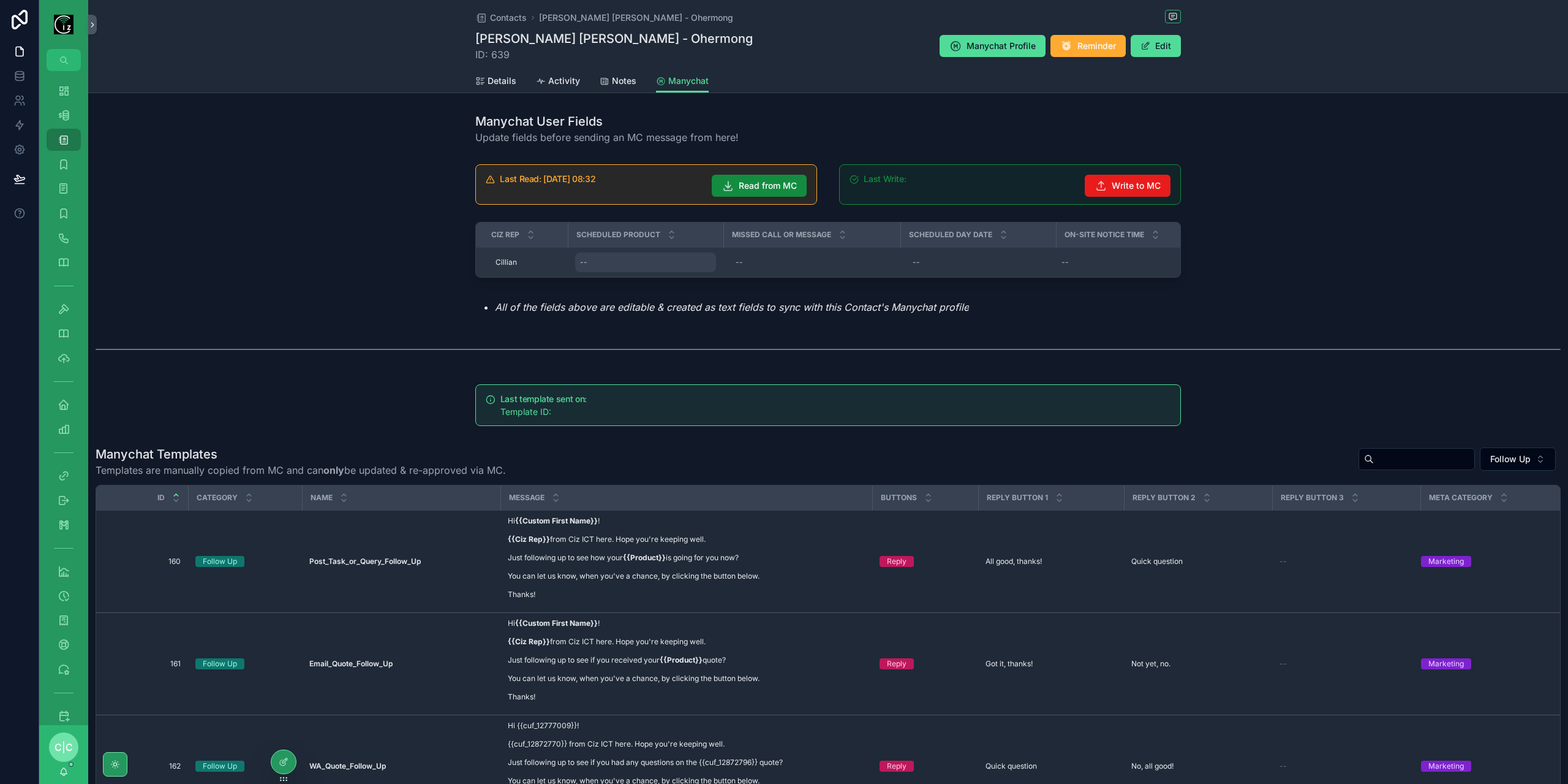
click at [620, 259] on div "--" at bounding box center [645, 262] width 141 height 20
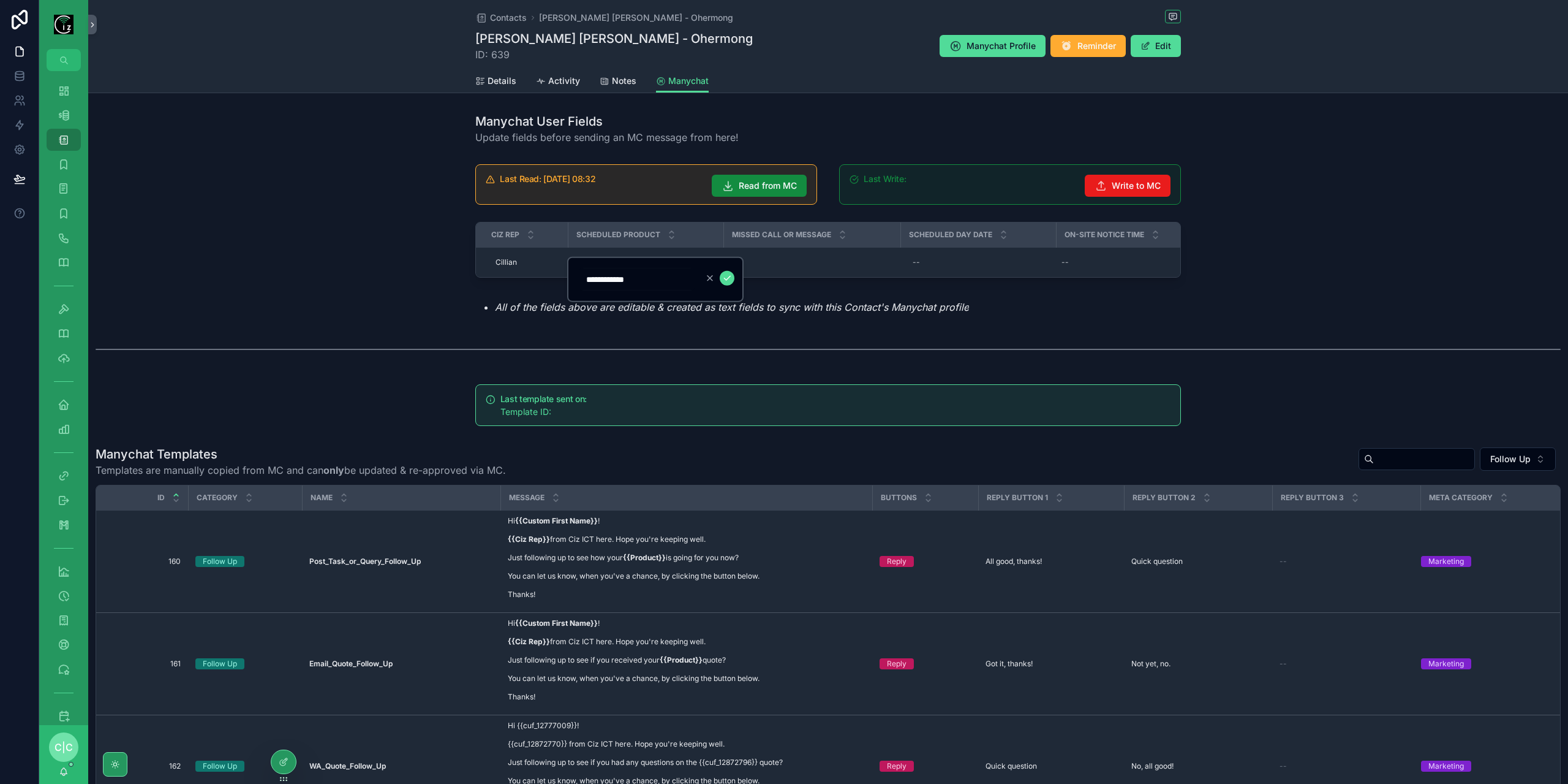
type input "**********"
click button "scrollable content" at bounding box center [727, 278] width 15 height 15
click at [1128, 184] on span "Write to MC" at bounding box center [1136, 185] width 49 height 12
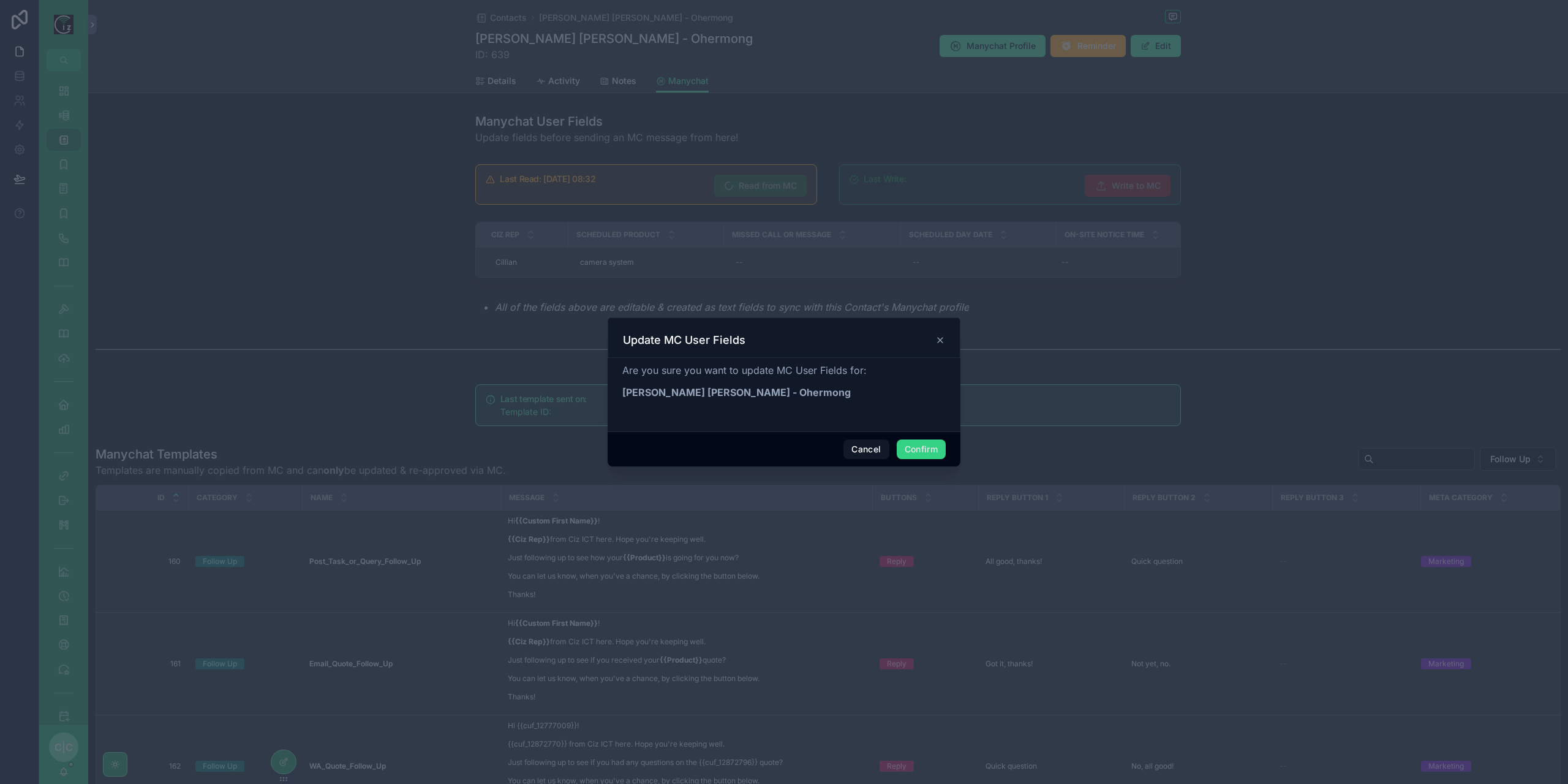
click at [927, 452] on button "Confirm" at bounding box center [921, 449] width 49 height 20
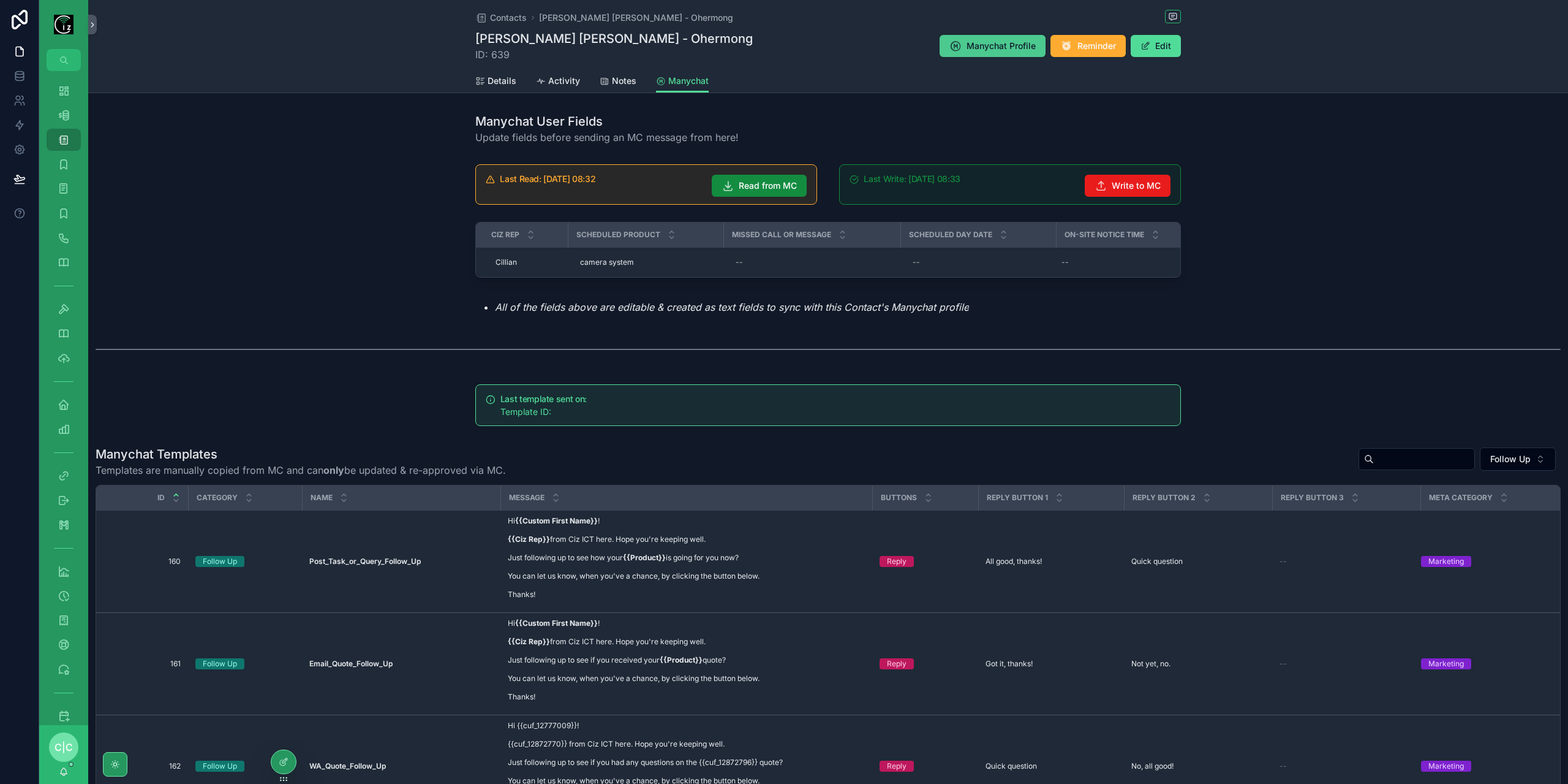
click at [988, 44] on span "Manychat Profile" at bounding box center [1001, 46] width 69 height 12
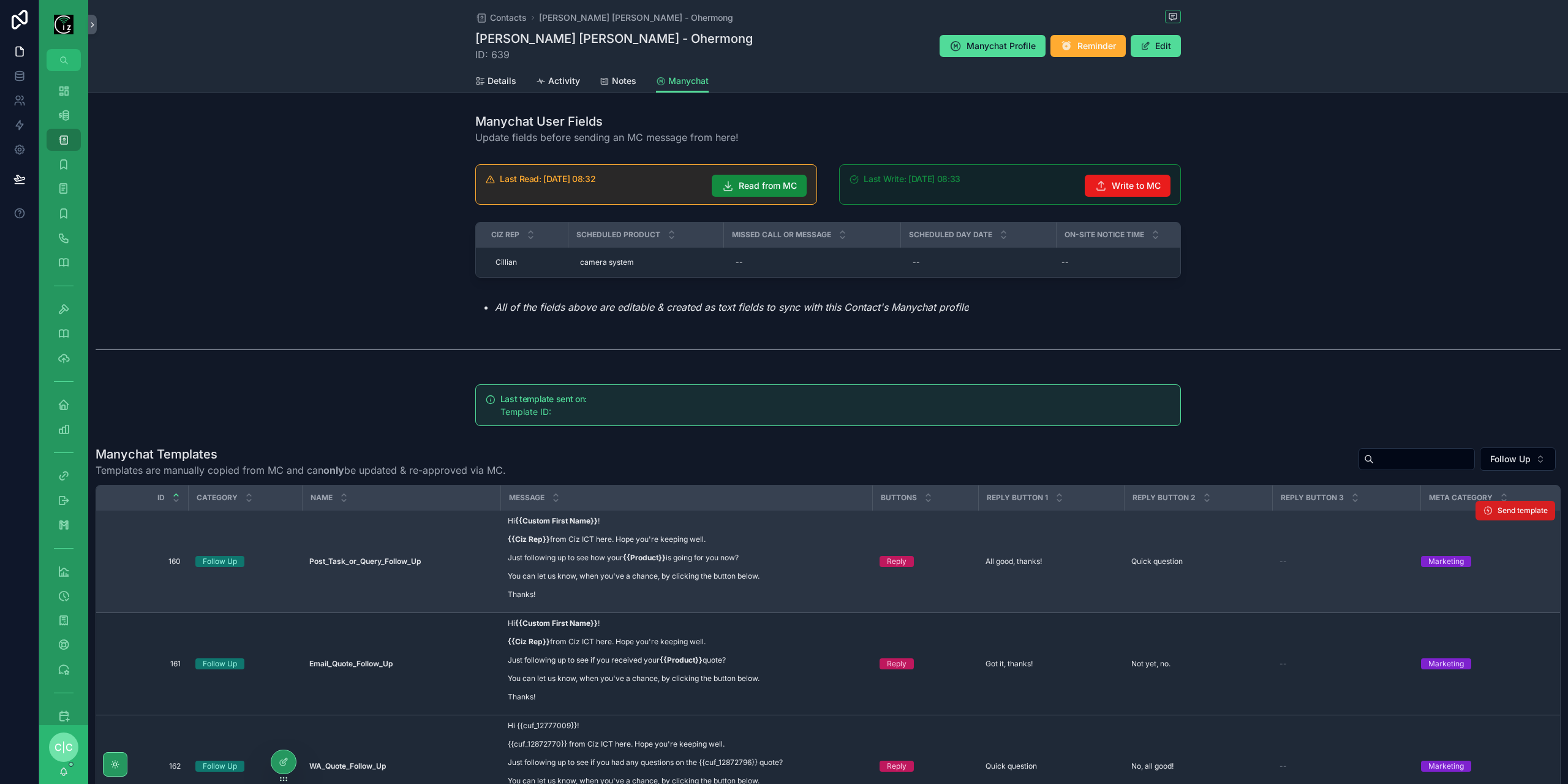
click at [1511, 513] on span "Send template" at bounding box center [1523, 510] width 50 height 9
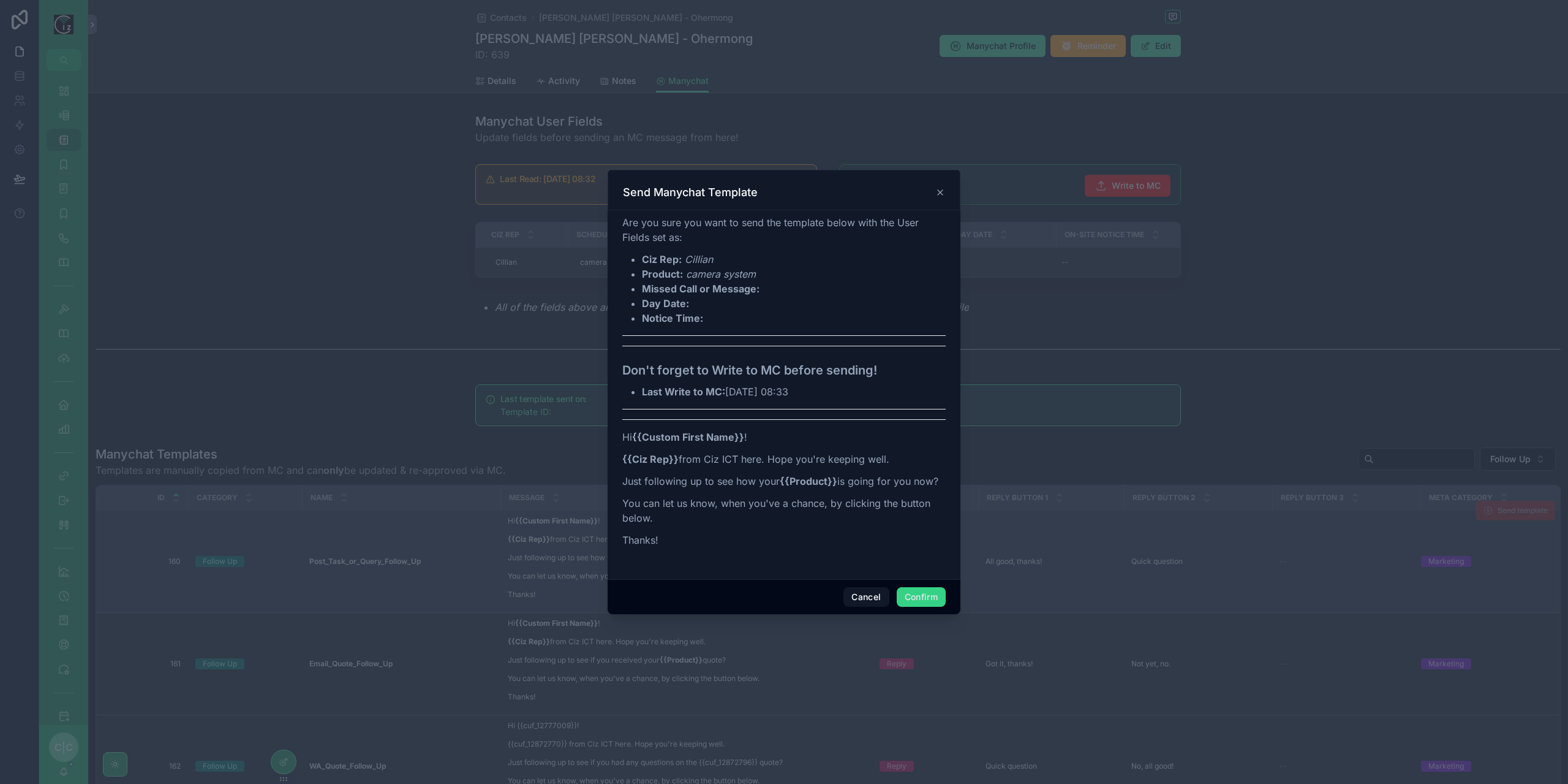
click at [926, 596] on button "Confirm" at bounding box center [921, 597] width 49 height 20
